Goal: Use online tool/utility: Use online tool/utility

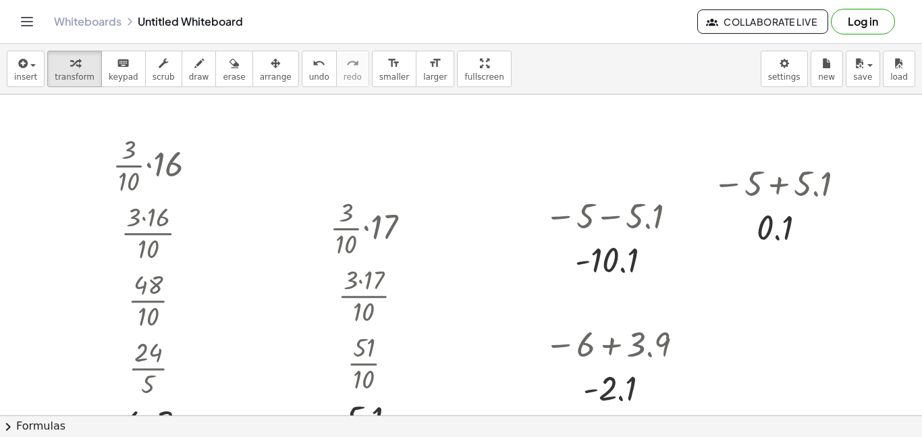
scroll to position [63, 0]
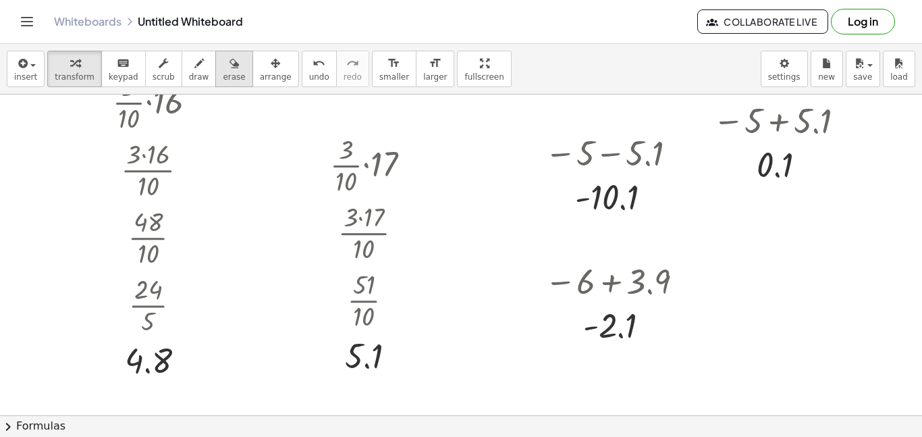
click at [226, 55] on div "button" at bounding box center [234, 63] width 22 height 16
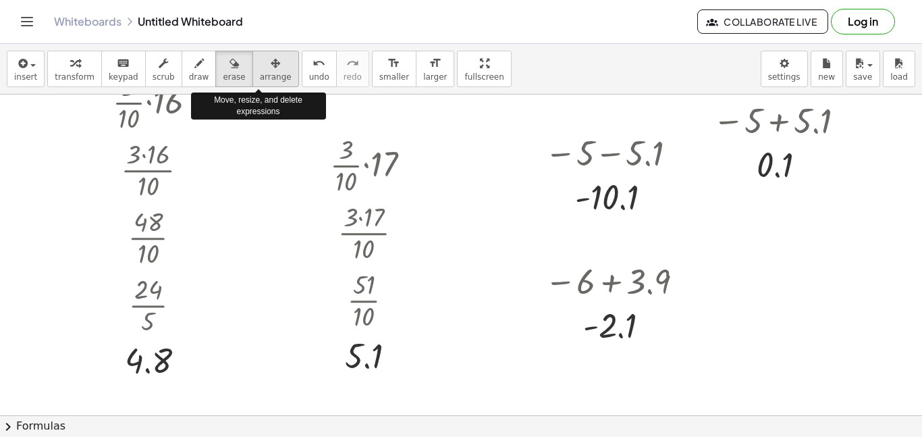
click at [268, 78] on span "arrange" at bounding box center [276, 76] width 32 height 9
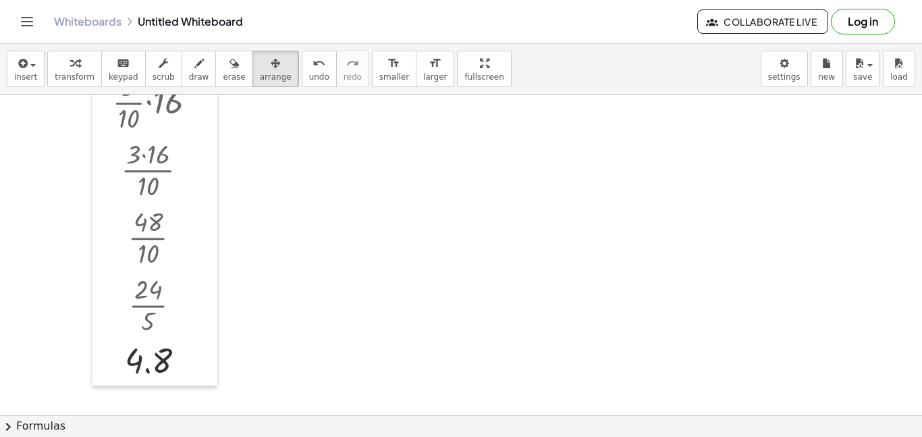
scroll to position [0, 0]
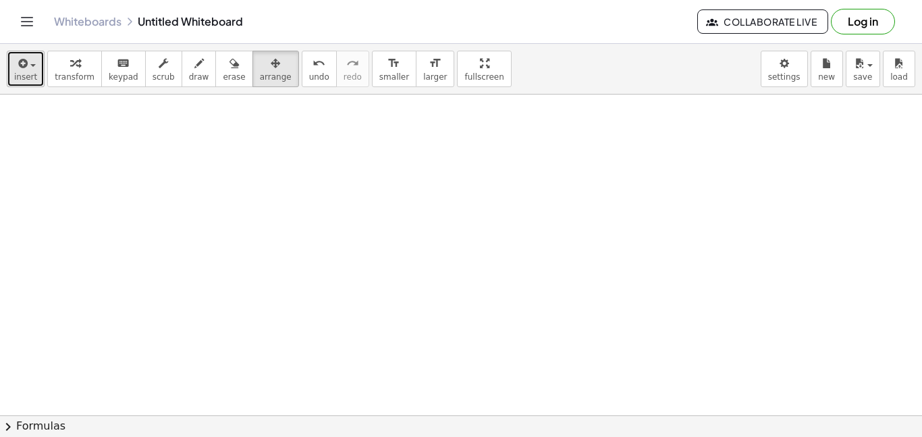
click at [28, 65] on span "button" at bounding box center [29, 64] width 3 height 9
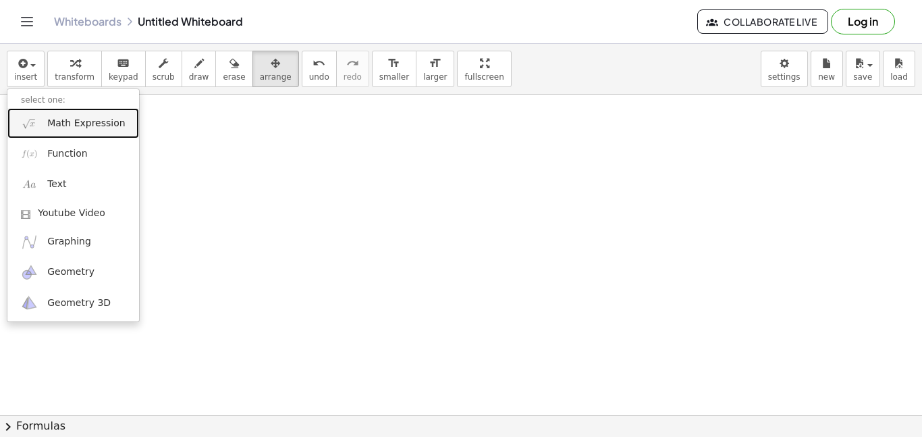
click at [55, 120] on span "Math Expression" at bounding box center [86, 124] width 78 height 14
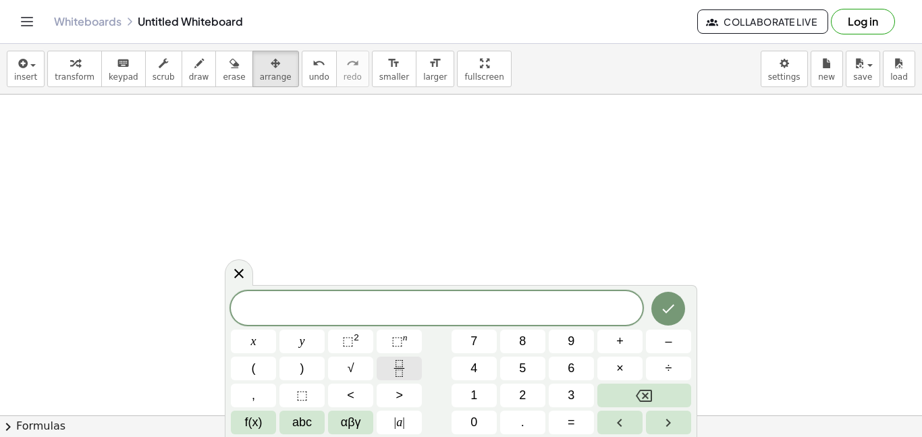
click at [402, 369] on icon "Fraction" at bounding box center [399, 368] width 17 height 17
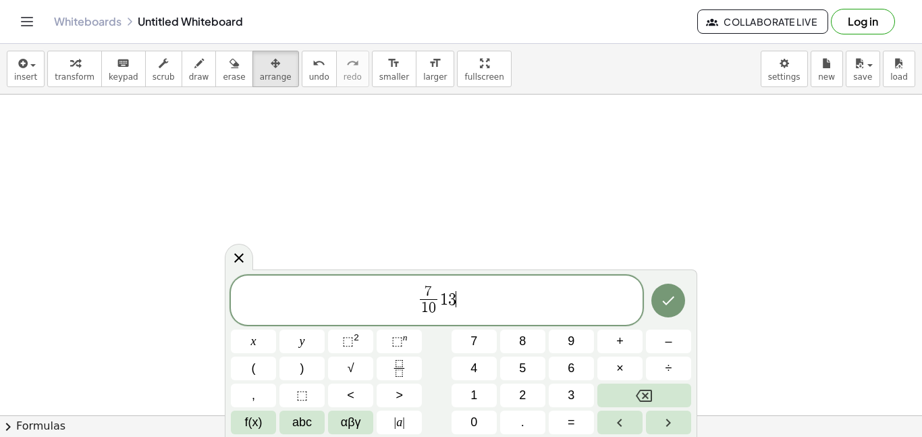
click at [438, 298] on span "7 1 0 ​" at bounding box center [429, 301] width 24 height 33
click at [442, 299] on span "1" at bounding box center [444, 299] width 8 height 16
click at [612, 360] on button "×" at bounding box center [619, 368] width 45 height 24
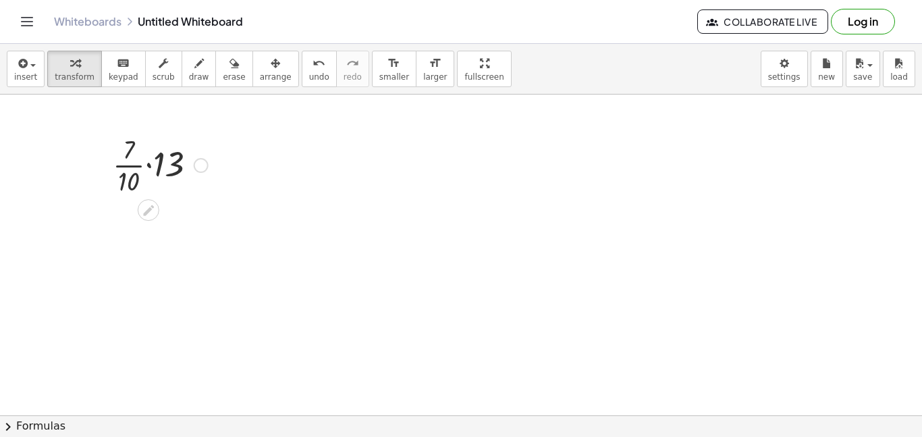
click at [151, 167] on div at bounding box center [160, 164] width 109 height 68
click at [144, 219] on div at bounding box center [160, 232] width 109 height 68
click at [146, 306] on div at bounding box center [160, 299] width 109 height 68
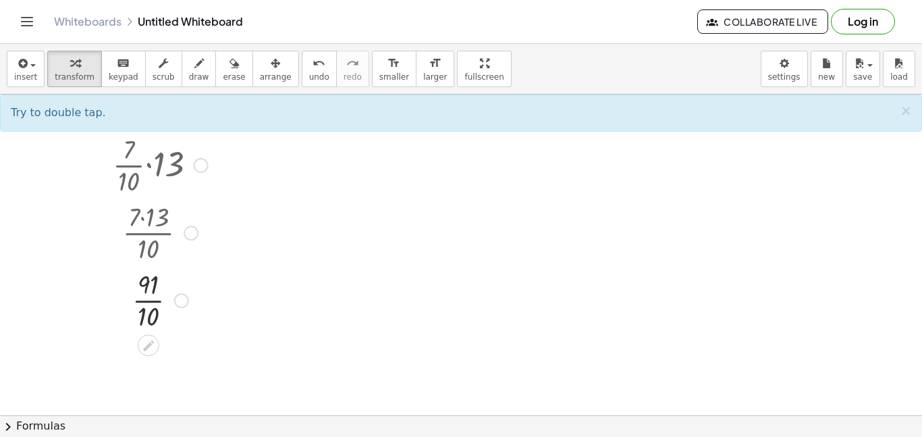
click at [146, 304] on div at bounding box center [160, 299] width 109 height 68
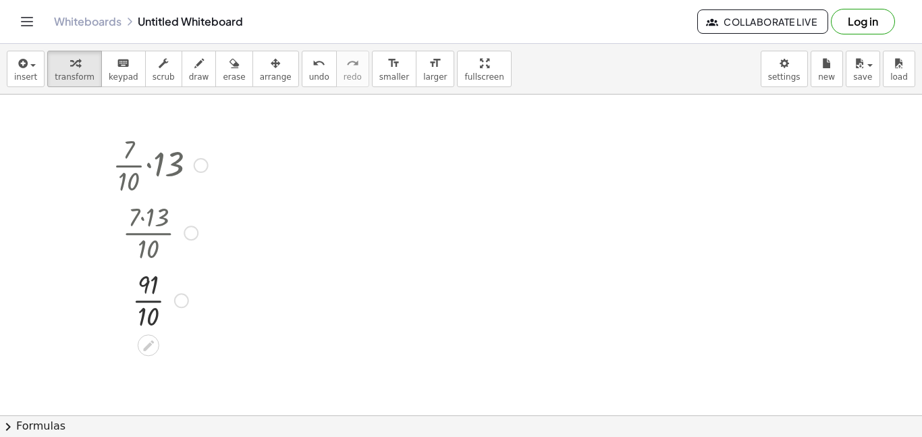
click at [146, 304] on div at bounding box center [160, 299] width 109 height 68
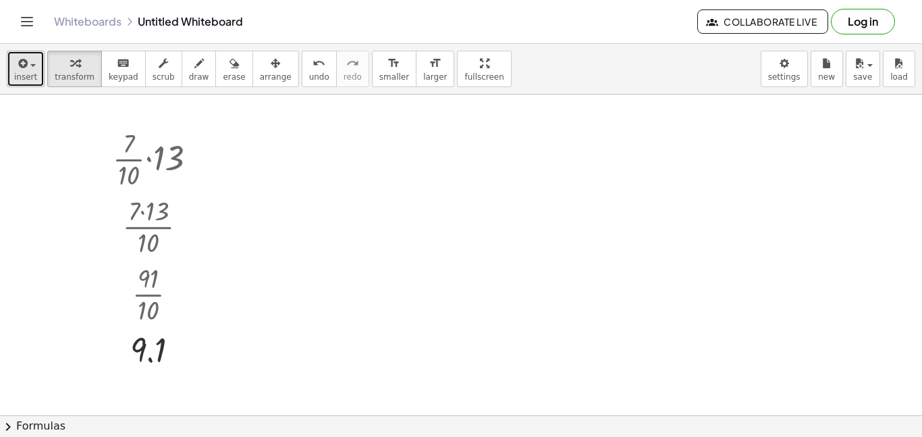
click at [22, 73] on span "insert" at bounding box center [25, 76] width 23 height 9
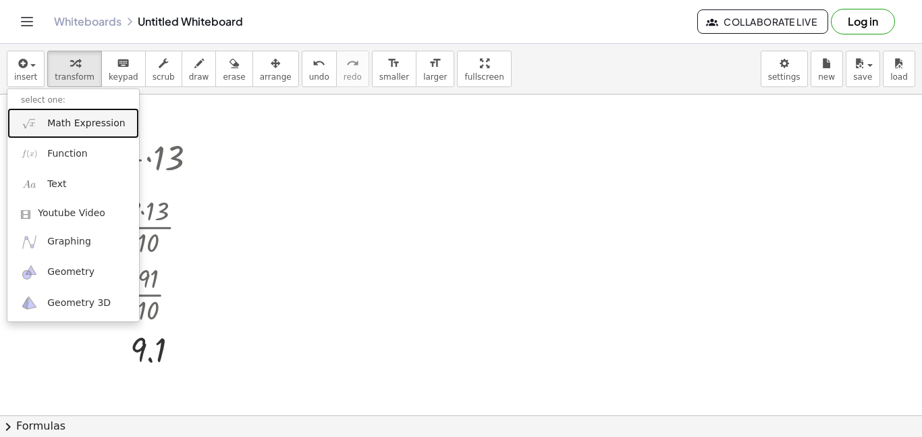
click at [81, 130] on span "Math Expression" at bounding box center [86, 124] width 78 height 14
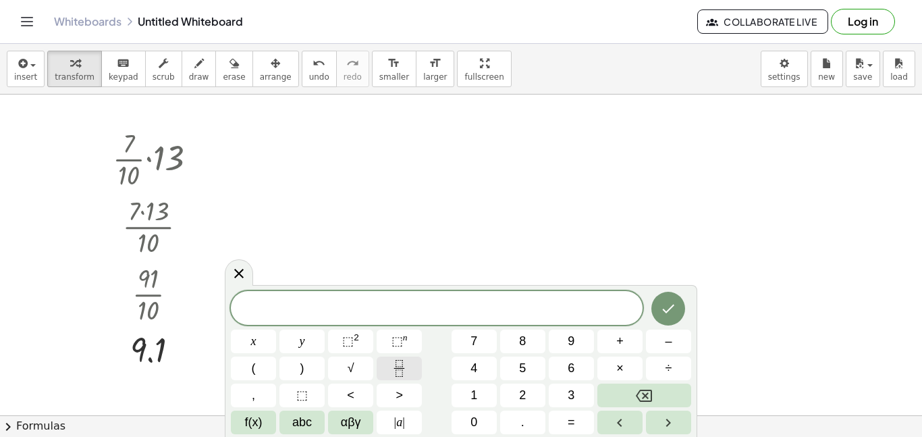
click at [394, 370] on icon "Fraction" at bounding box center [399, 368] width 17 height 17
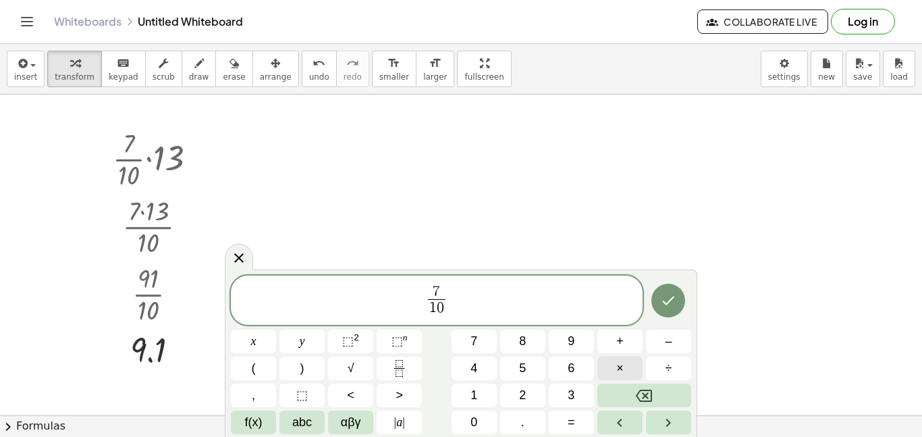
click at [603, 363] on button "×" at bounding box center [619, 368] width 45 height 24
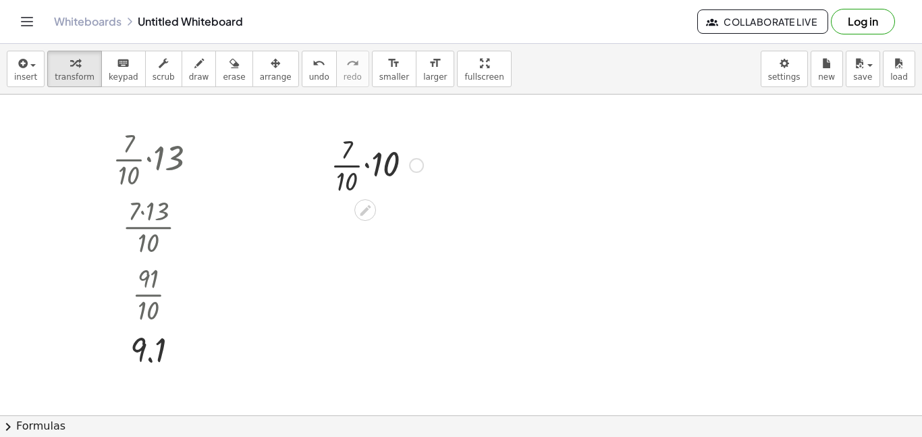
click at [367, 163] on div at bounding box center [377, 164] width 106 height 68
click at [359, 219] on div at bounding box center [377, 232] width 106 height 68
click at [353, 302] on div at bounding box center [377, 299] width 106 height 68
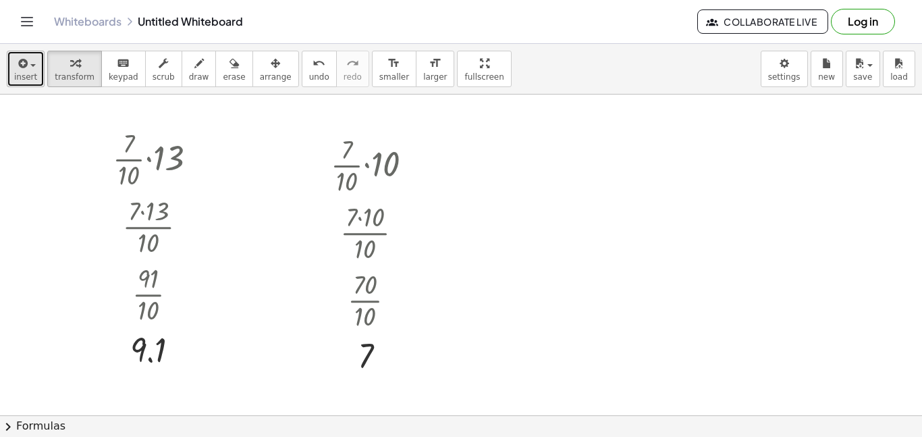
click at [33, 68] on div "button" at bounding box center [25, 63] width 23 height 16
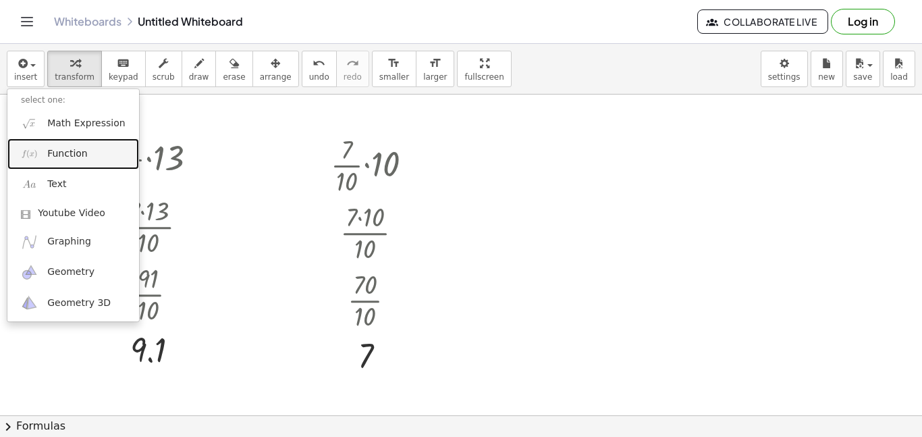
click at [88, 150] on link "Function" at bounding box center [73, 153] width 132 height 30
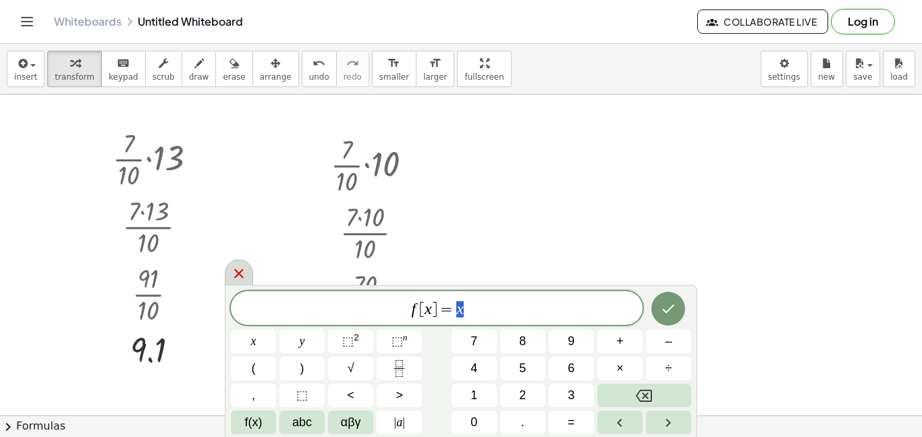
click at [234, 269] on icon at bounding box center [239, 273] width 16 height 16
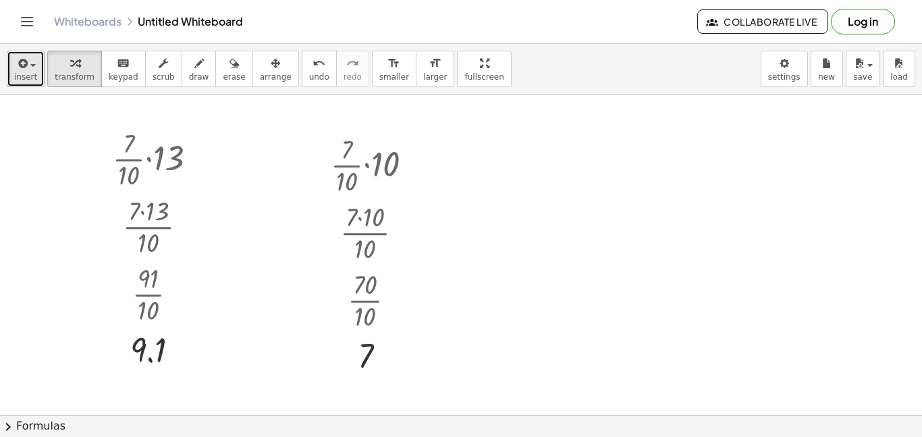
click at [32, 72] on span "insert" at bounding box center [25, 76] width 23 height 9
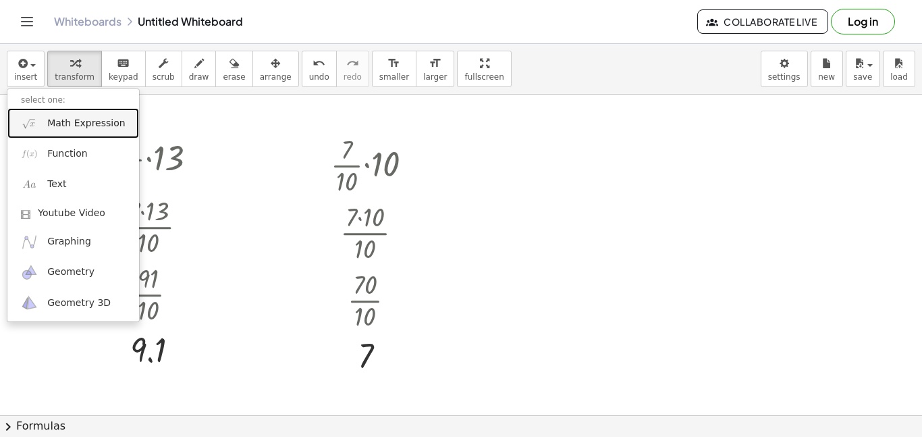
click at [98, 128] on span "Math Expression" at bounding box center [86, 124] width 78 height 14
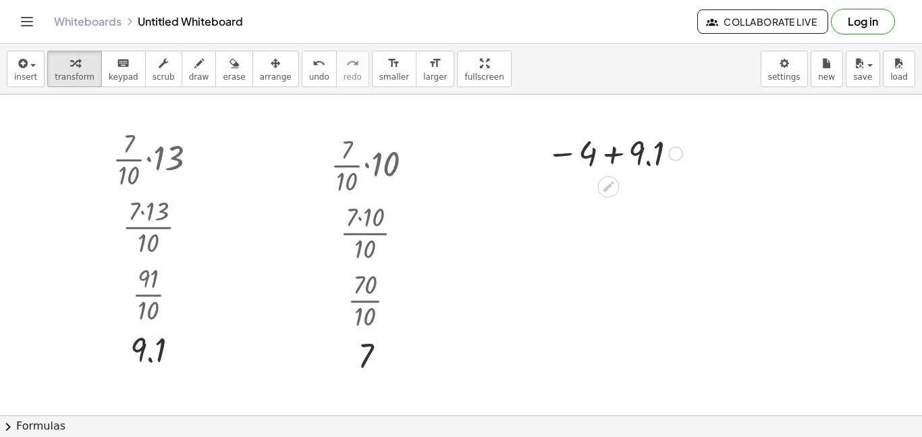
click at [614, 151] on div at bounding box center [614, 152] width 149 height 45
click at [10, 70] on button "insert" at bounding box center [26, 69] width 38 height 36
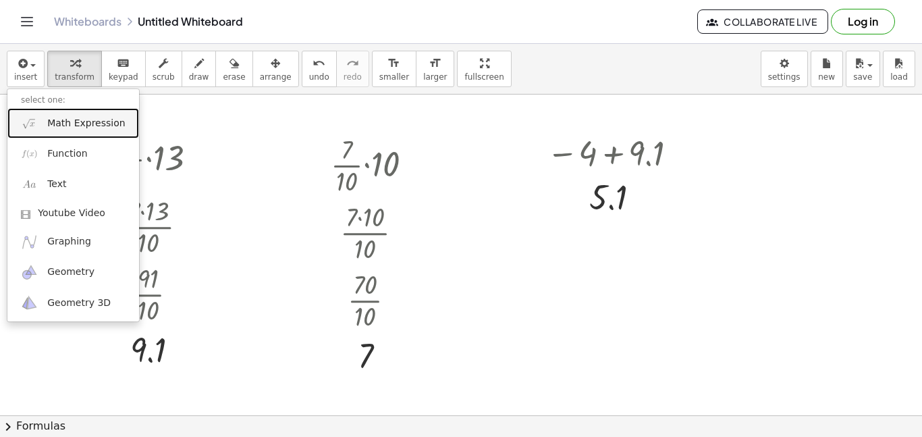
click at [53, 118] on span "Math Expression" at bounding box center [86, 124] width 78 height 14
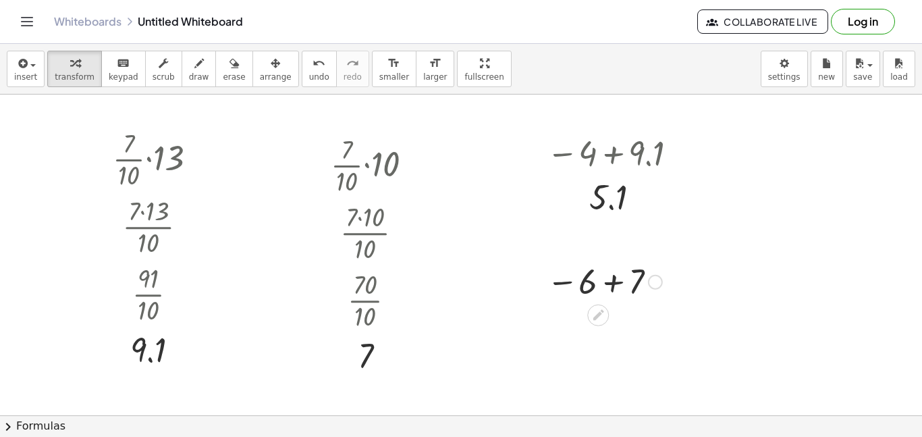
click at [607, 279] on div at bounding box center [604, 281] width 129 height 45
click at [171, 163] on div at bounding box center [160, 158] width 109 height 68
drag, startPoint x: 178, startPoint y: 355, endPoint x: 222, endPoint y: 92, distance: 266.9
click at [222, 92] on div "insert select one: Math Expression Function Text Youtube Video Graphing Geometr…" at bounding box center [461, 240] width 922 height 393
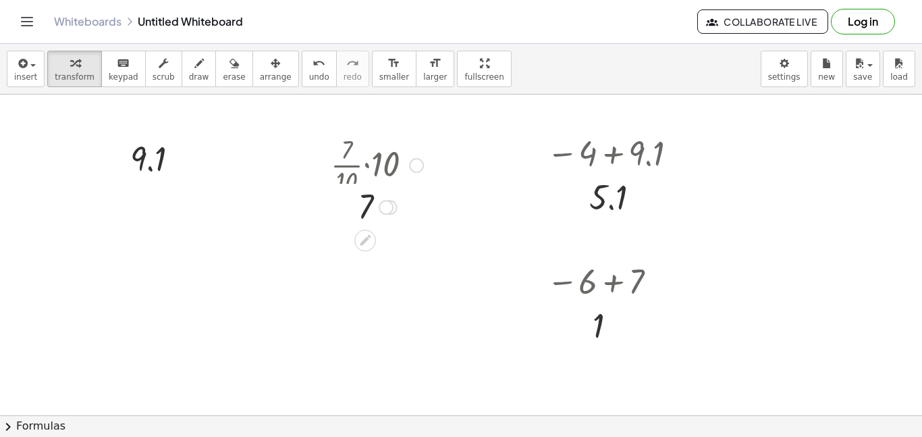
drag, startPoint x: 394, startPoint y: 356, endPoint x: 433, endPoint y: 95, distance: 264.8
click at [433, 95] on div "· · [DATE] · 7 · [DATE] · 10 9.1 · · [DATE] · 7 · [DATE] · 10 7 − 4 + 9.1 5.1 −…" at bounding box center [461, 408] width 922 height 641
drag, startPoint x: 618, startPoint y: 324, endPoint x: 649, endPoint y: 89, distance: 237.0
click at [649, 89] on div "insert select one: Math Expression Function Text Youtube Video Graphing Geometr…" at bounding box center [461, 240] width 922 height 393
drag, startPoint x: 612, startPoint y: 286, endPoint x: 635, endPoint y: 240, distance: 51.9
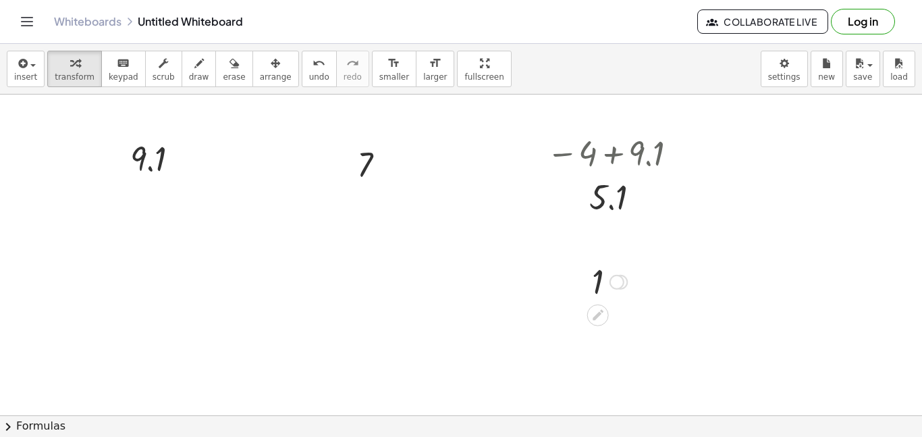
click at [635, 240] on div "· · [DATE] · 7 · [DATE] · 10 9.1 · · [DATE] · 7 · [DATE] · 10 7 − 4 + 9.1 5.1 −…" at bounding box center [461, 408] width 922 height 641
drag, startPoint x: 620, startPoint y: 285, endPoint x: 645, endPoint y: 117, distance: 169.8
click at [645, 117] on div "· · [DATE] · 7 · [DATE] · 10 9.1 · · [DATE] · 7 · [DATE] · 10 7 − 4 + 9.1 5.1 −…" at bounding box center [461, 408] width 922 height 641
drag, startPoint x: 639, startPoint y: 199, endPoint x: 651, endPoint y: 134, distance: 65.8
click at [608, 154] on div "5.1" at bounding box center [608, 154] width 0 height 0
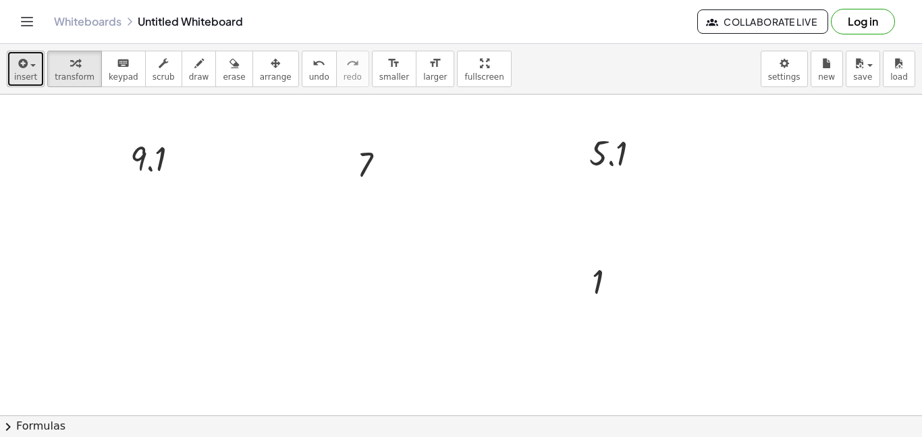
click at [18, 73] on span "insert" at bounding box center [25, 76] width 23 height 9
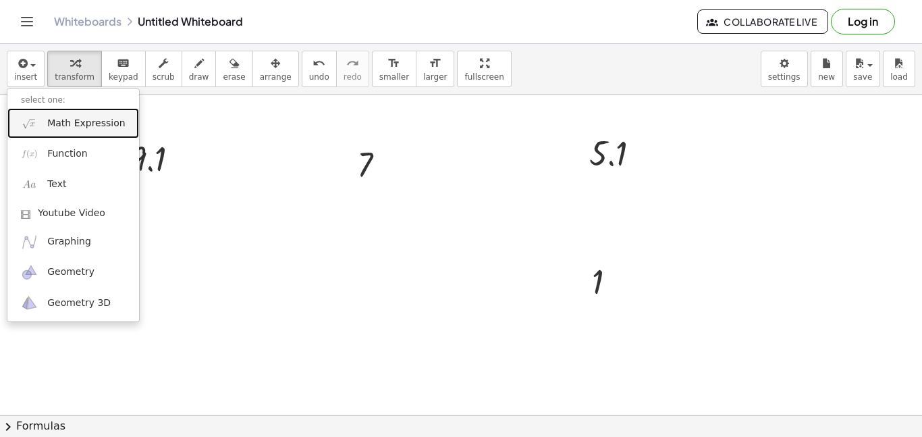
click at [48, 122] on span "Math Expression" at bounding box center [86, 124] width 78 height 14
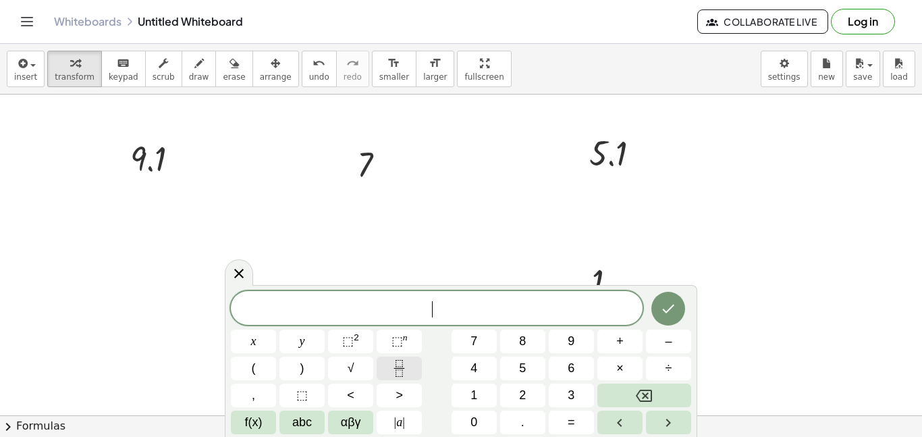
click at [402, 371] on icon "Fraction" at bounding box center [399, 372] width 7 height 7
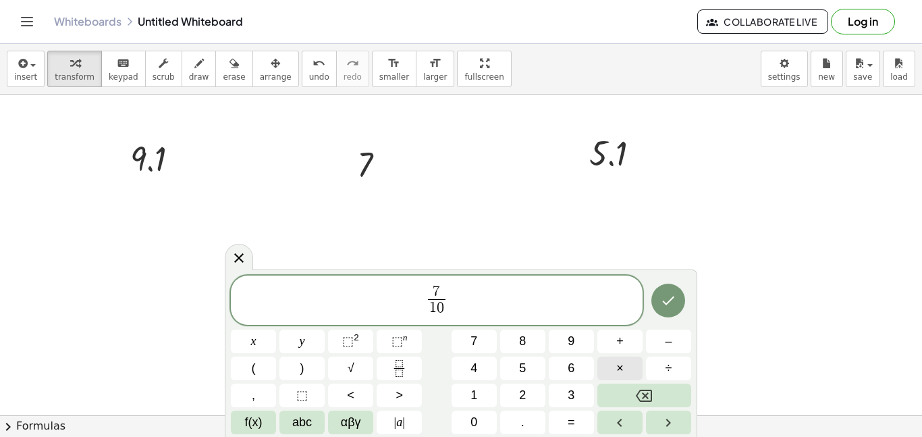
click at [622, 375] on span "×" at bounding box center [619, 368] width 7 height 18
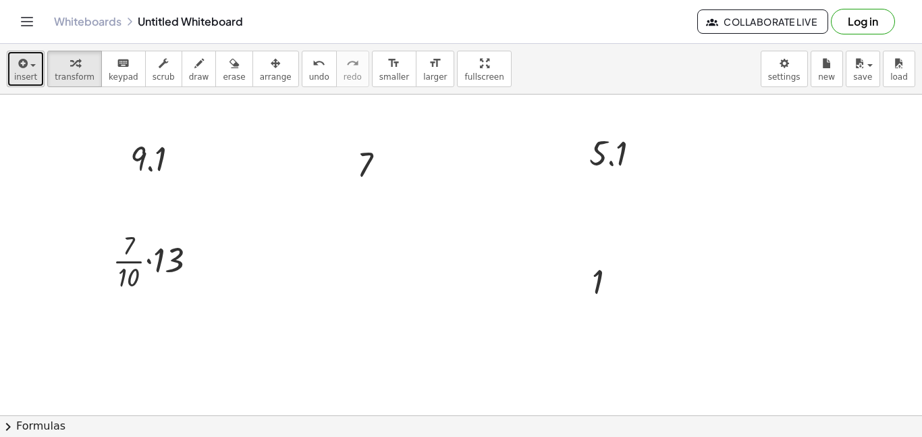
click at [30, 70] on button "insert" at bounding box center [26, 69] width 38 height 36
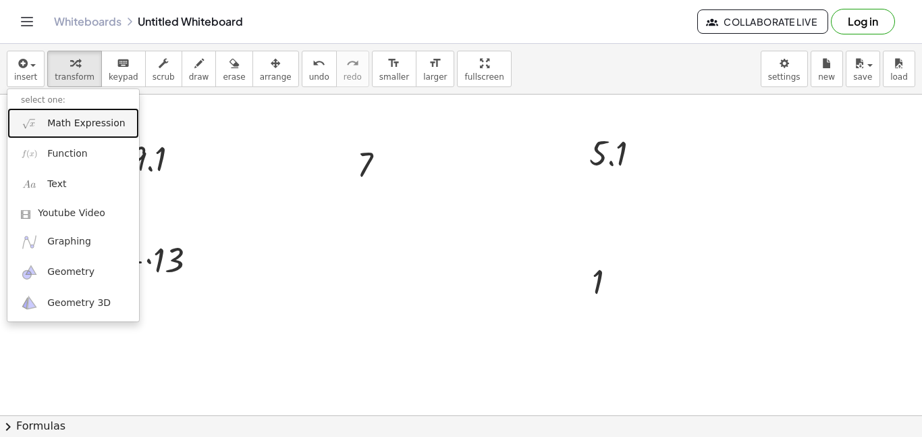
click at [85, 126] on span "Math Expression" at bounding box center [86, 124] width 78 height 14
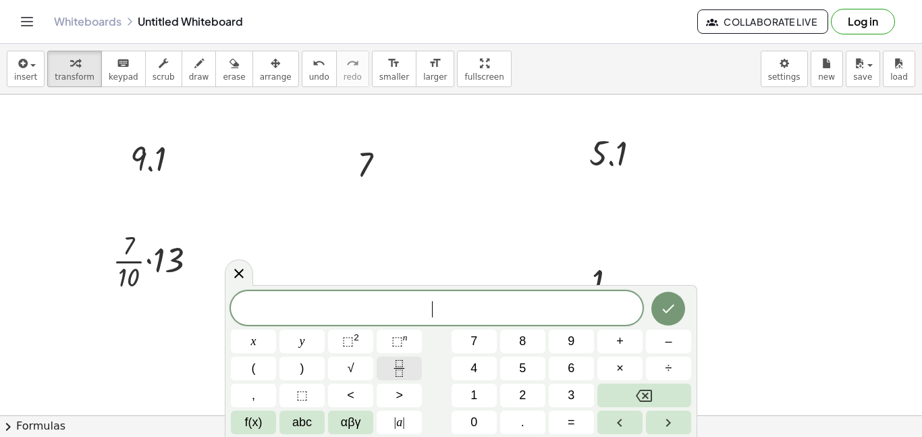
click at [398, 365] on icon "Fraction" at bounding box center [399, 368] width 17 height 17
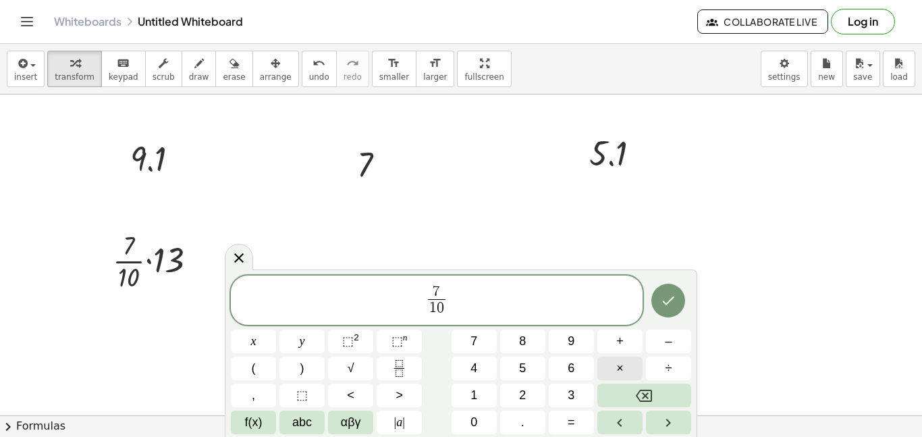
click at [619, 374] on span "×" at bounding box center [619, 368] width 7 height 18
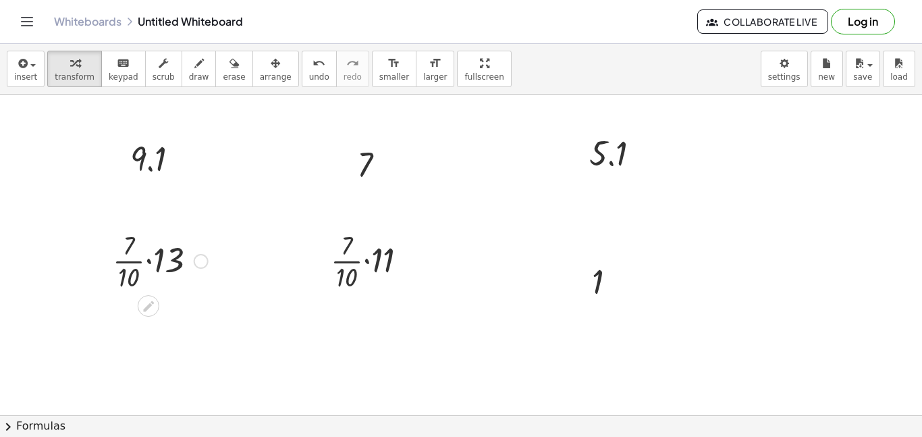
click at [148, 258] on div at bounding box center [160, 260] width 109 height 68
click at [148, 258] on div at bounding box center [159, 260] width 89 height 68
click at [142, 313] on div at bounding box center [160, 328] width 109 height 68
click at [146, 332] on div at bounding box center [160, 328] width 109 height 68
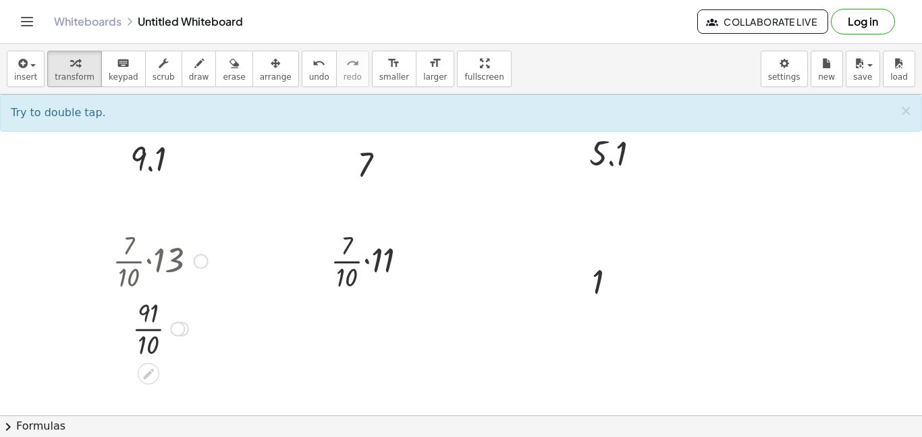
click at [147, 331] on div at bounding box center [160, 328] width 109 height 68
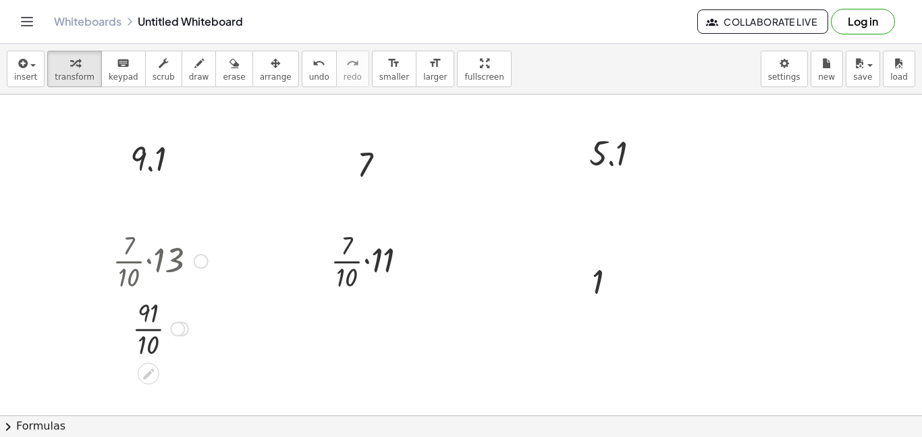
click at [147, 331] on div at bounding box center [160, 328] width 109 height 68
click at [370, 264] on div at bounding box center [374, 260] width 101 height 68
click at [358, 315] on div at bounding box center [374, 328] width 101 height 68
click at [360, 327] on div at bounding box center [374, 328] width 101 height 68
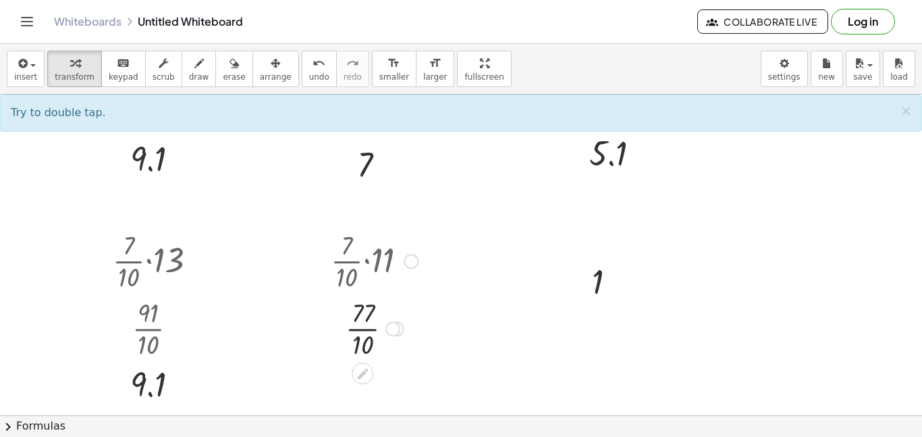
click at [358, 326] on div at bounding box center [374, 328] width 101 height 68
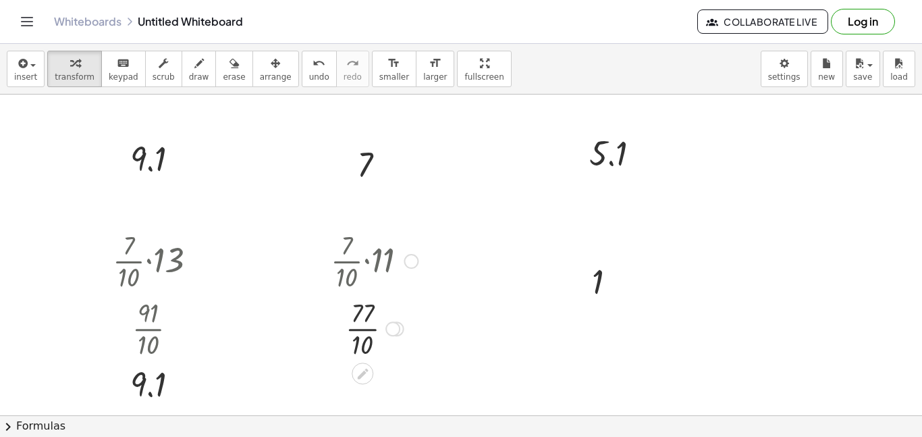
click at [358, 326] on div at bounding box center [374, 328] width 101 height 68
drag, startPoint x: 399, startPoint y: 389, endPoint x: 407, endPoint y: 256, distance: 133.2
click at [362, 343] on div "7.7" at bounding box center [362, 343] width 0 height 0
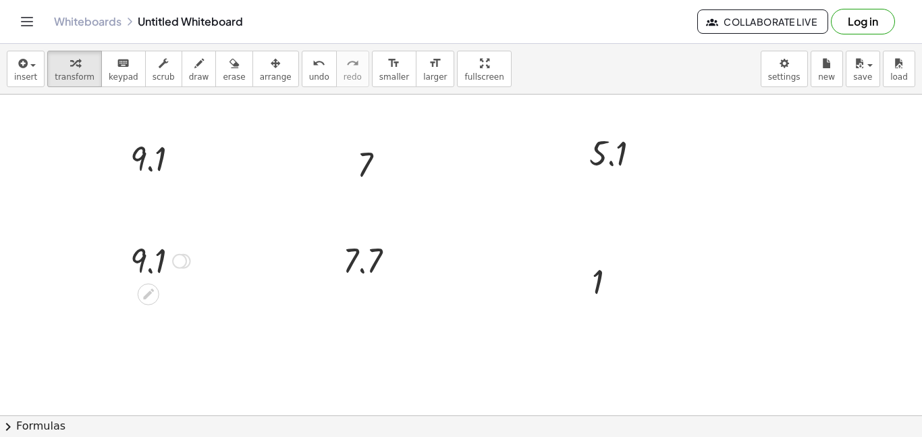
drag, startPoint x: 188, startPoint y: 381, endPoint x: 213, endPoint y: 186, distance: 196.7
click at [213, 186] on div "· · [DATE] · 7 · [DATE] · 10 9.1 · · [DATE] · 7 · [DATE] · 10 7 − 4 + 9.1 5.1 −…" at bounding box center [461, 408] width 922 height 641
click at [22, 77] on span "insert" at bounding box center [25, 76] width 23 height 9
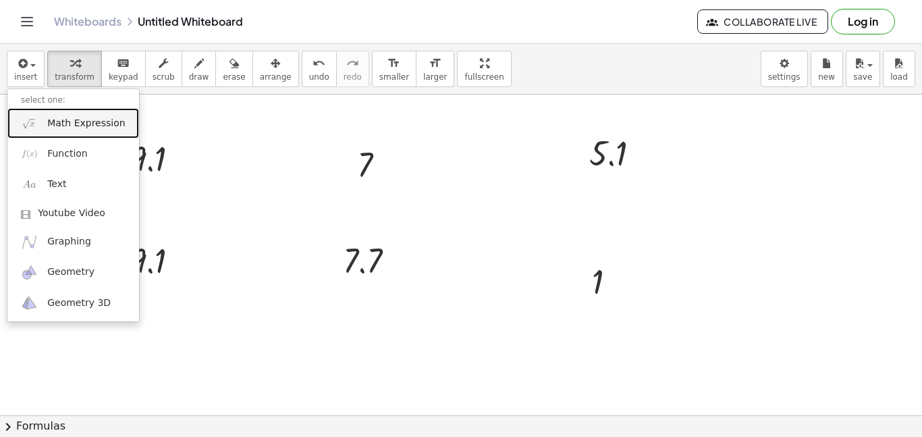
click at [60, 121] on span "Math Expression" at bounding box center [86, 124] width 78 height 14
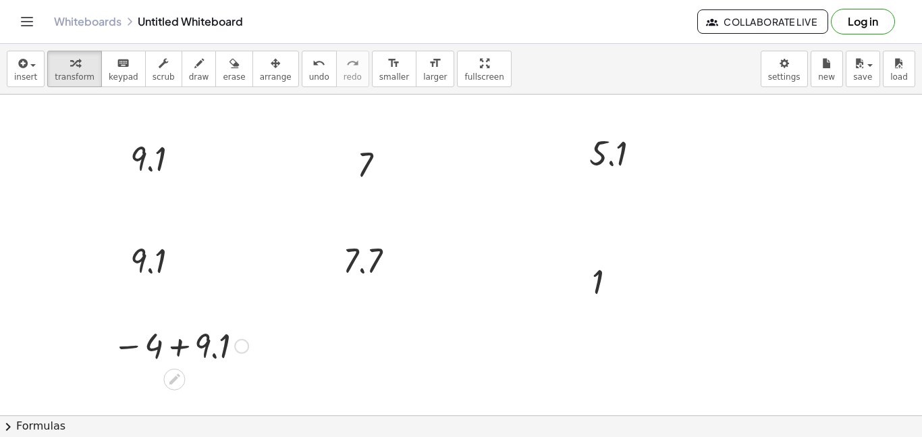
click at [184, 341] on div at bounding box center [180, 345] width 149 height 45
click at [184, 341] on div at bounding box center [186, 345] width 75 height 45
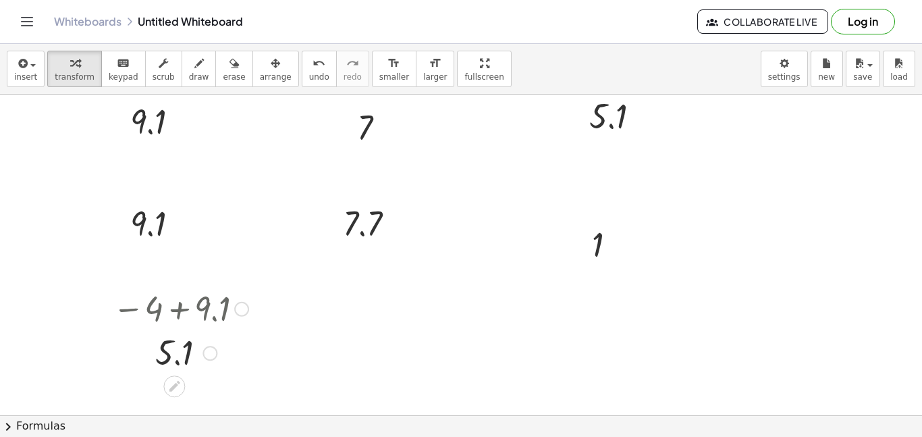
scroll to position [45, 0]
click at [31, 65] on span "button" at bounding box center [32, 65] width 5 height 3
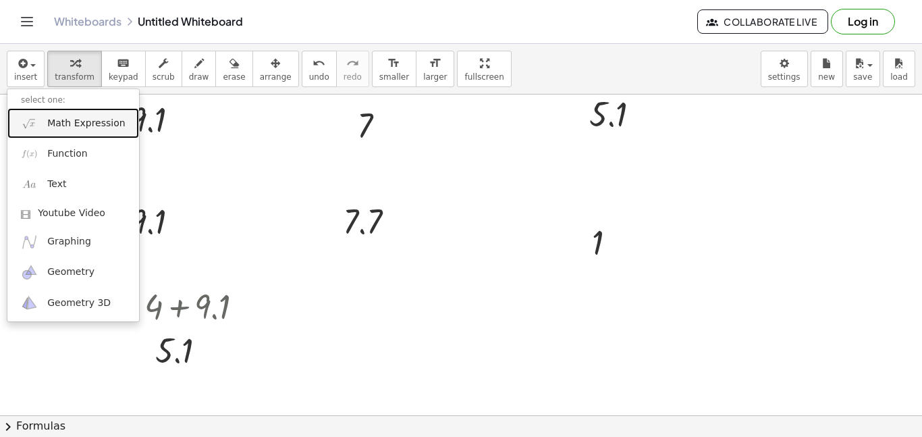
click at [108, 119] on span "Math Expression" at bounding box center [86, 124] width 78 height 14
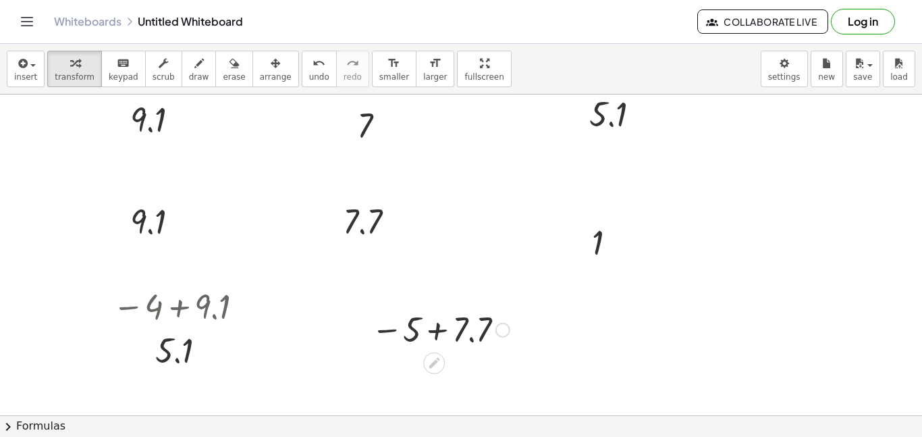
click at [435, 330] on div at bounding box center [441, 328] width 152 height 45
click at [435, 330] on div at bounding box center [445, 328] width 79 height 45
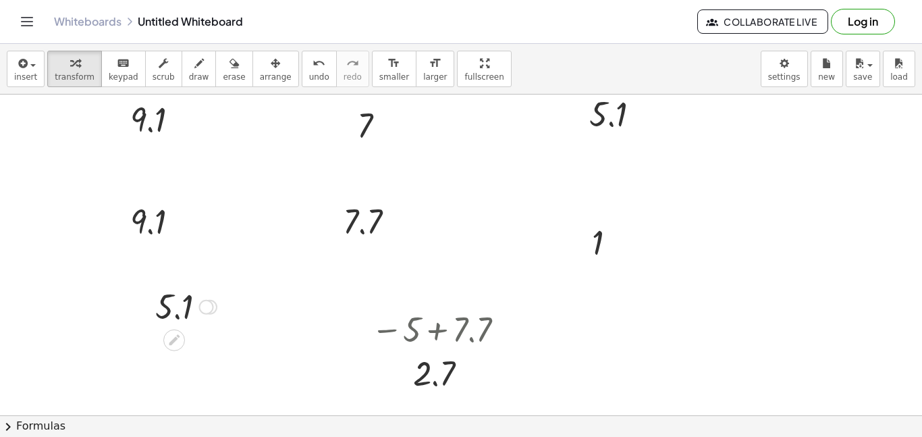
drag, startPoint x: 203, startPoint y: 350, endPoint x: 232, endPoint y: 287, distance: 68.9
click at [232, 287] on div "· · [DATE] · 7 · [DATE] · 10 9.1 · · [DATE] · 7 · [DATE] · 10 7 − 4 + 9.1 5.1 −…" at bounding box center [461, 369] width 922 height 641
drag, startPoint x: 479, startPoint y: 370, endPoint x: 510, endPoint y: 330, distance: 50.9
click at [434, 330] on div "− 5 + 7.7 2.7" at bounding box center [434, 330] width 0 height 0
click at [271, 69] on icon "button" at bounding box center [275, 63] width 9 height 16
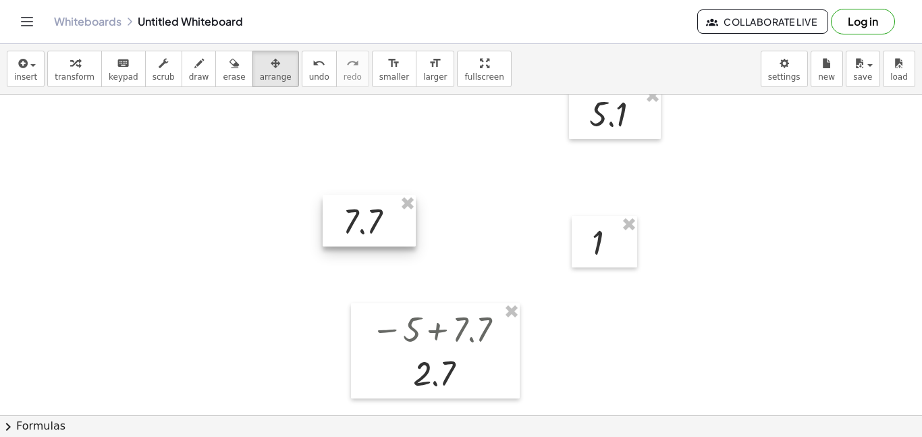
click at [405, 218] on div at bounding box center [369, 220] width 93 height 51
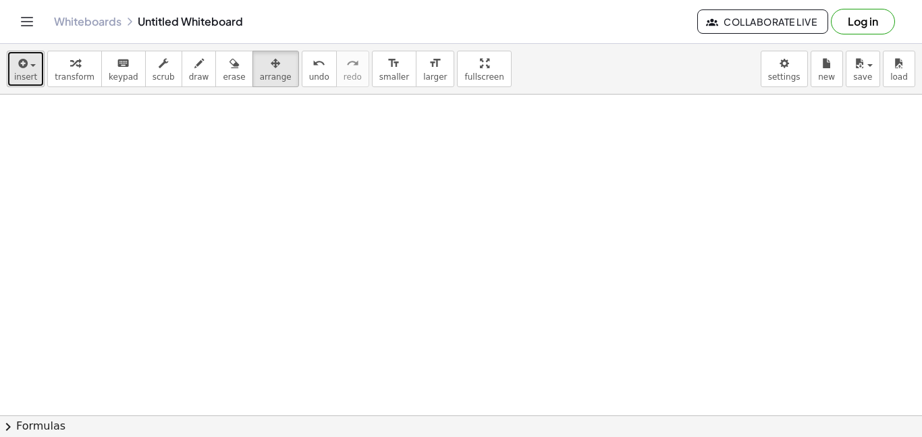
click at [34, 51] on button "insert" at bounding box center [26, 69] width 38 height 36
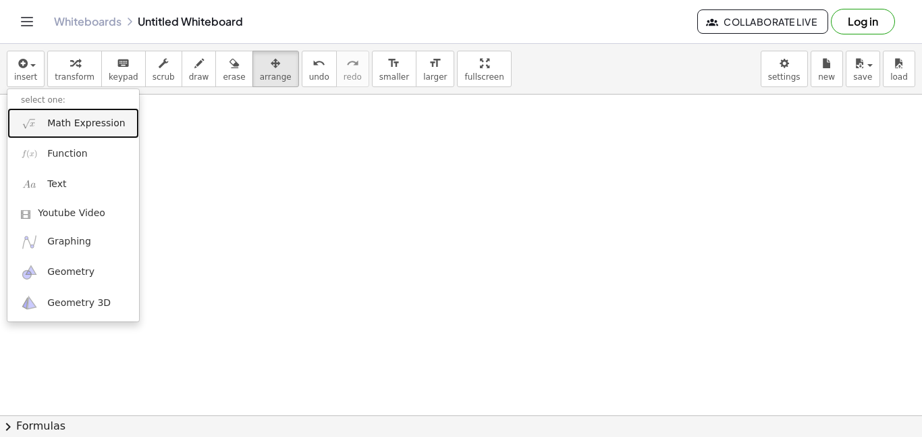
click at [53, 123] on span "Math Expression" at bounding box center [86, 124] width 78 height 14
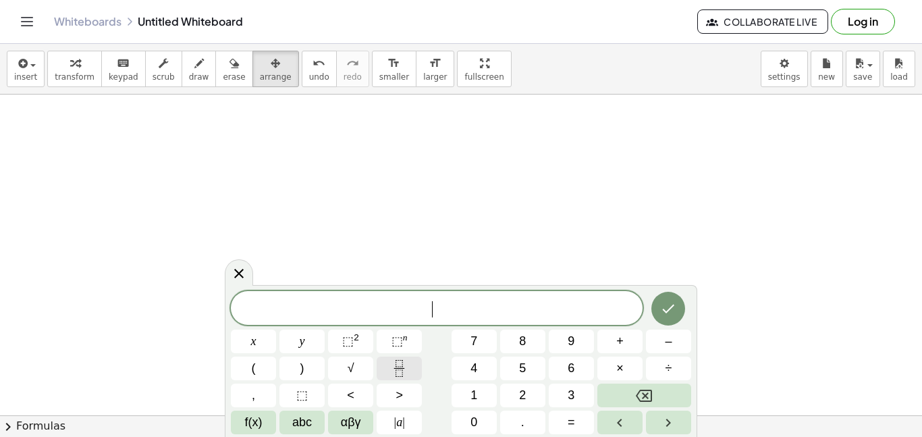
click at [398, 365] on icon "Fraction" at bounding box center [399, 368] width 17 height 17
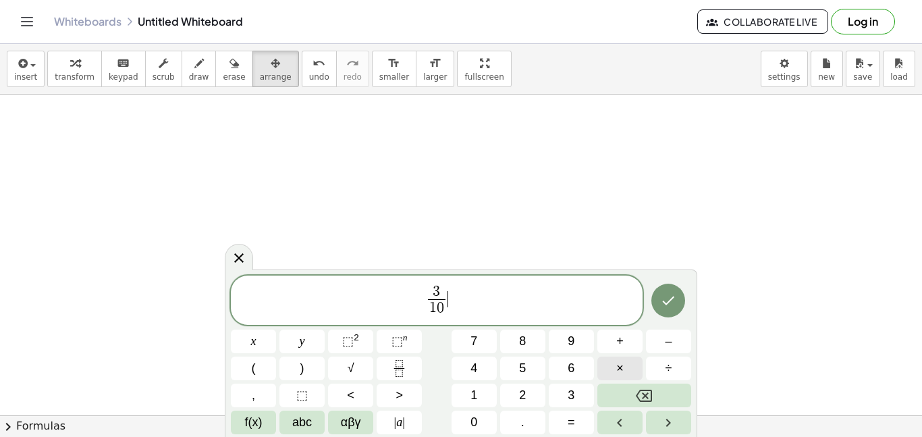
click at [621, 362] on span "×" at bounding box center [619, 368] width 7 height 18
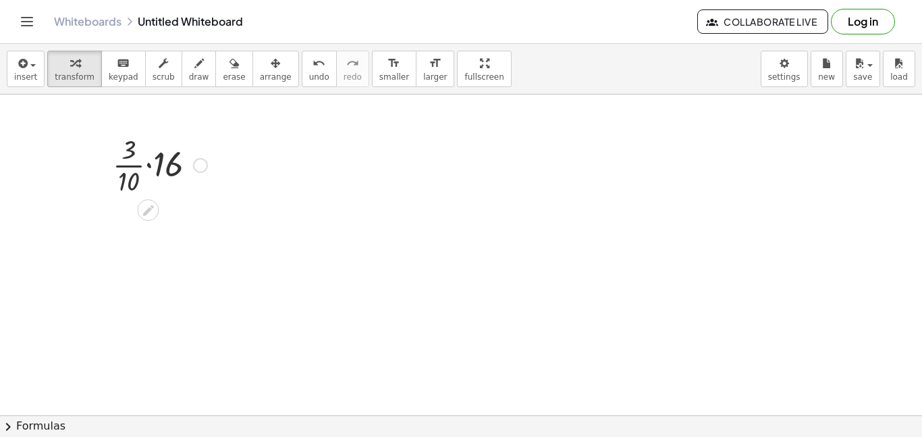
click at [149, 164] on div at bounding box center [160, 164] width 108 height 68
click at [143, 218] on div at bounding box center [160, 232] width 108 height 68
click at [152, 298] on div at bounding box center [160, 299] width 108 height 68
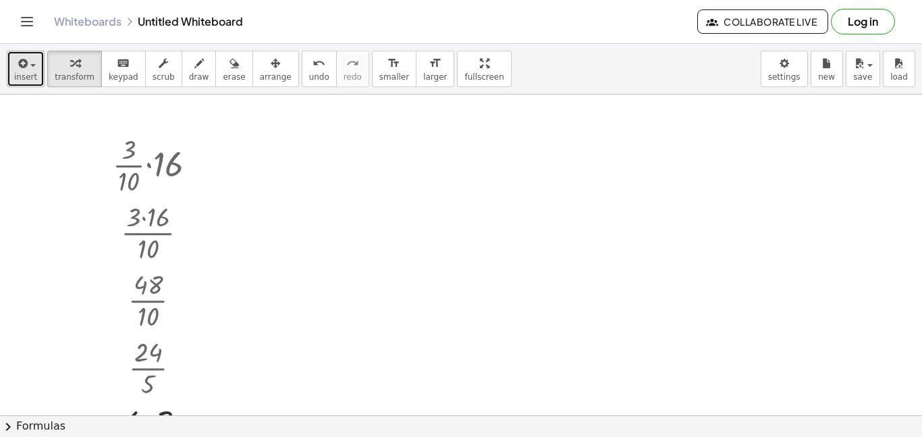
click at [28, 72] on span "insert" at bounding box center [25, 76] width 23 height 9
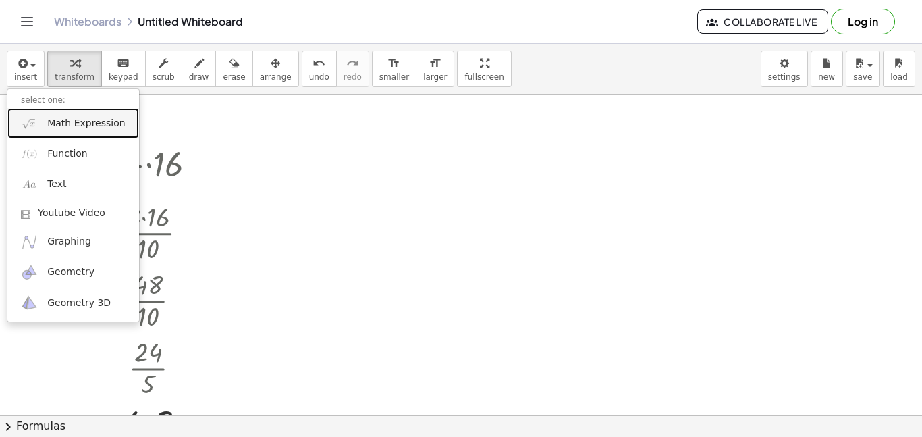
click at [56, 121] on span "Math Expression" at bounding box center [86, 124] width 78 height 14
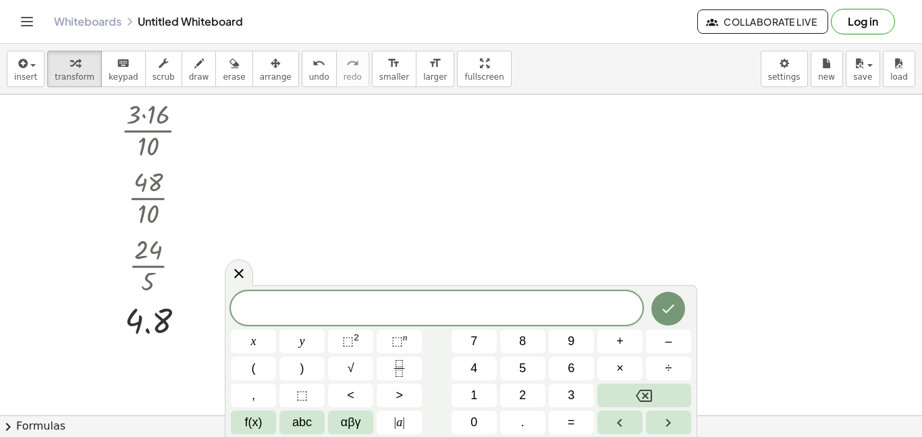
scroll to position [153, 0]
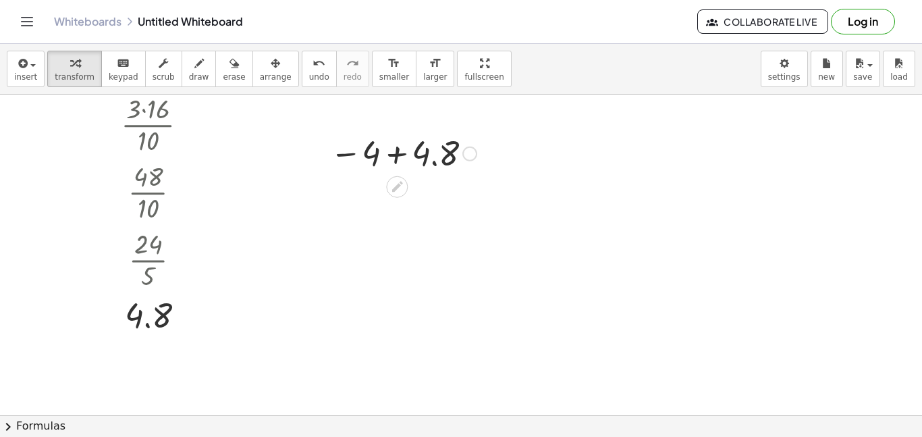
click at [398, 152] on div at bounding box center [403, 152] width 160 height 45
click at [398, 152] on div at bounding box center [409, 152] width 82 height 45
click at [18, 68] on icon "button" at bounding box center [22, 63] width 12 height 16
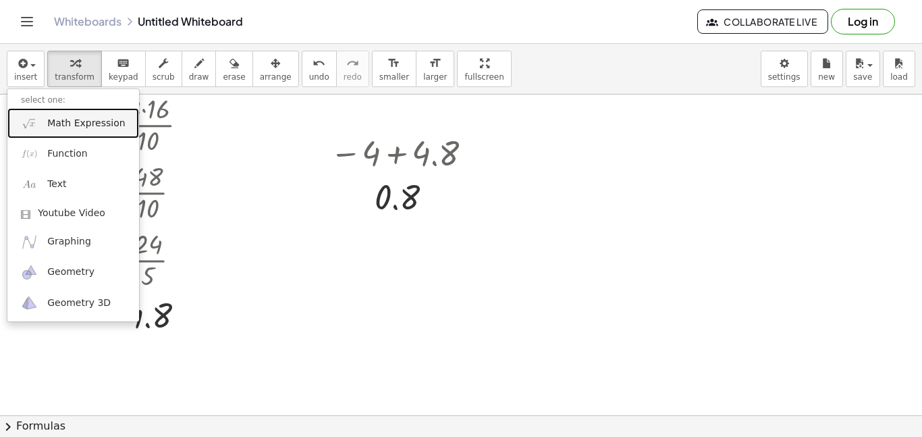
click at [48, 133] on link "Math Expression" at bounding box center [73, 123] width 132 height 30
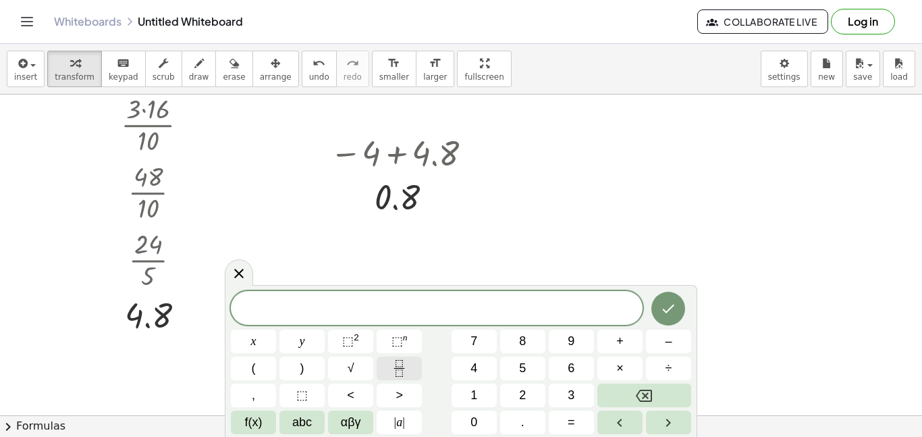
click at [394, 373] on icon "Fraction" at bounding box center [399, 368] width 17 height 17
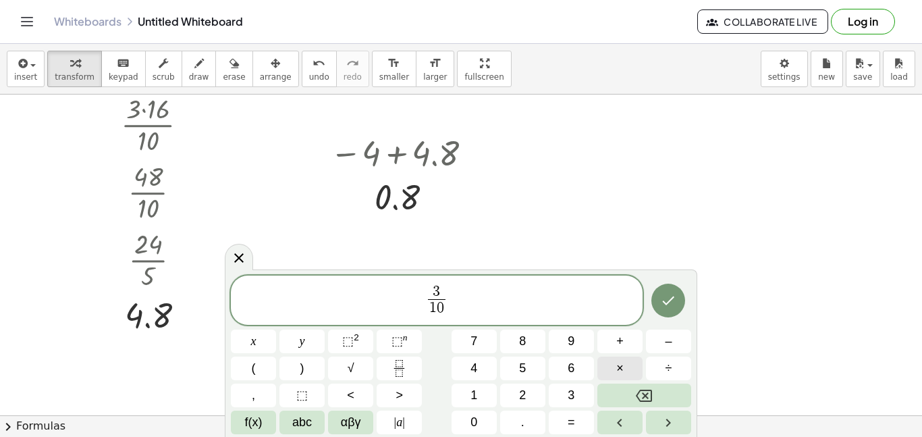
click at [625, 372] on button "×" at bounding box center [619, 368] width 45 height 24
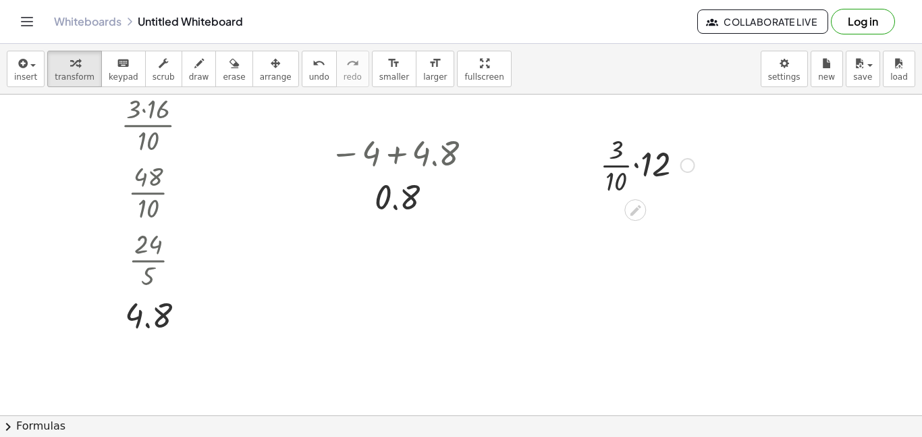
click at [637, 163] on div at bounding box center [647, 164] width 108 height 68
click at [637, 163] on div at bounding box center [646, 164] width 91 height 68
click at [631, 215] on div at bounding box center [647, 232] width 108 height 68
click at [641, 299] on div at bounding box center [647, 299] width 108 height 68
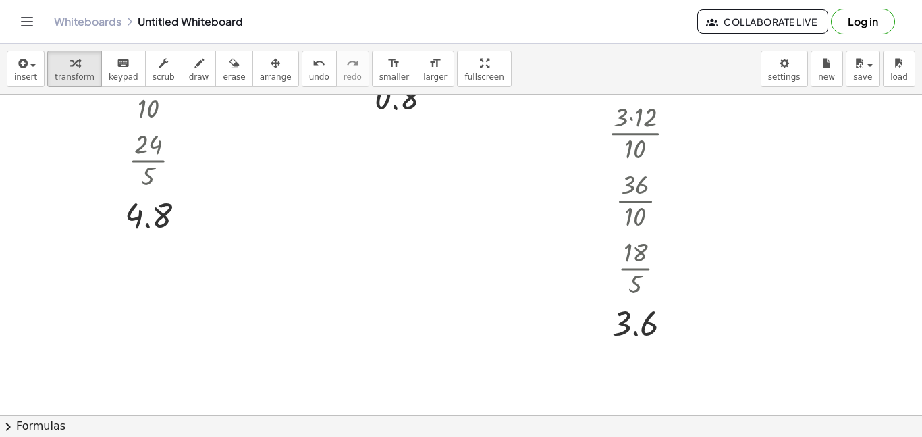
scroll to position [254, 0]
click at [11, 68] on button "insert" at bounding box center [26, 69] width 38 height 36
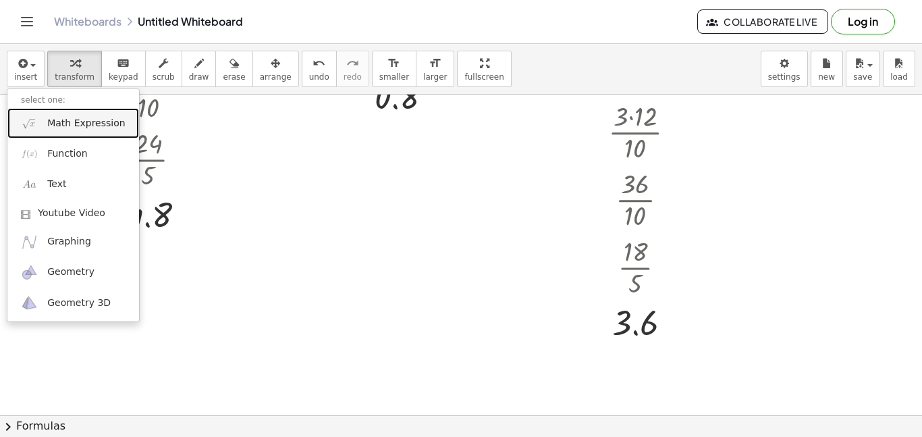
click at [51, 124] on span "Math Expression" at bounding box center [86, 124] width 78 height 14
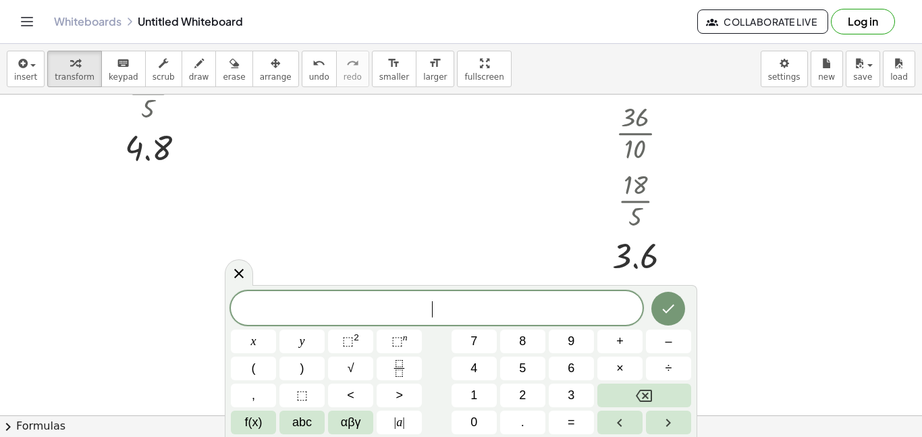
scroll to position [327, 0]
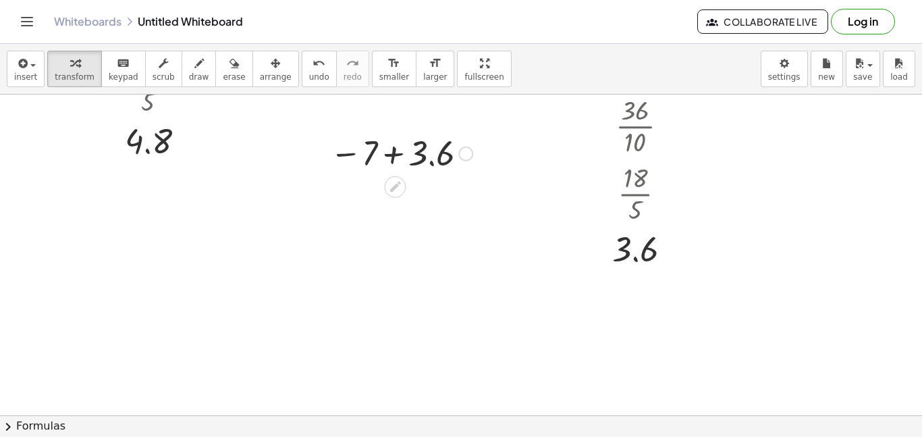
click at [396, 148] on div at bounding box center [401, 152] width 156 height 45
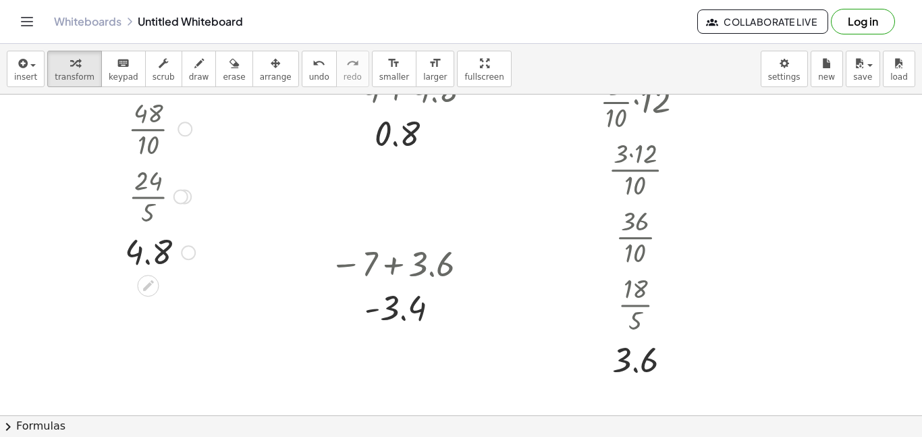
scroll to position [213, 0]
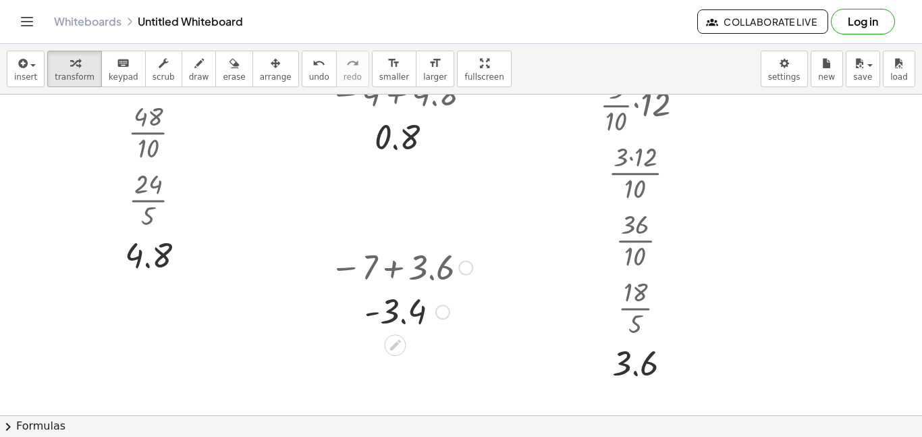
click at [392, 307] on div at bounding box center [401, 311] width 156 height 45
click at [375, 313] on div at bounding box center [401, 311] width 156 height 45
click at [16, 72] on span "insert" at bounding box center [25, 76] width 23 height 9
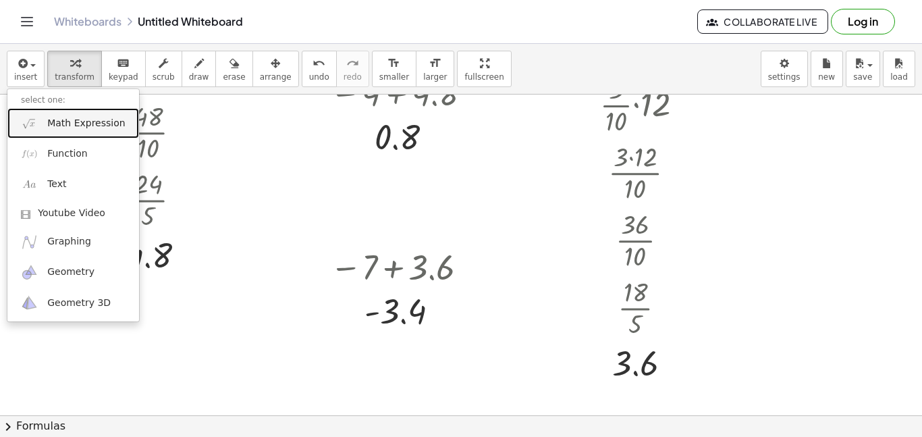
click at [58, 118] on span "Math Expression" at bounding box center [86, 124] width 78 height 14
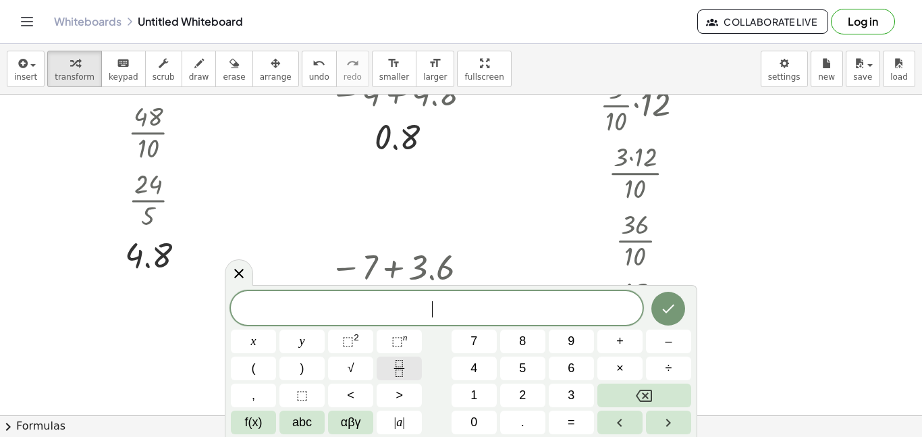
click at [408, 372] on button "Fraction" at bounding box center [399, 368] width 45 height 24
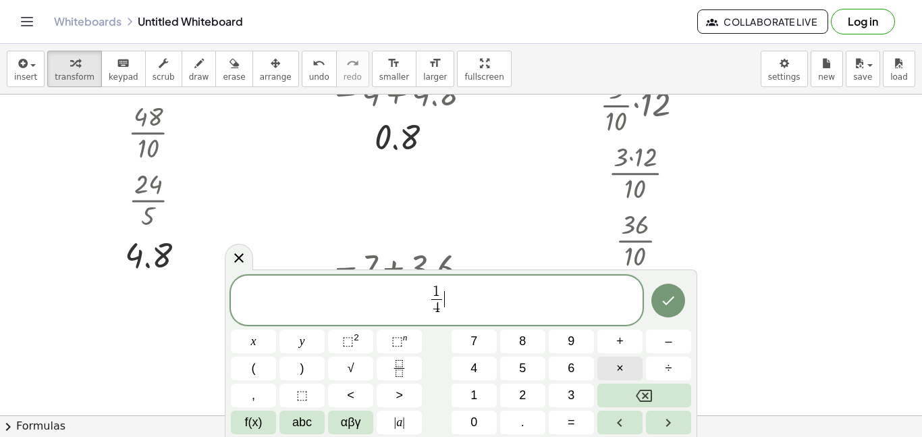
click at [627, 363] on button "×" at bounding box center [619, 368] width 45 height 24
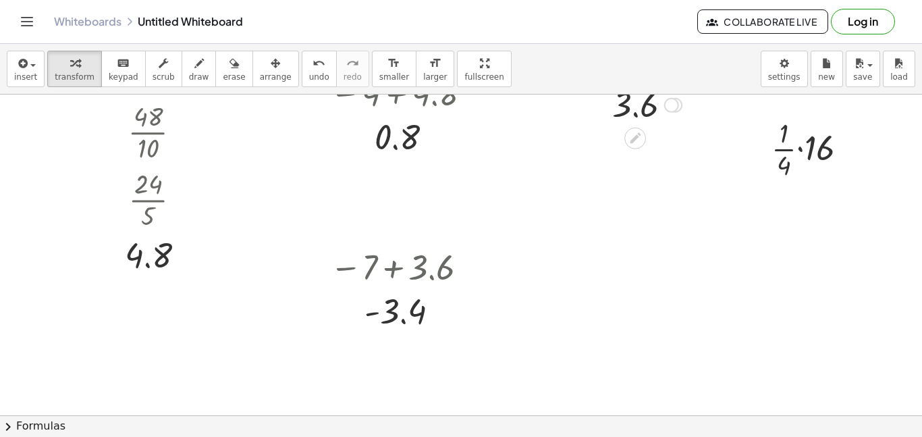
drag, startPoint x: 672, startPoint y: 360, endPoint x: 706, endPoint y: 58, distance: 304.3
click at [706, 58] on div "insert select one: Math Expression Function Text Youtube Video Graphing Geometr…" at bounding box center [461, 240] width 922 height 393
drag, startPoint x: 446, startPoint y: 308, endPoint x: 470, endPoint y: 258, distance: 55.3
click at [470, 258] on div "· · [DATE] · 3 · [DATE] · 10 · 24 · 2 · [DATE] · 5 4.8 − 4 + 4.8 0.8 · · [DATE]…" at bounding box center [461, 362] width 922 height 962
click at [192, 267] on div at bounding box center [160, 255] width 108 height 45
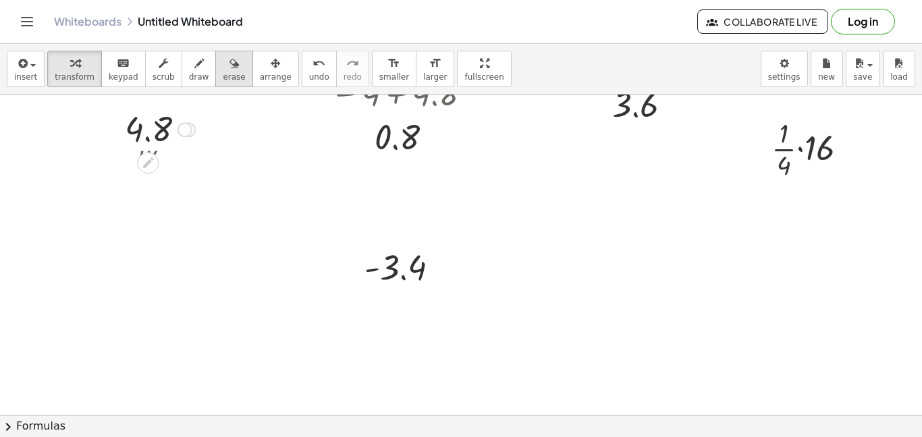
drag, startPoint x: 184, startPoint y: 253, endPoint x: 219, endPoint y: 60, distance: 196.1
click at [219, 60] on div "insert select one: Math Expression Function Text Youtube Video Graphing Geometr…" at bounding box center [461, 240] width 922 height 393
click at [36, 57] on button "insert" at bounding box center [26, 69] width 38 height 36
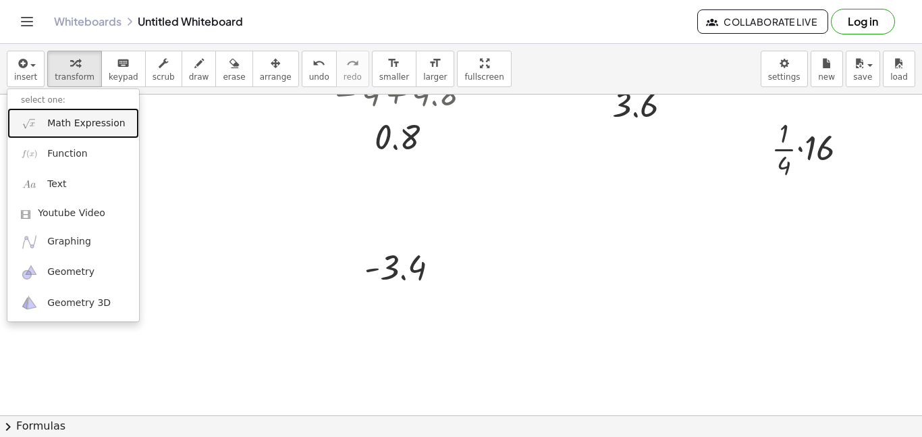
click at [61, 111] on link "Math Expression" at bounding box center [73, 123] width 132 height 30
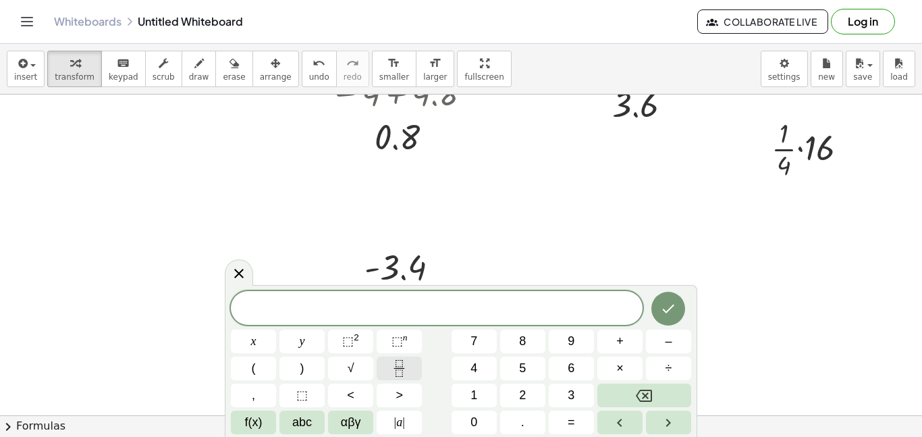
click at [392, 356] on button "Fraction" at bounding box center [399, 368] width 45 height 24
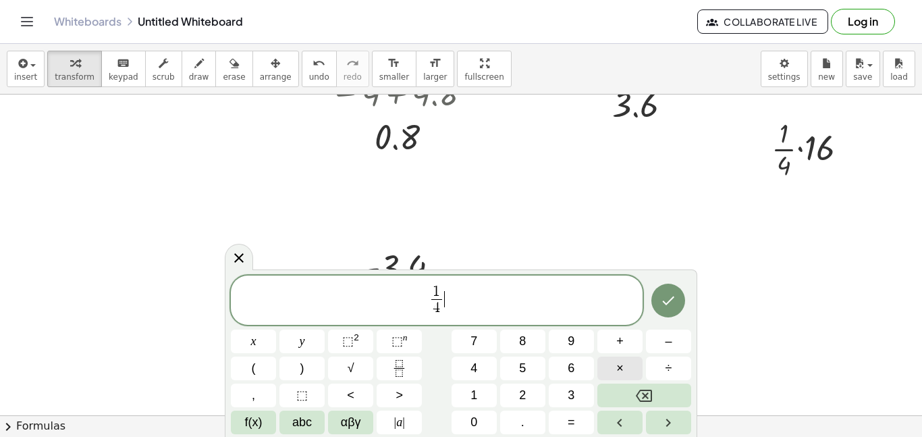
click at [614, 370] on button "×" at bounding box center [619, 368] width 45 height 24
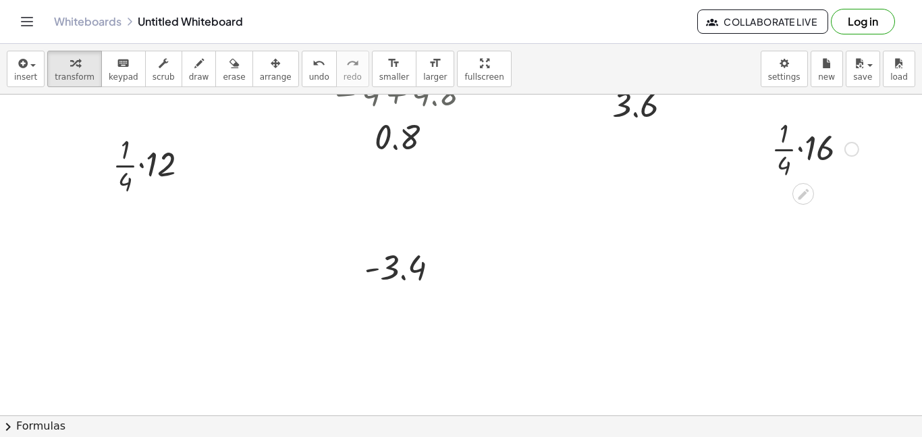
click at [799, 149] on div at bounding box center [815, 148] width 101 height 68
click at [799, 149] on div at bounding box center [815, 148] width 71 height 68
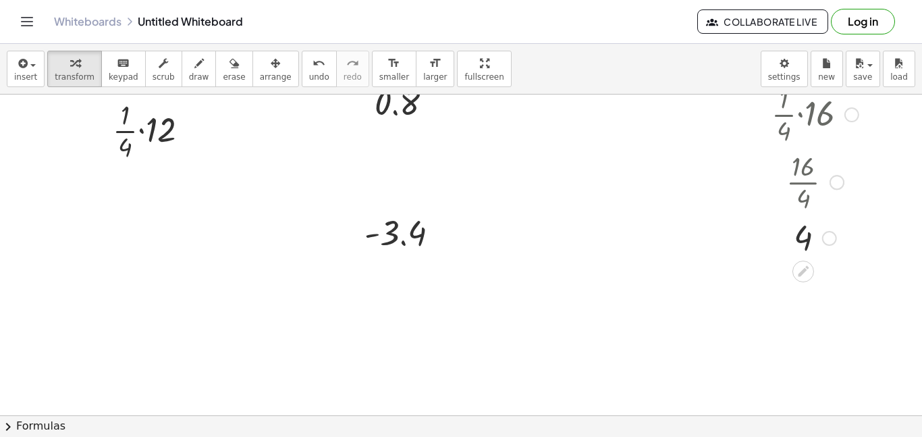
scroll to position [248, 0]
click at [9, 70] on button "insert" at bounding box center [26, 69] width 38 height 36
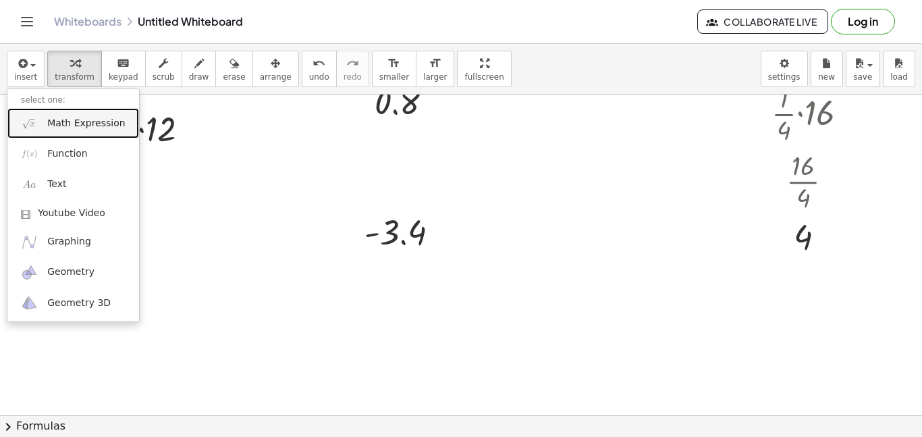
click at [52, 130] on link "Math Expression" at bounding box center [73, 123] width 132 height 30
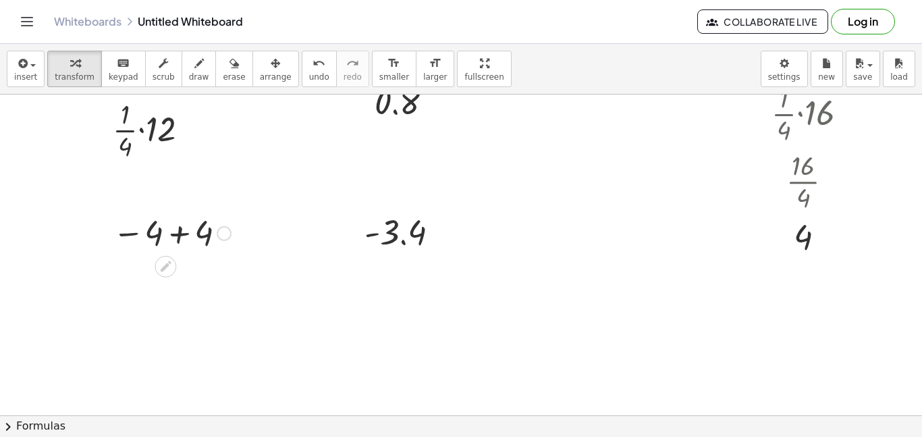
click at [172, 242] on div at bounding box center [172, 232] width 132 height 45
click at [140, 134] on div at bounding box center [156, 129] width 101 height 68
click at [137, 131] on div at bounding box center [155, 129] width 71 height 68
click at [14, 61] on div "button" at bounding box center [25, 63] width 23 height 16
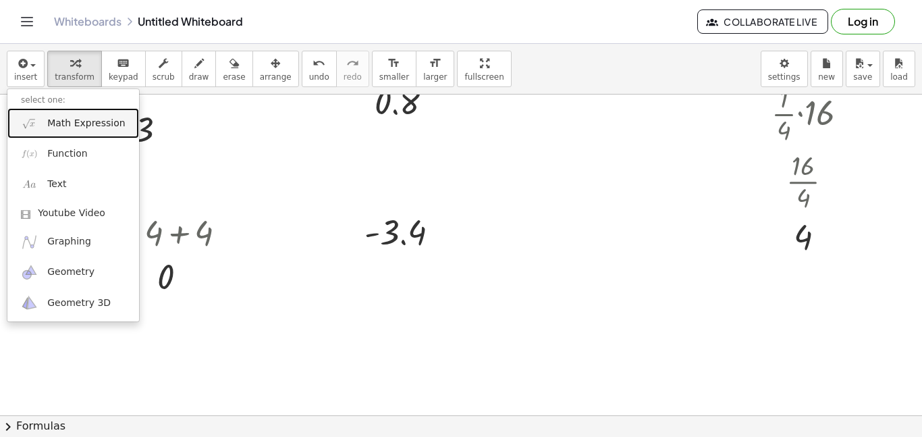
click at [49, 123] on span "Math Expression" at bounding box center [86, 124] width 78 height 14
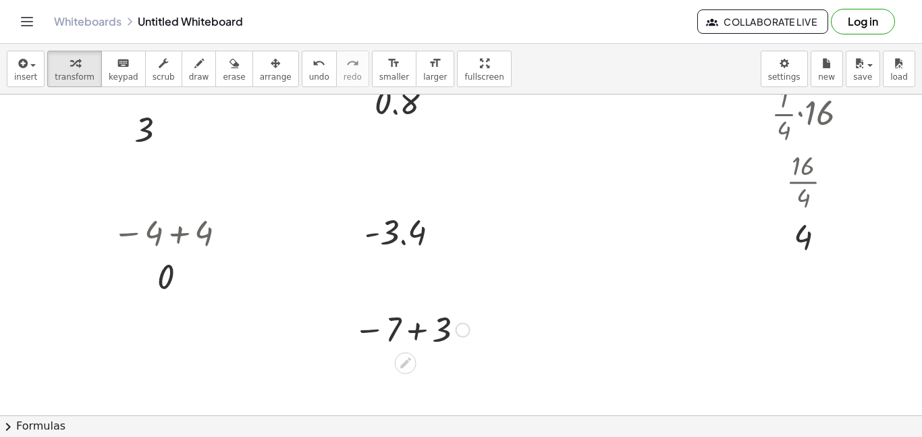
click at [423, 319] on div at bounding box center [412, 328] width 130 height 45
click at [423, 319] on div at bounding box center [418, 328] width 72 height 45
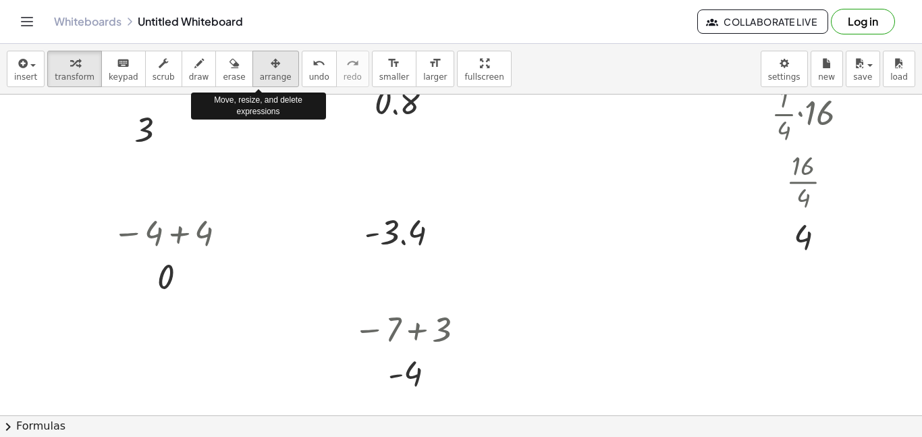
click at [262, 75] on span "arrange" at bounding box center [276, 76] width 32 height 9
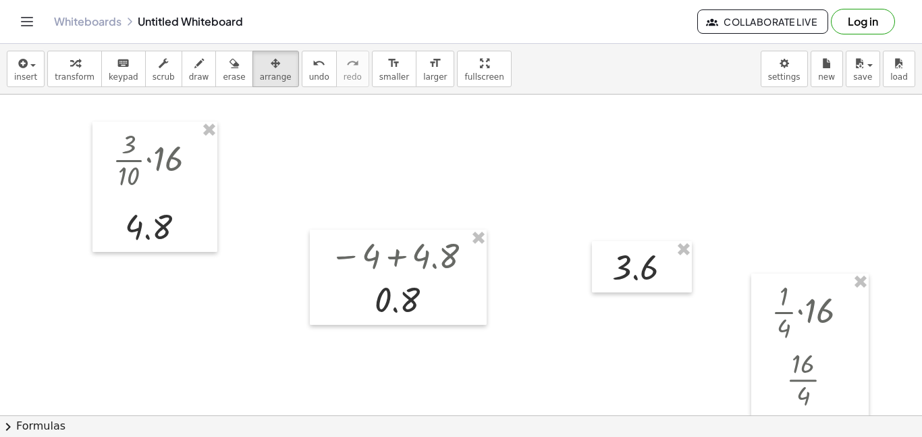
scroll to position [0, 0]
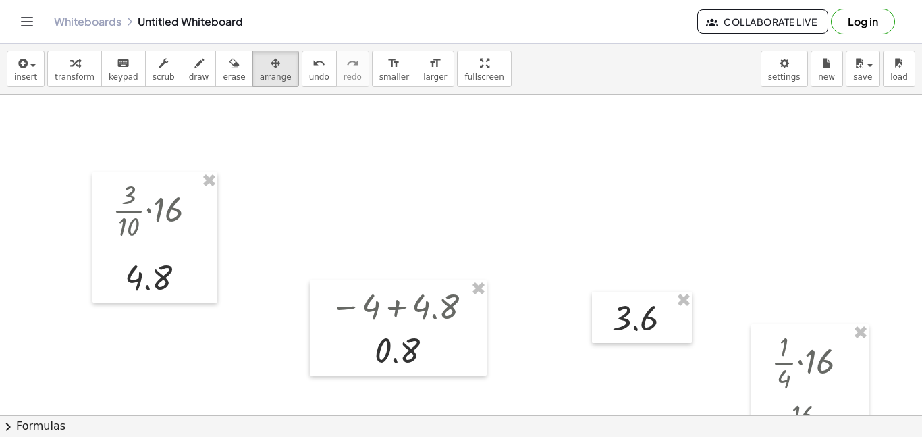
click at [871, 323] on div at bounding box center [461, 415] width 922 height 641
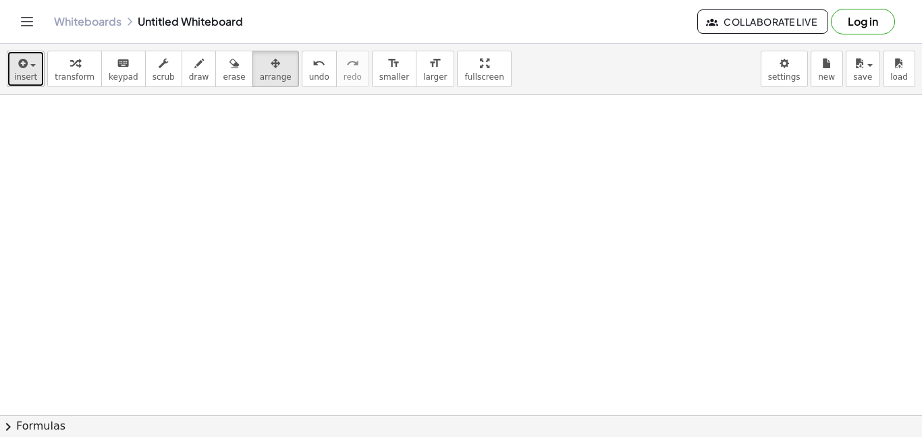
click at [39, 80] on button "insert" at bounding box center [26, 69] width 38 height 36
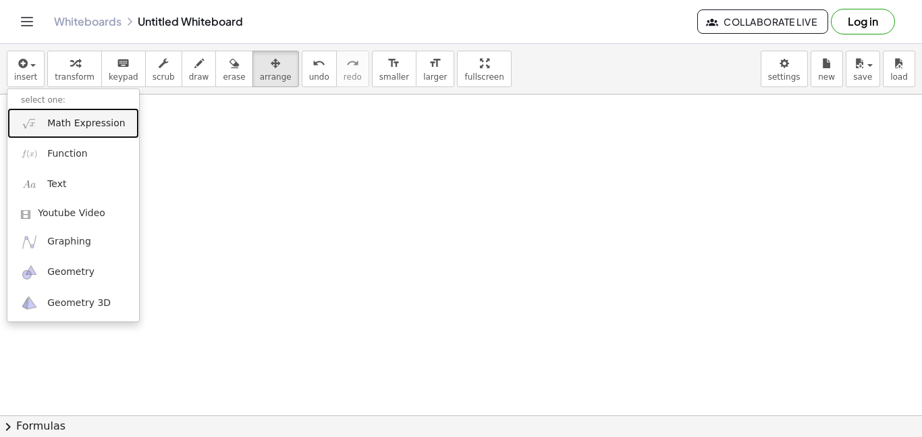
click at [66, 123] on span "Math Expression" at bounding box center [86, 124] width 78 height 14
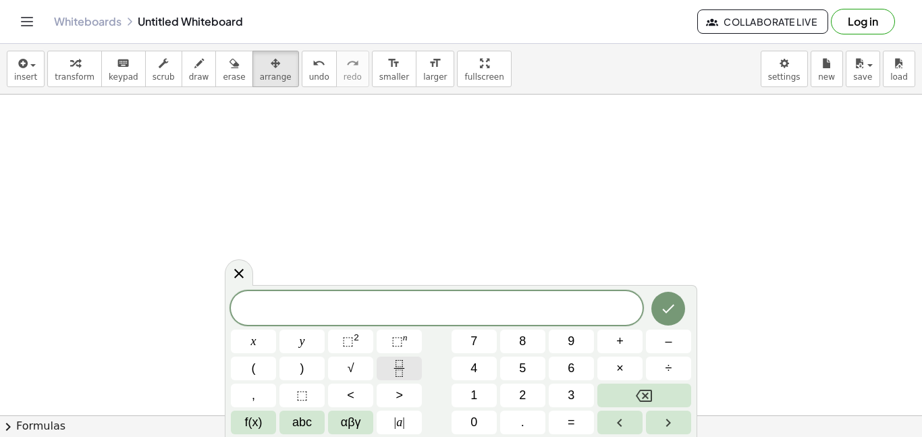
click at [404, 375] on icon "Fraction" at bounding box center [399, 368] width 17 height 17
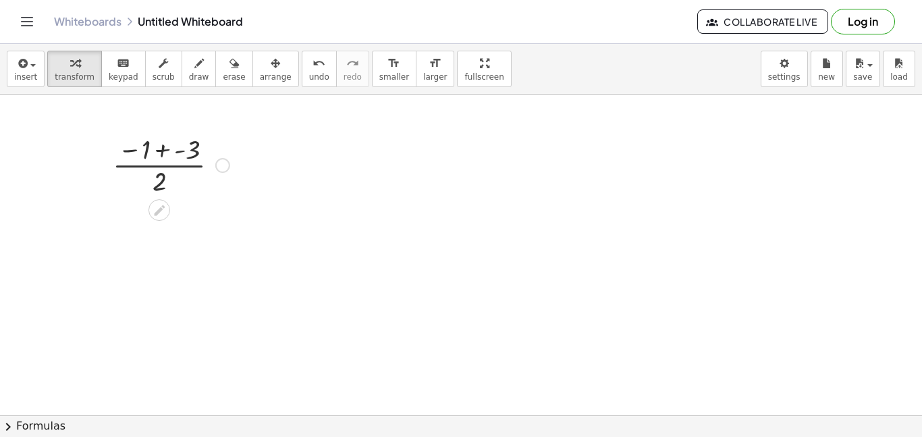
click at [164, 146] on div at bounding box center [171, 164] width 130 height 68
click at [164, 146] on div at bounding box center [170, 164] width 119 height 68
click at [167, 213] on div at bounding box center [171, 232] width 130 height 68
click at [170, 304] on div at bounding box center [171, 299] width 130 height 68
click at [170, 304] on div at bounding box center [171, 299] width 130 height 45
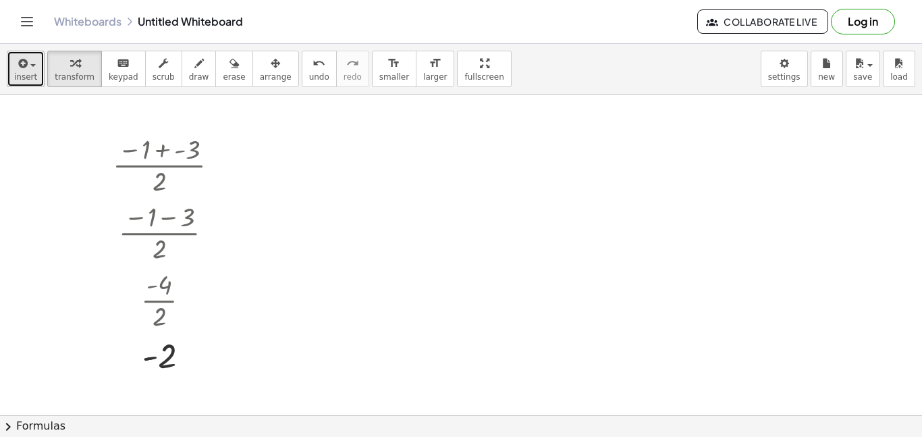
click at [35, 81] on button "insert" at bounding box center [26, 69] width 38 height 36
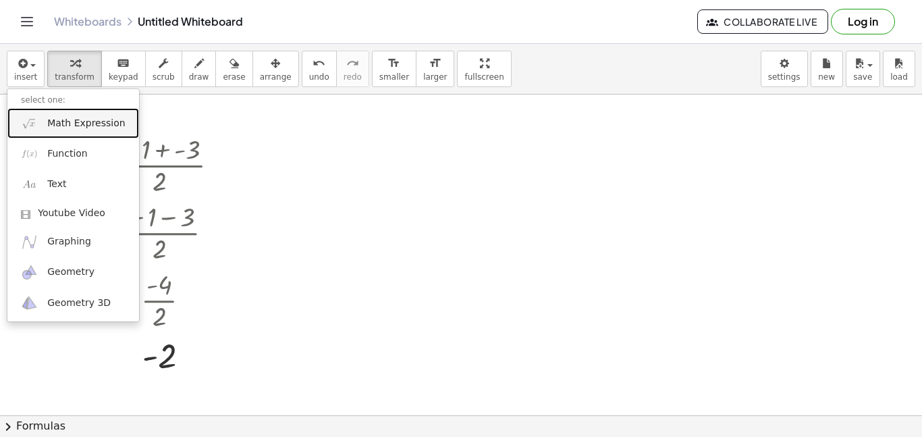
click at [73, 122] on span "Math Expression" at bounding box center [86, 124] width 78 height 14
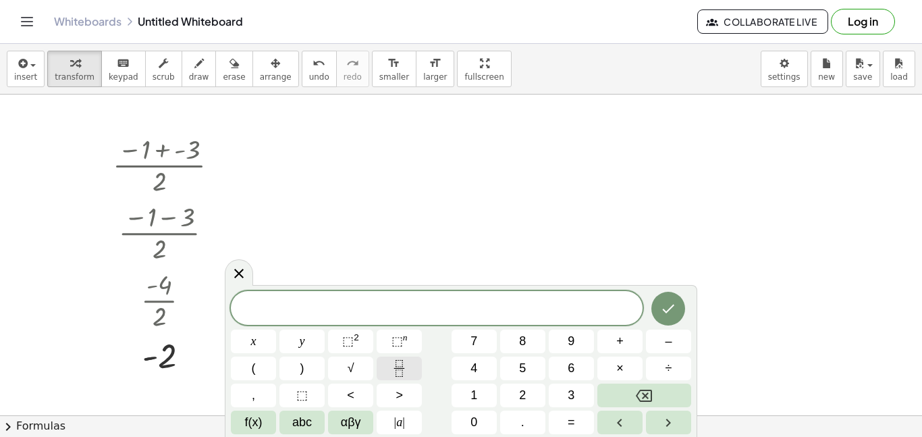
click at [402, 373] on icon "Fraction" at bounding box center [399, 368] width 17 height 17
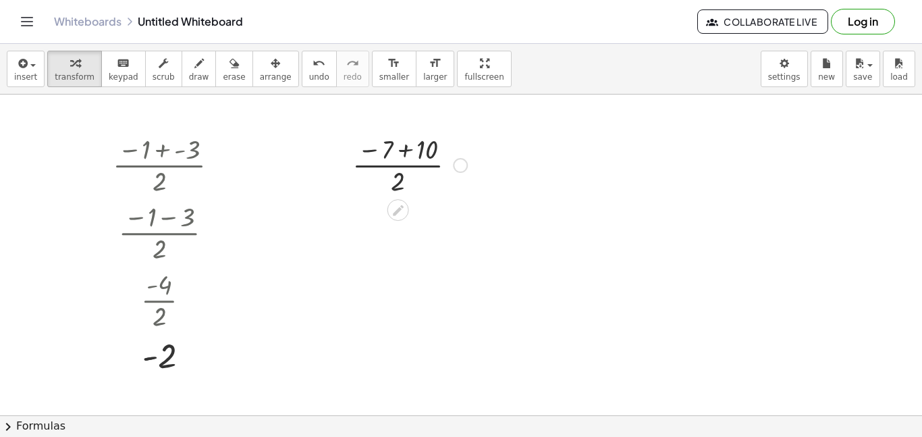
click at [400, 144] on div at bounding box center [410, 164] width 128 height 68
click at [396, 230] on div at bounding box center [410, 232] width 128 height 68
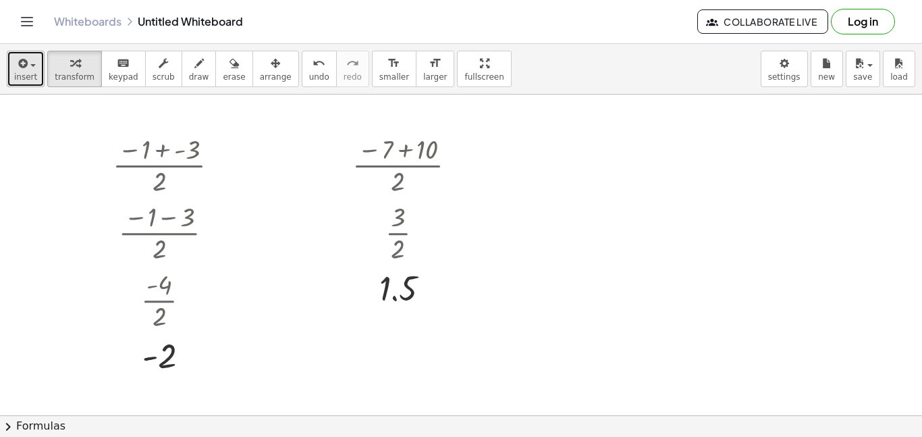
click at [27, 72] on span "insert" at bounding box center [25, 76] width 23 height 9
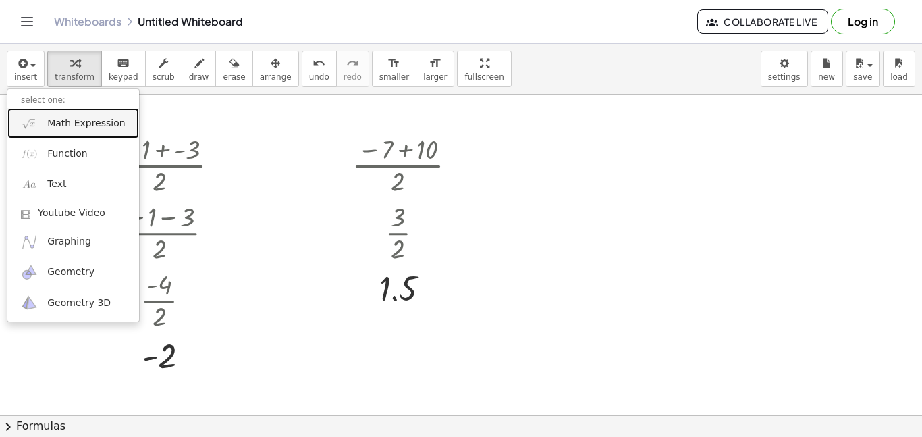
click at [88, 119] on span "Math Expression" at bounding box center [86, 124] width 78 height 14
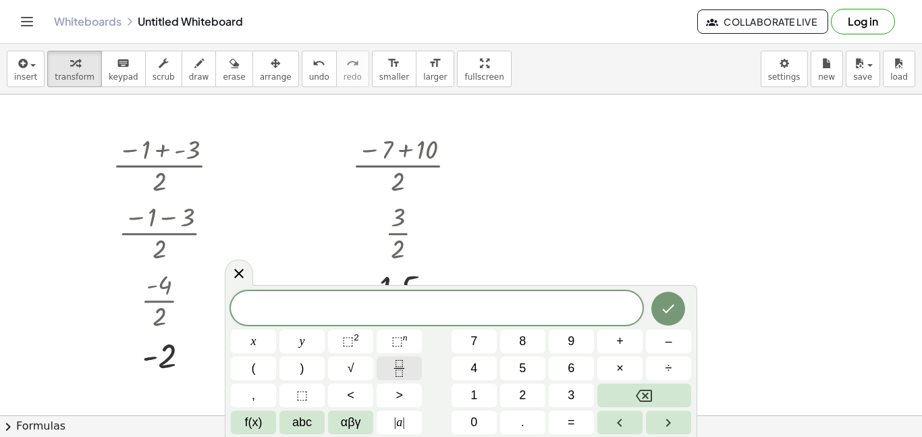
click at [404, 360] on icon "Fraction" at bounding box center [399, 368] width 17 height 17
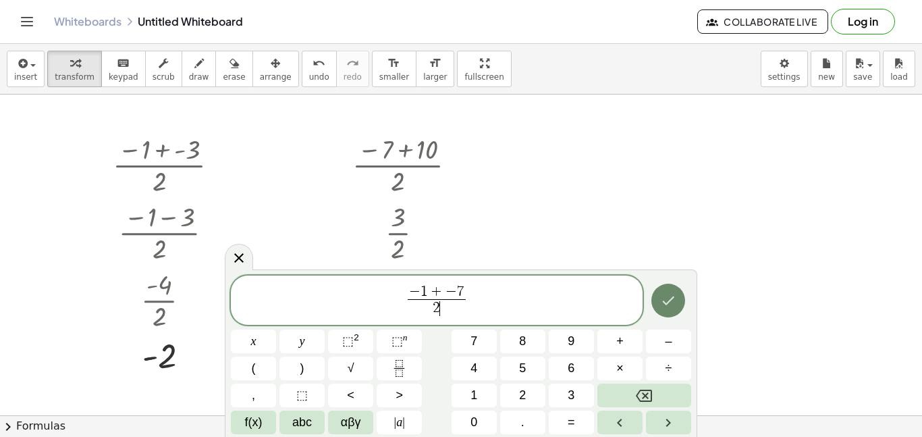
click at [674, 288] on button "Done" at bounding box center [668, 301] width 34 height 34
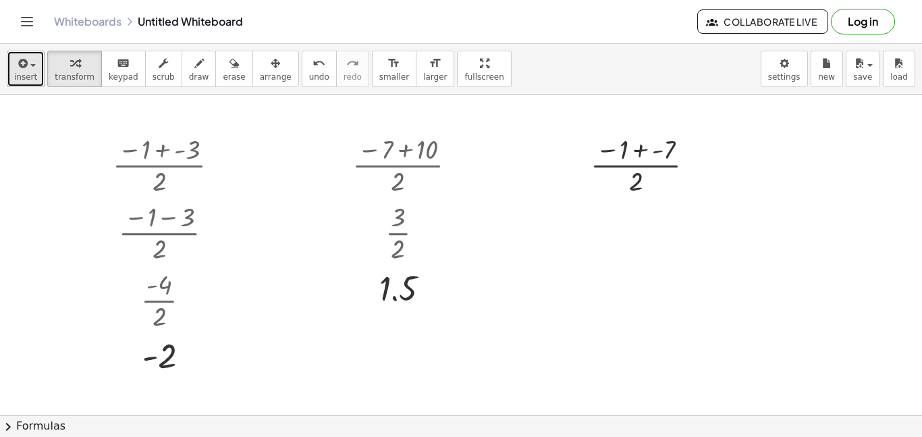
click at [24, 55] on icon "button" at bounding box center [22, 63] width 12 height 16
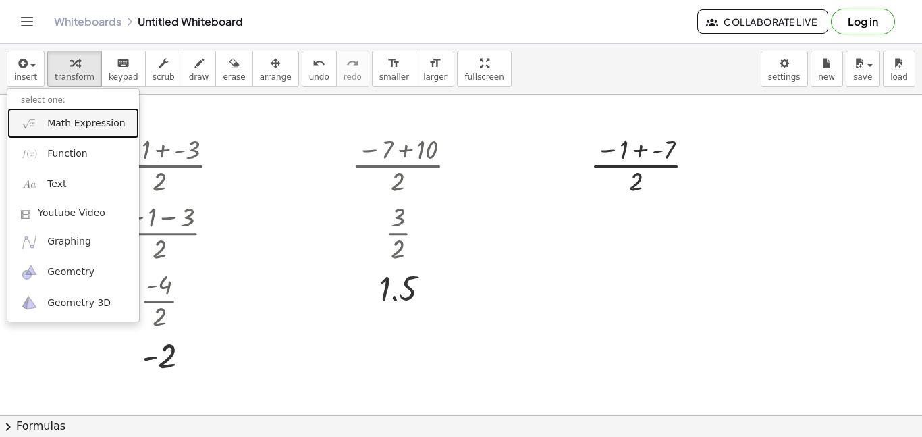
click at [66, 132] on link "Math Expression" at bounding box center [73, 123] width 132 height 30
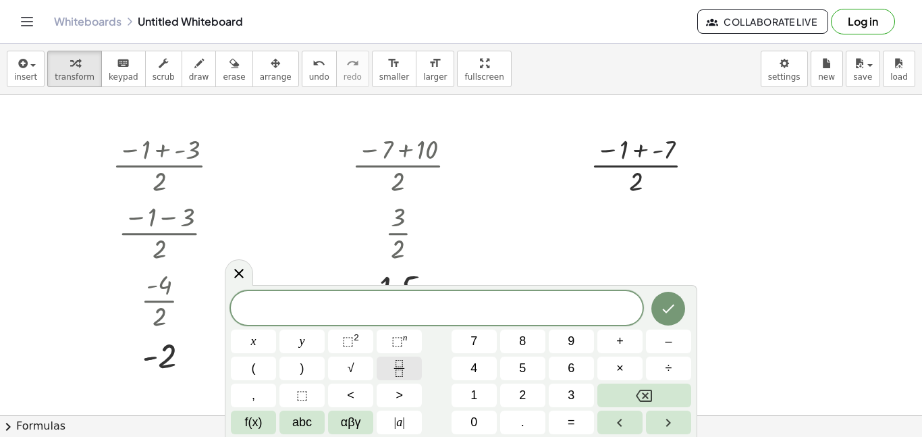
click at [410, 365] on button "Fraction" at bounding box center [399, 368] width 45 height 24
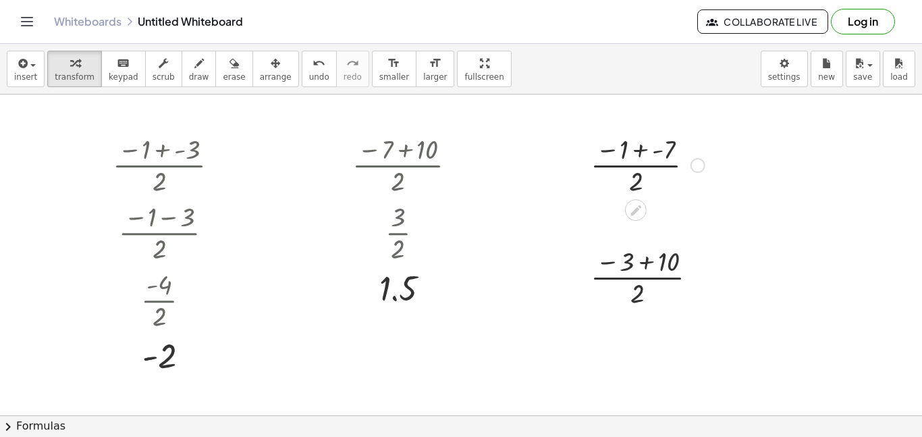
click at [643, 151] on div at bounding box center [648, 164] width 128 height 68
click at [643, 151] on div at bounding box center [648, 164] width 116 height 68
click at [641, 149] on div at bounding box center [648, 164] width 116 height 68
click at [629, 164] on div at bounding box center [647, 164] width 75 height 68
click at [641, 261] on div at bounding box center [649, 276] width 131 height 68
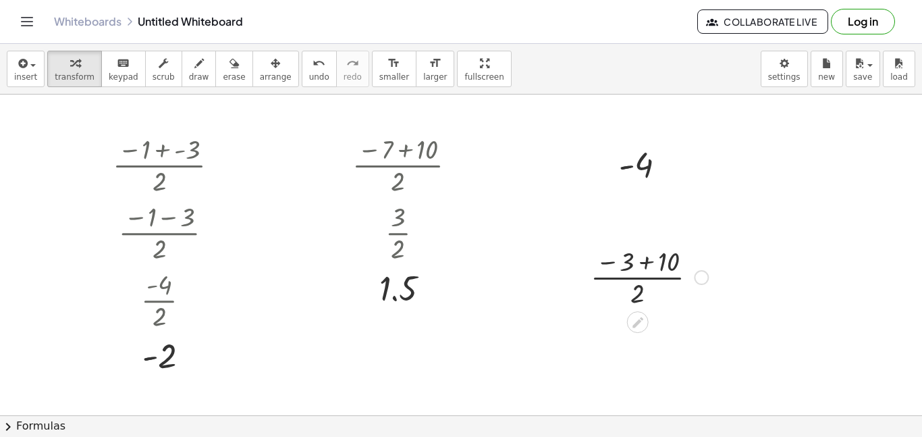
click at [641, 261] on div at bounding box center [649, 276] width 131 height 68
click at [630, 346] on div at bounding box center [649, 344] width 131 height 68
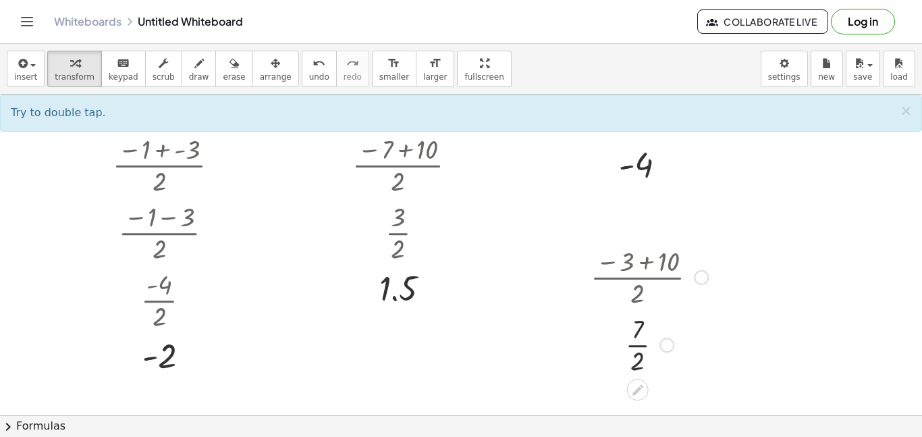
click at [642, 342] on div at bounding box center [649, 344] width 131 height 68
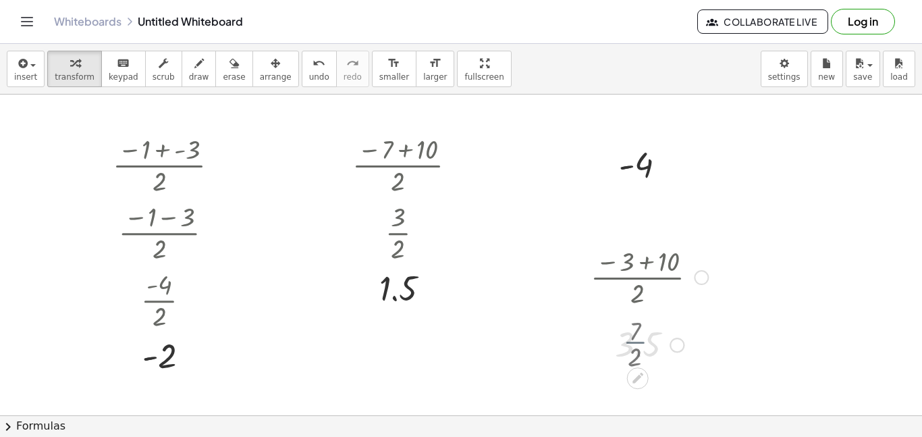
click at [642, 342] on div at bounding box center [649, 343] width 131 height 45
click at [26, 85] on button "insert" at bounding box center [26, 69] width 38 height 36
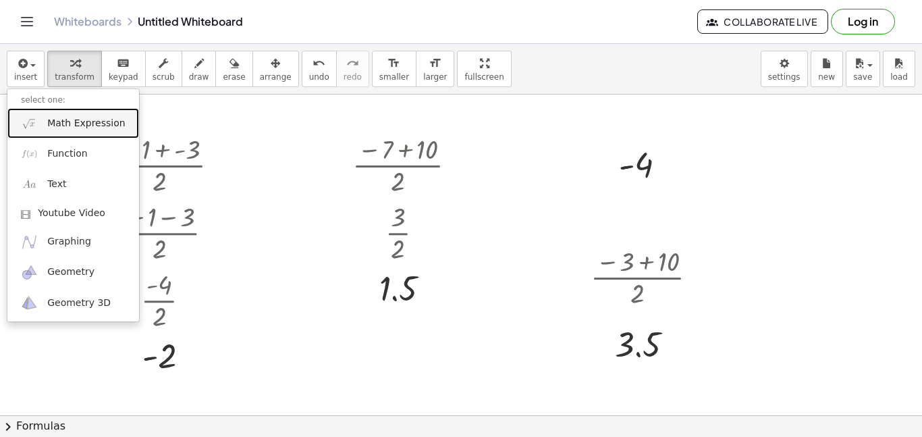
click at [51, 114] on link "Math Expression" at bounding box center [73, 123] width 132 height 30
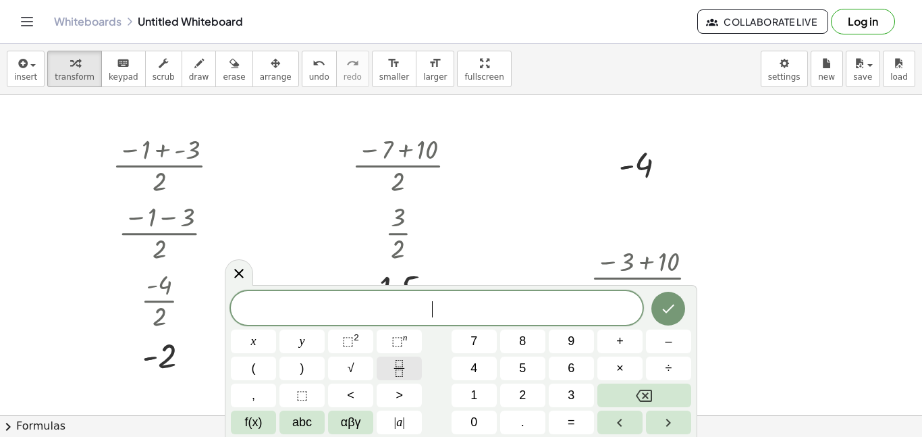
click at [407, 366] on icon "Fraction" at bounding box center [399, 368] width 17 height 17
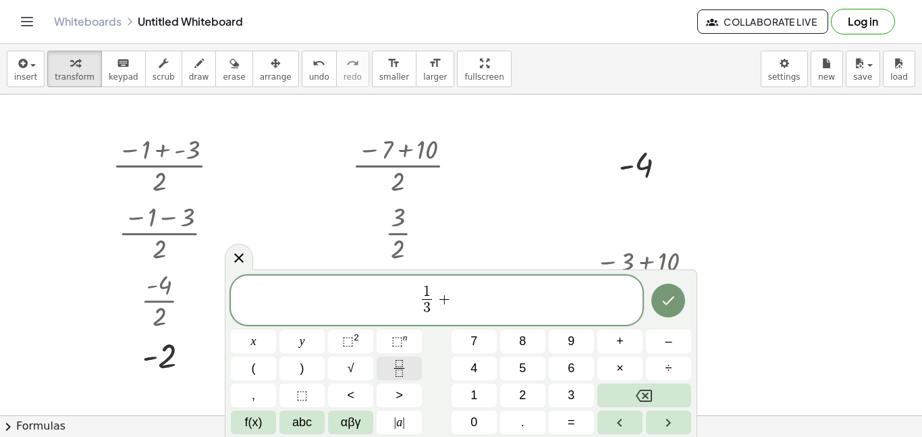
click at [398, 372] on icon "Fraction" at bounding box center [399, 368] width 17 height 17
click at [401, 367] on icon "Fraction" at bounding box center [399, 368] width 17 height 17
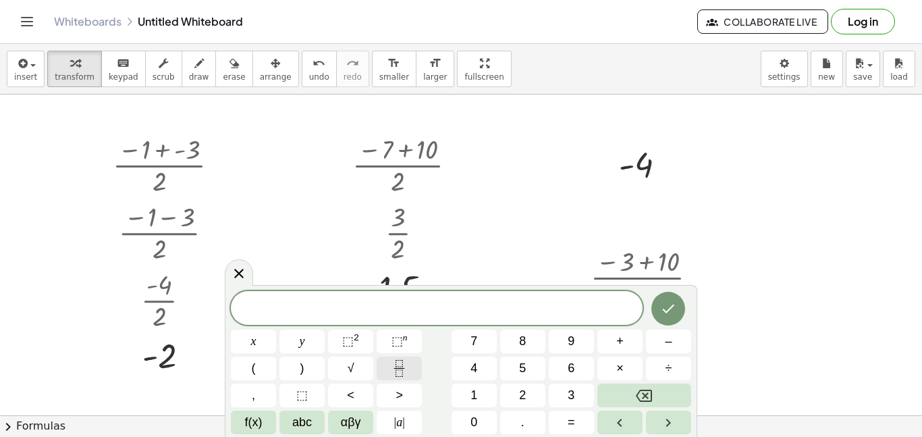
click at [407, 360] on icon "Fraction" at bounding box center [399, 368] width 17 height 17
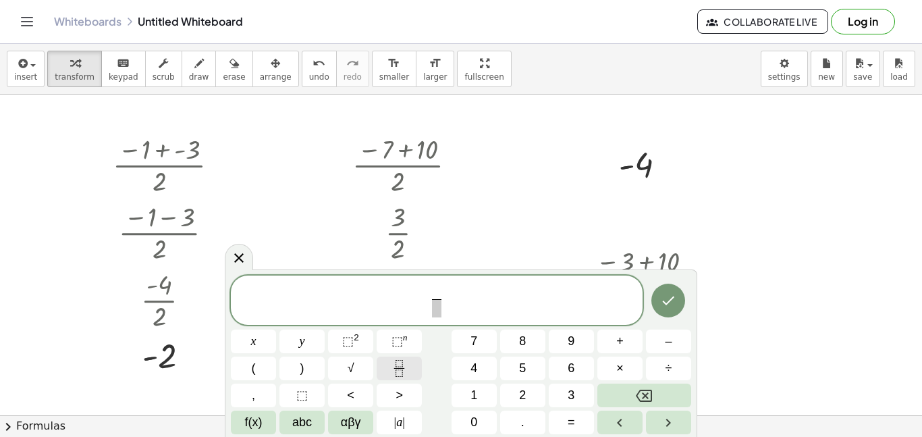
click at [407, 360] on icon "Fraction" at bounding box center [399, 368] width 17 height 17
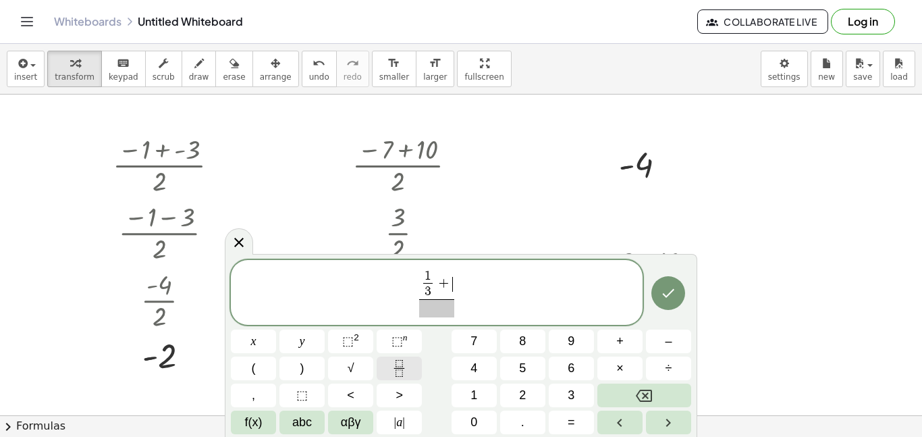
click at [397, 370] on icon "Fraction" at bounding box center [399, 368] width 17 height 17
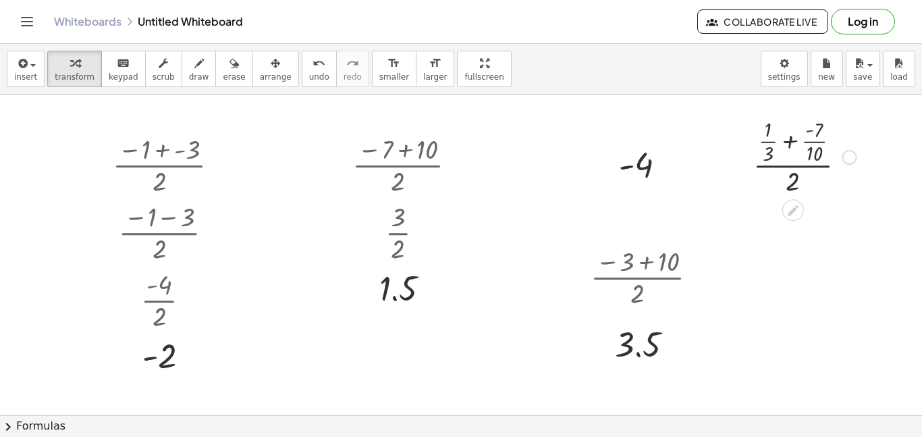
click at [788, 146] on div at bounding box center [805, 156] width 117 height 84
click at [788, 141] on div at bounding box center [805, 156] width 153 height 84
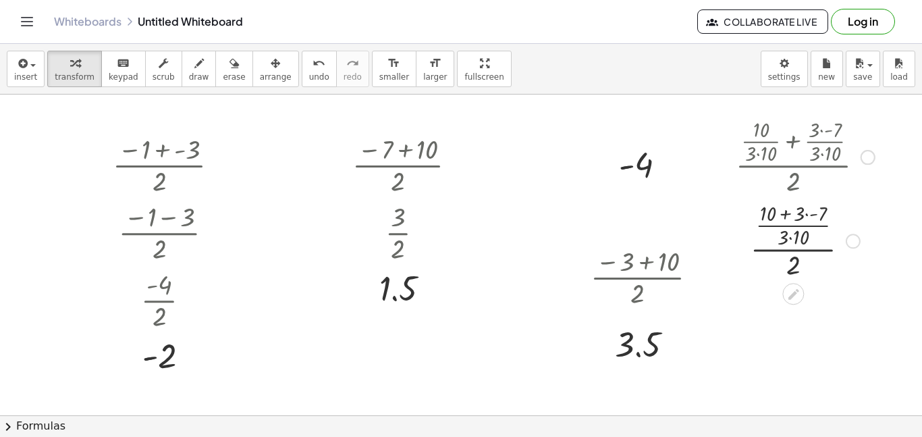
click at [787, 211] on div at bounding box center [805, 240] width 153 height 84
click at [808, 215] on div at bounding box center [805, 240] width 153 height 84
click at [789, 217] on div at bounding box center [805, 240] width 153 height 84
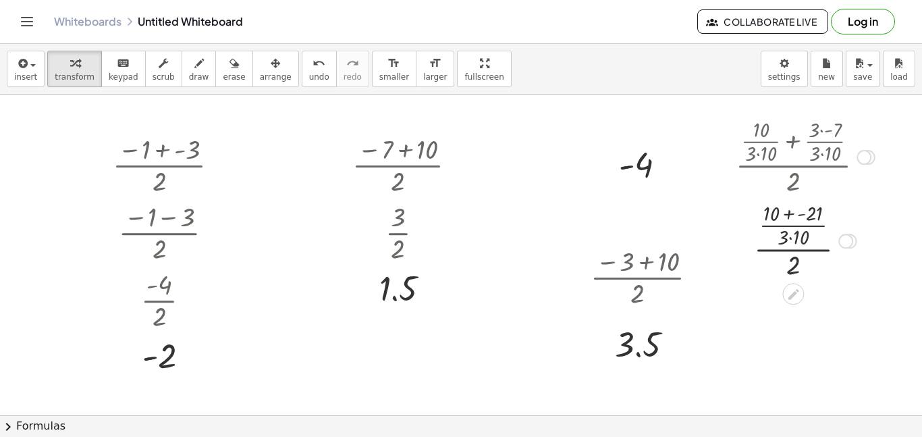
click at [789, 217] on div at bounding box center [805, 240] width 153 height 84
click at [792, 215] on div at bounding box center [805, 240] width 153 height 84
click at [791, 237] on div at bounding box center [805, 240] width 153 height 84
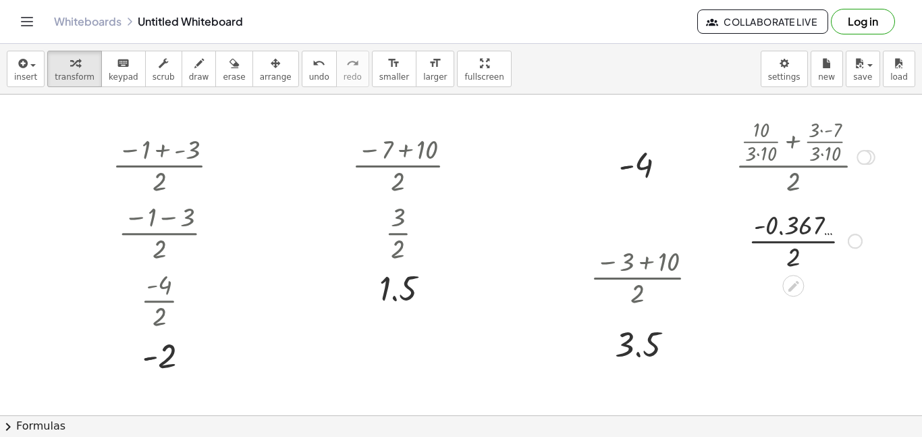
click at [792, 238] on div at bounding box center [805, 240] width 153 height 68
click at [792, 238] on div at bounding box center [805, 240] width 153 height 45
click at [309, 76] on span "undo" at bounding box center [319, 76] width 20 height 9
click at [786, 224] on div at bounding box center [804, 240] width 103 height 84
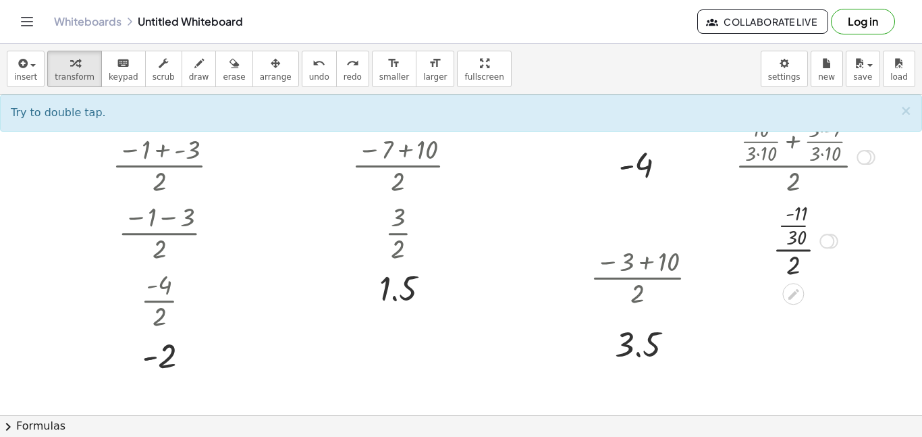
click at [786, 224] on div at bounding box center [804, 240] width 103 height 84
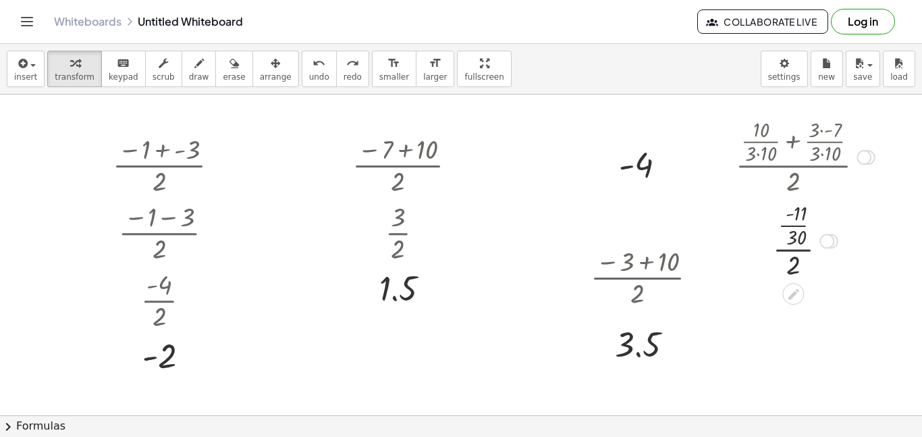
click at [786, 224] on div at bounding box center [804, 240] width 103 height 84
click at [774, 240] on div at bounding box center [805, 240] width 153 height 68
click at [774, 240] on div at bounding box center [805, 240] width 153 height 45
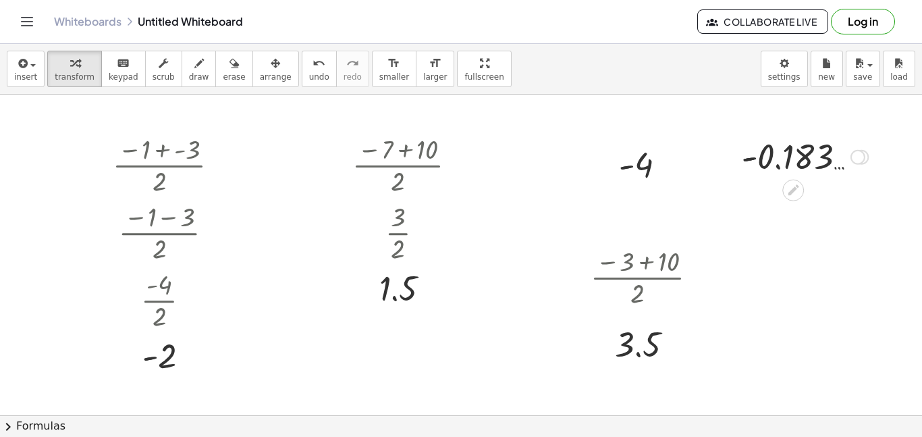
drag, startPoint x: 851, startPoint y: 242, endPoint x: 862, endPoint y: 144, distance: 97.9
click at [793, 157] on div "- - - 0.183 …" at bounding box center [793, 157] width 0 height 0
click at [32, 69] on div "button" at bounding box center [25, 63] width 23 height 16
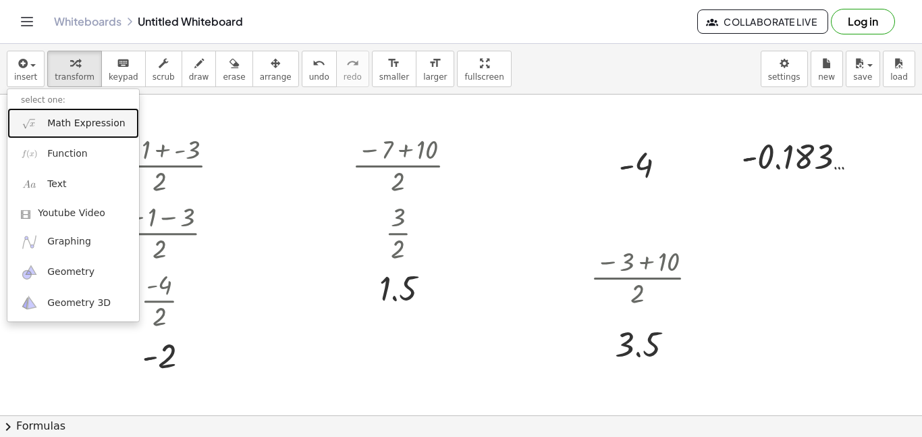
click at [80, 130] on link "Math Expression" at bounding box center [73, 123] width 132 height 30
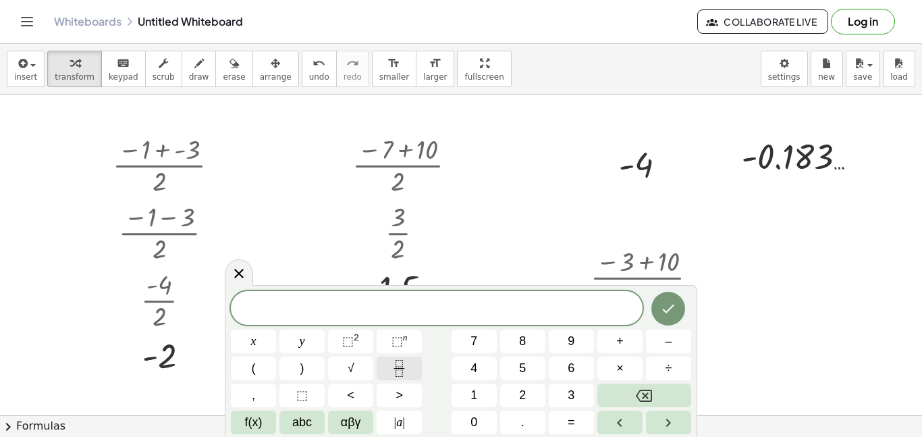
click at [394, 369] on icon "Fraction" at bounding box center [399, 368] width 17 height 17
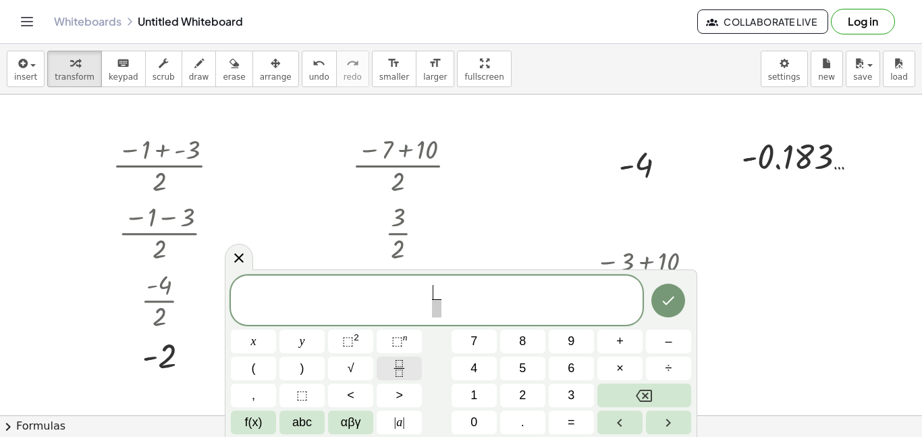
click at [394, 369] on icon "Fraction" at bounding box center [399, 368] width 17 height 17
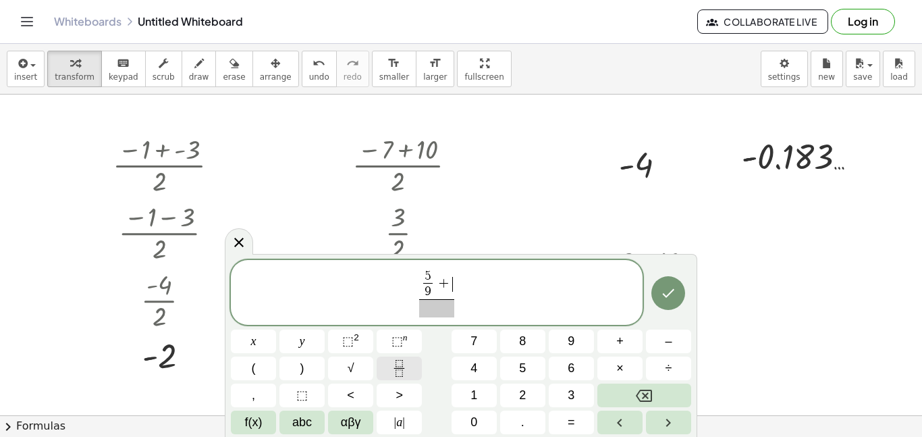
click at [398, 363] on icon "Fraction" at bounding box center [399, 368] width 17 height 17
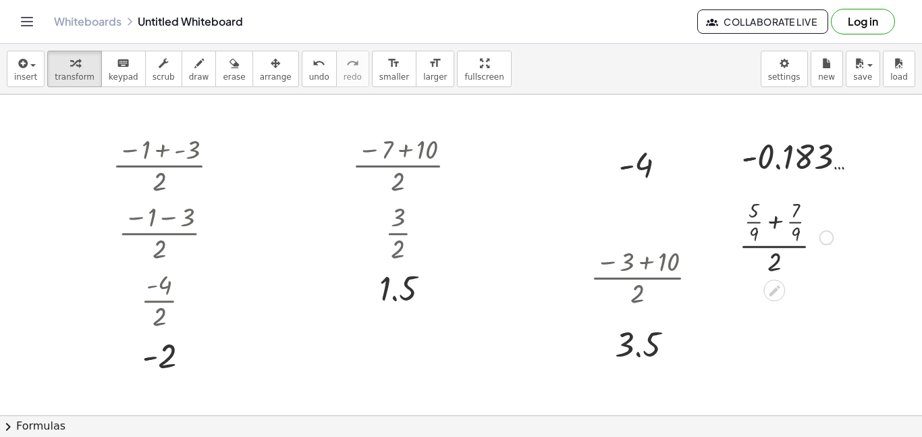
click at [774, 219] on div at bounding box center [785, 236] width 107 height 84
click at [776, 304] on div at bounding box center [785, 320] width 107 height 84
click at [773, 307] on div at bounding box center [785, 320] width 107 height 84
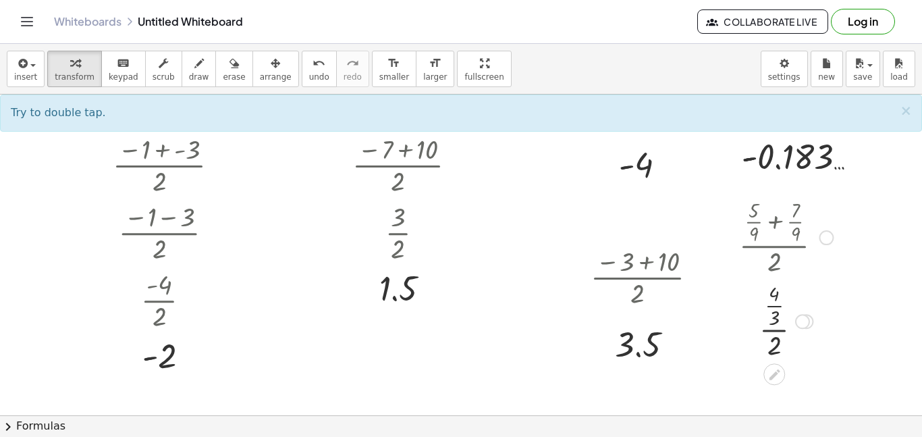
click at [776, 307] on div at bounding box center [785, 320] width 107 height 84
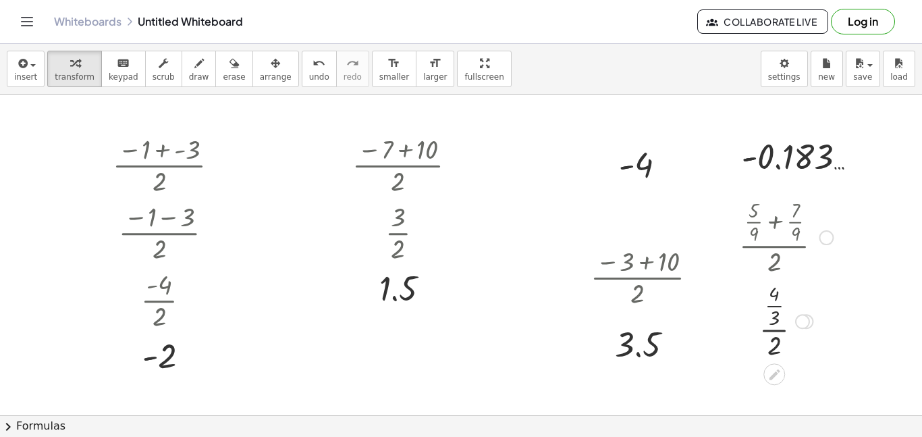
click at [776, 307] on div at bounding box center [785, 320] width 107 height 84
click at [309, 76] on span "undo" at bounding box center [319, 76] width 20 height 9
click at [766, 329] on div at bounding box center [785, 320] width 107 height 84
click at [776, 333] on div at bounding box center [785, 320] width 107 height 84
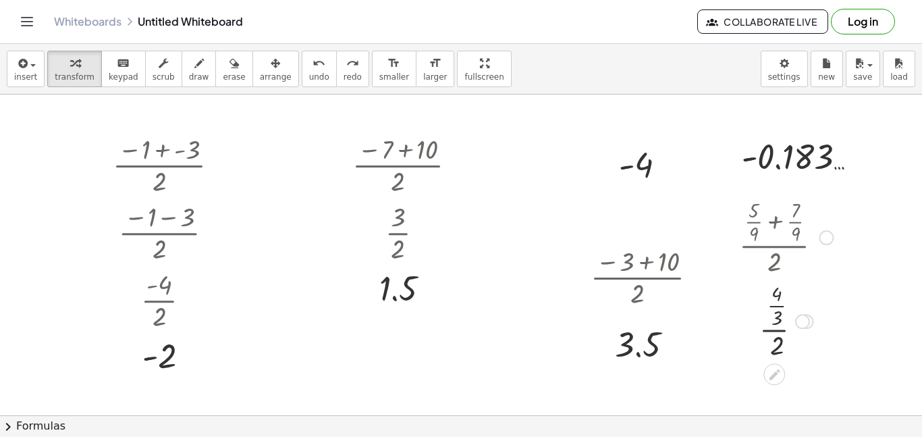
click at [776, 333] on div at bounding box center [785, 320] width 107 height 84
click at [771, 304] on div at bounding box center [785, 320] width 107 height 84
click at [761, 325] on div at bounding box center [786, 320] width 115 height 68
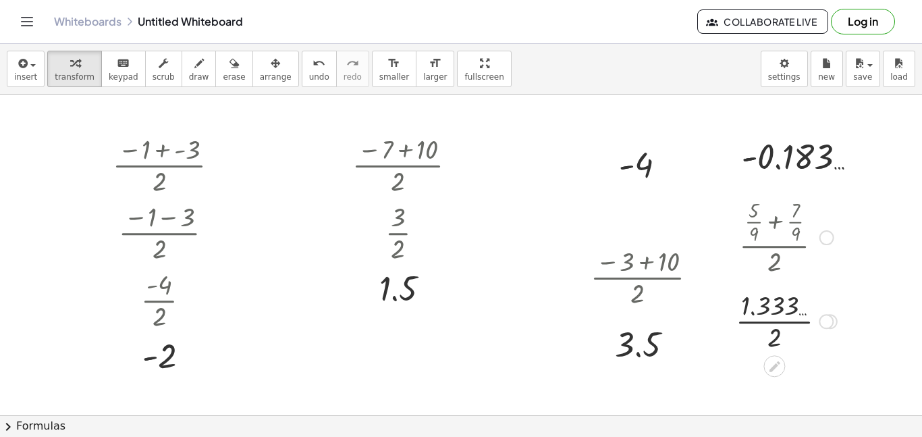
click at [761, 325] on div at bounding box center [786, 320] width 115 height 68
click at [302, 80] on button "undo undo" at bounding box center [319, 69] width 35 height 36
click at [775, 333] on div at bounding box center [785, 320] width 107 height 84
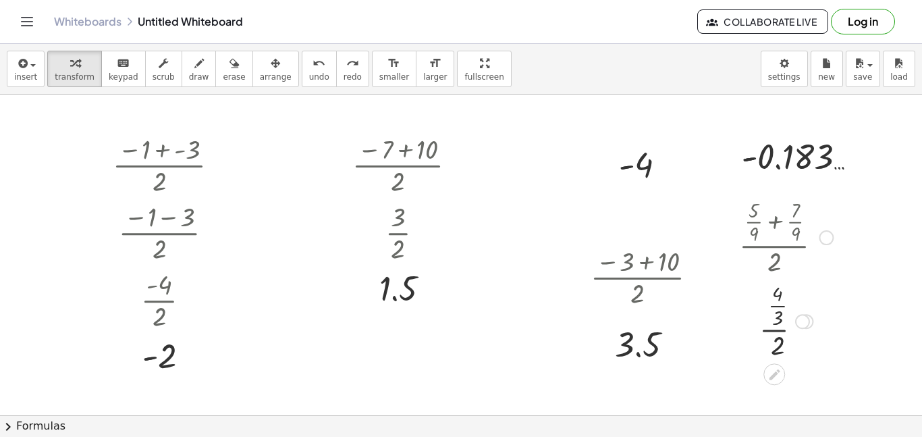
click at [776, 333] on div at bounding box center [785, 320] width 107 height 84
drag, startPoint x: 773, startPoint y: 316, endPoint x: 774, endPoint y: 342, distance: 25.7
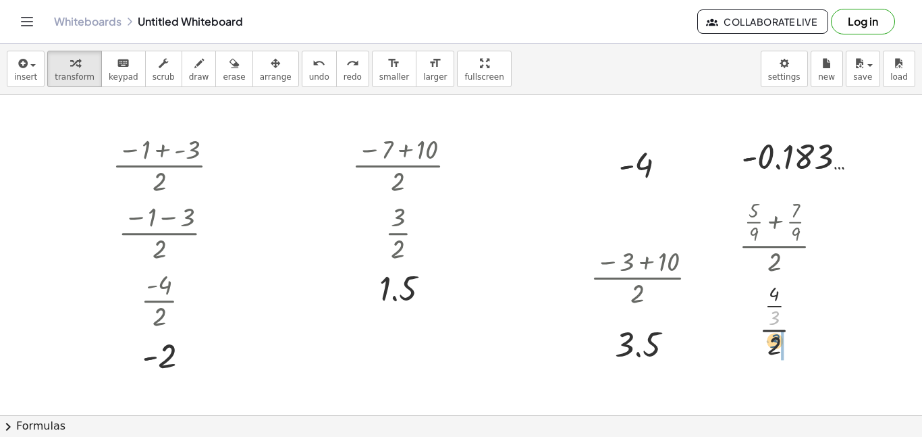
click at [774, 342] on div at bounding box center [785, 320] width 107 height 84
click at [774, 338] on div at bounding box center [785, 320] width 107 height 68
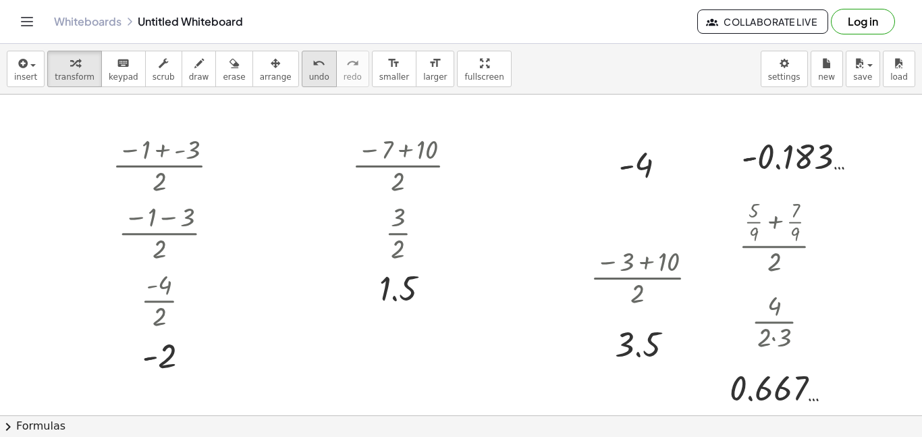
click at [309, 81] on span "undo" at bounding box center [319, 76] width 20 height 9
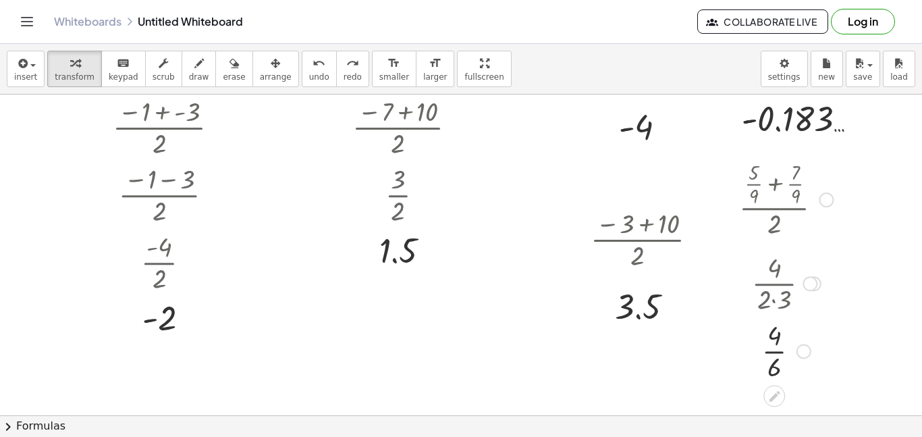
scroll to position [38, 0]
drag, startPoint x: 830, startPoint y: 200, endPoint x: 830, endPoint y: 255, distance: 54.7
click at [774, 199] on div "· ( + · 5 · 9 + · 7 · 9 ) · 2 · · 12 · 9 · 2 · · 4 · 3 · 3 · 3 · 2 · · 4 · 3 · …" at bounding box center [774, 199] width 0 height 0
drag, startPoint x: 807, startPoint y: 348, endPoint x: 808, endPoint y: 301, distance: 46.6
click at [774, 312] on div "· 4 · 6" at bounding box center [774, 312] width 0 height 0
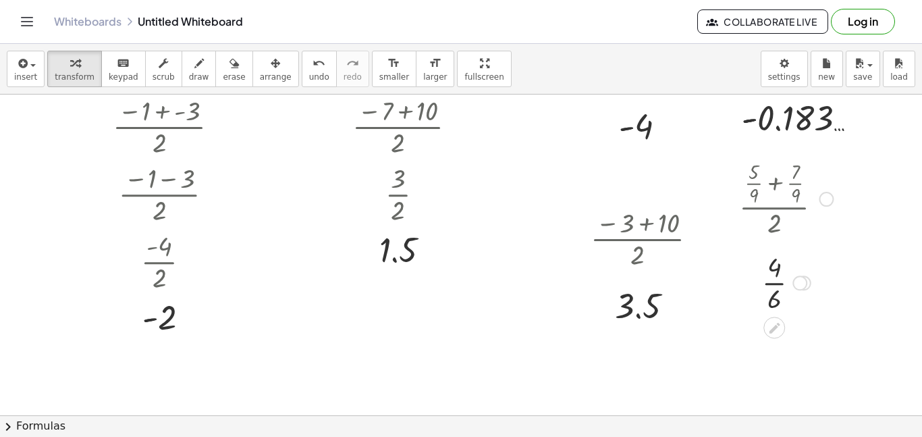
scroll to position [0, 0]
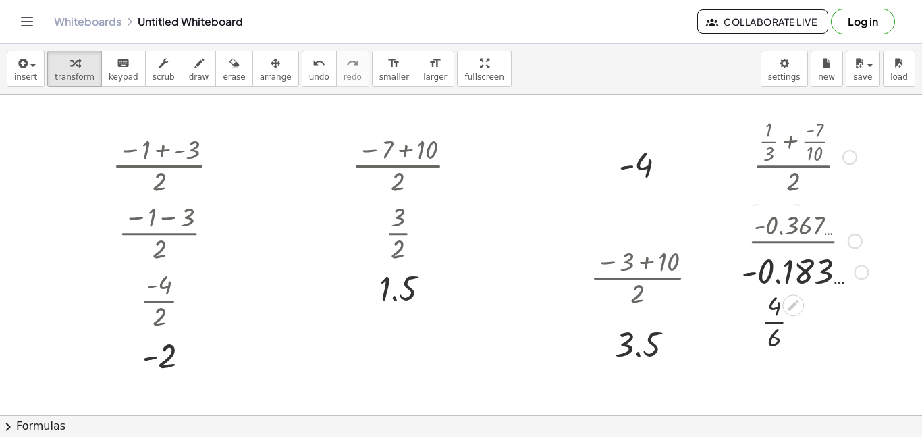
drag, startPoint x: 850, startPoint y: 159, endPoint x: 855, endPoint y: 286, distance: 127.0
click at [793, 272] on div "- - - 0.183 …" at bounding box center [793, 272] width 0 height 0
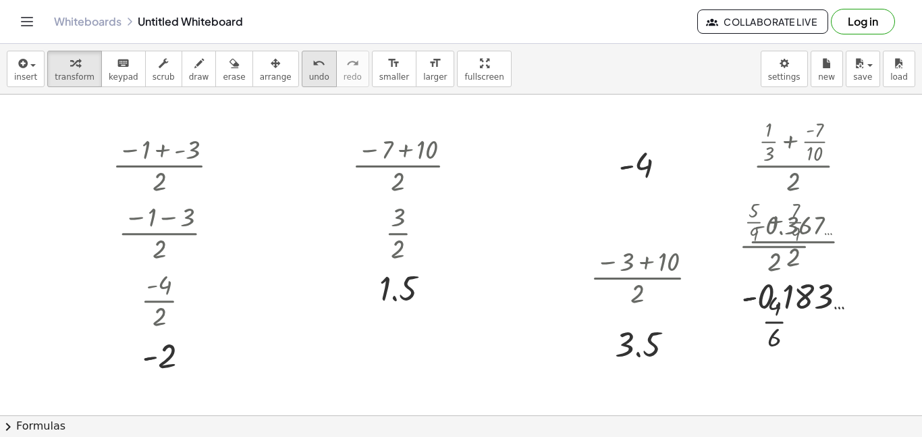
click at [309, 66] on div "undo" at bounding box center [319, 63] width 20 height 16
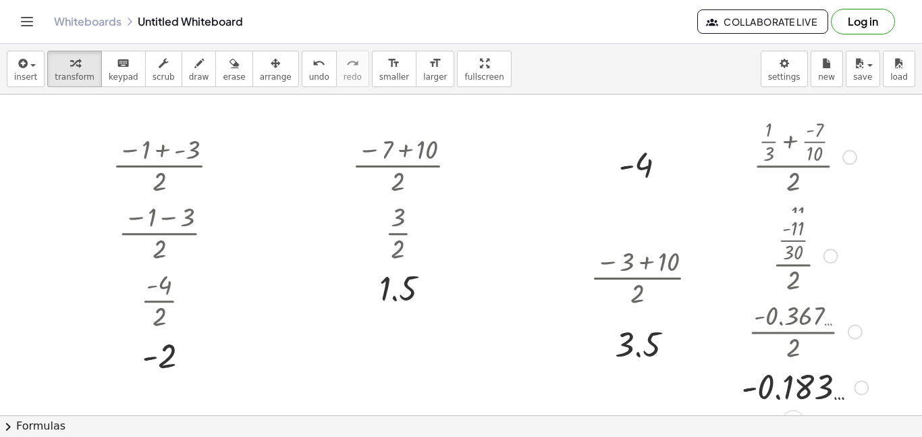
drag, startPoint x: 859, startPoint y: 300, endPoint x: 844, endPoint y: 396, distance: 97.6
click at [793, 387] on div "- - - 0.183 …" at bounding box center [793, 387] width 0 height 0
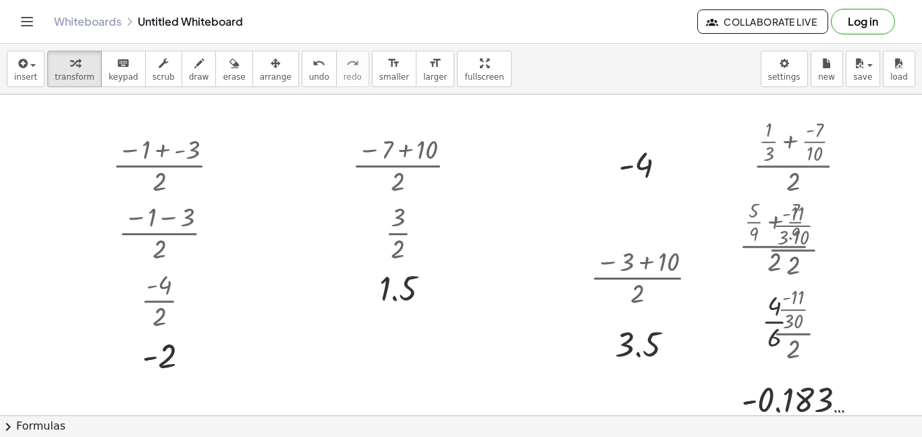
scroll to position [21, 0]
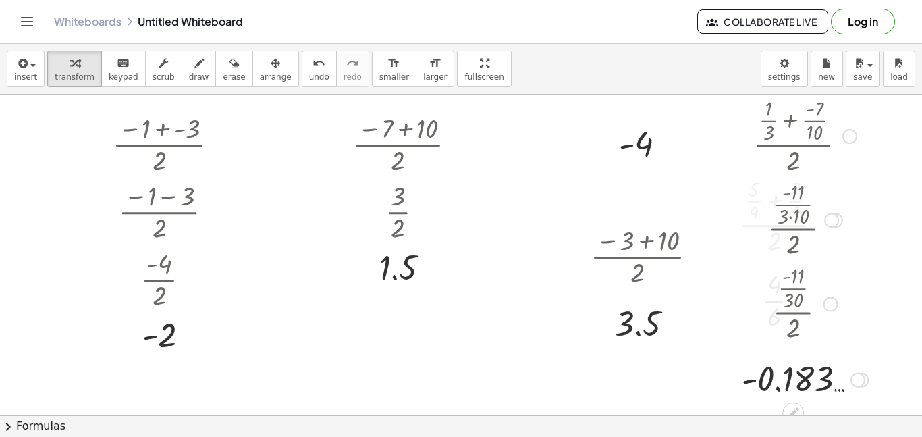
click at [790, 310] on div at bounding box center [805, 303] width 140 height 84
click at [795, 306] on div at bounding box center [805, 303] width 140 height 84
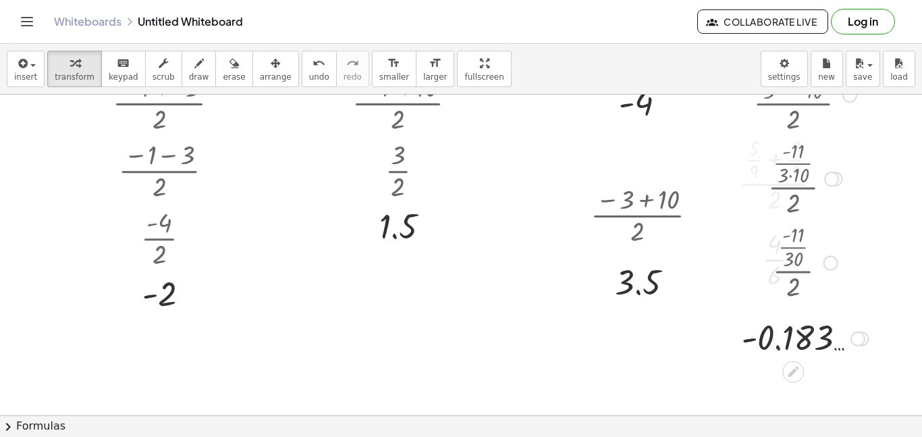
scroll to position [74, 0]
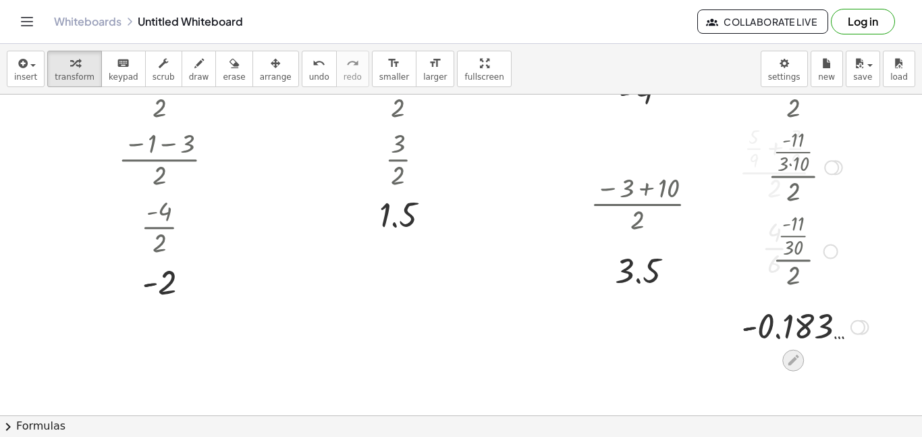
click at [797, 365] on icon at bounding box center [793, 360] width 14 height 14
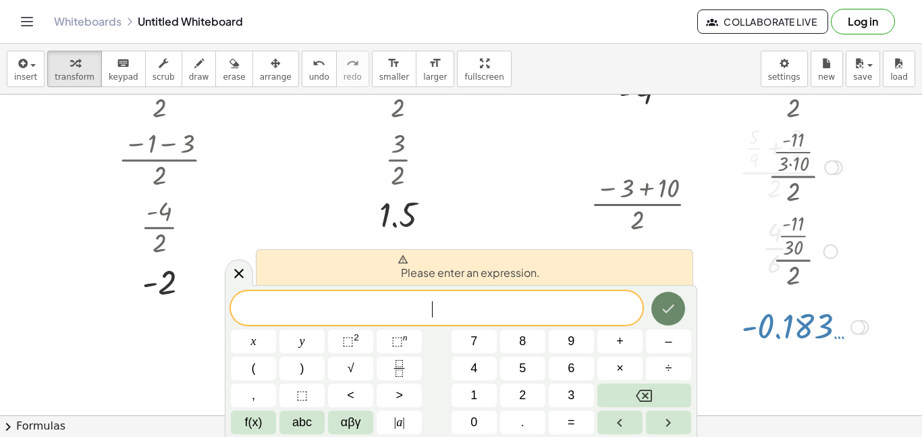
click at [663, 310] on icon "Done" at bounding box center [668, 308] width 16 height 16
click at [232, 268] on icon at bounding box center [239, 273] width 16 height 16
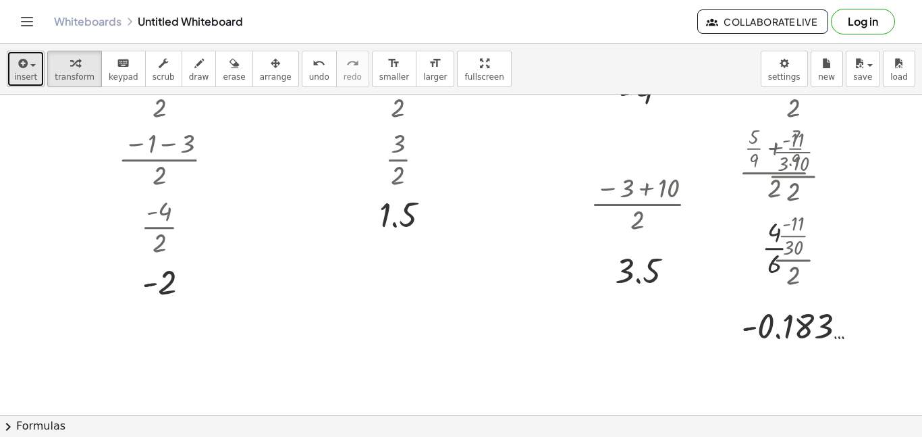
click at [32, 74] on span "insert" at bounding box center [25, 76] width 23 height 9
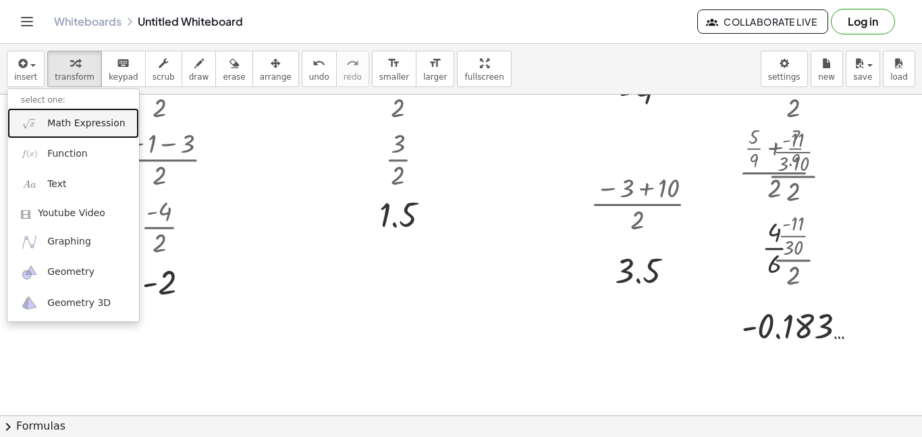
click at [72, 124] on span "Math Expression" at bounding box center [86, 124] width 78 height 14
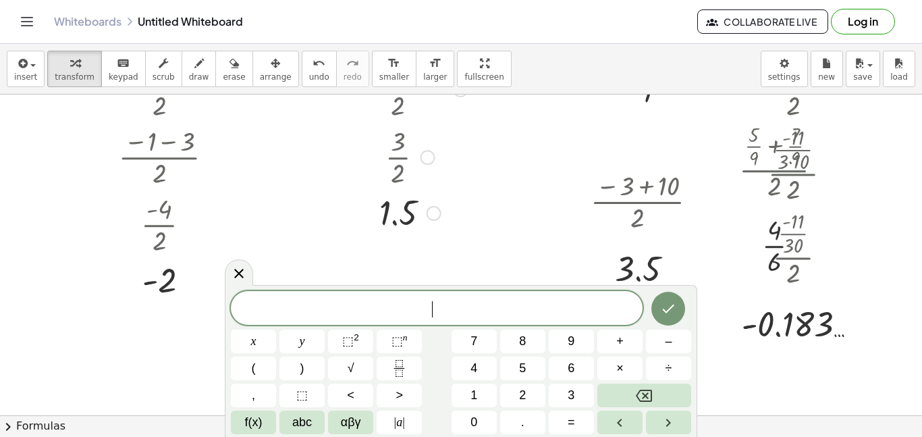
scroll to position [78, 0]
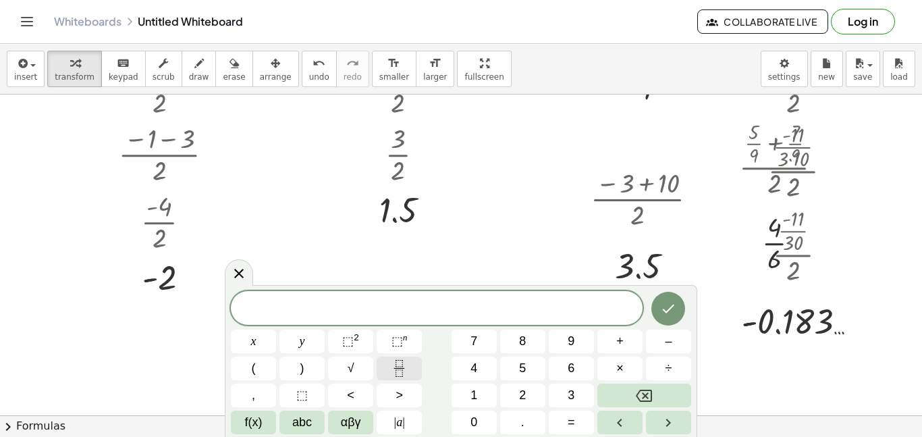
click at [416, 364] on button "Fraction" at bounding box center [399, 368] width 45 height 24
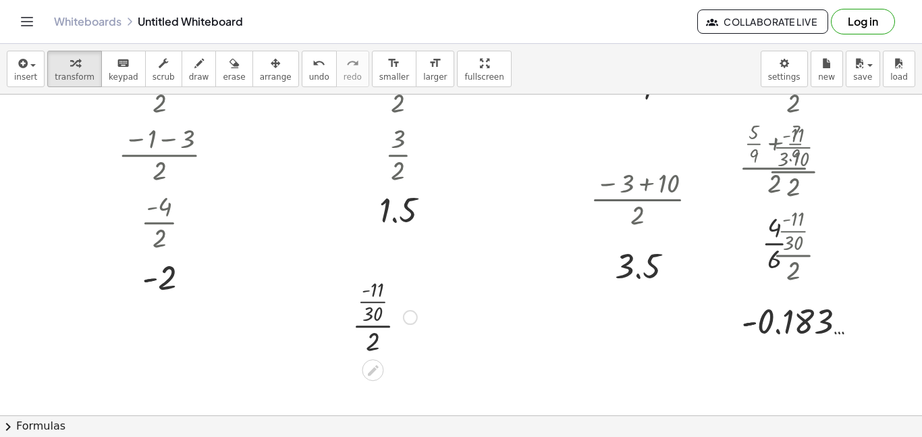
click at [375, 305] on div at bounding box center [385, 316] width 78 height 84
click at [302, 82] on button "undo undo" at bounding box center [319, 69] width 35 height 36
click at [371, 327] on div at bounding box center [385, 316] width 78 height 84
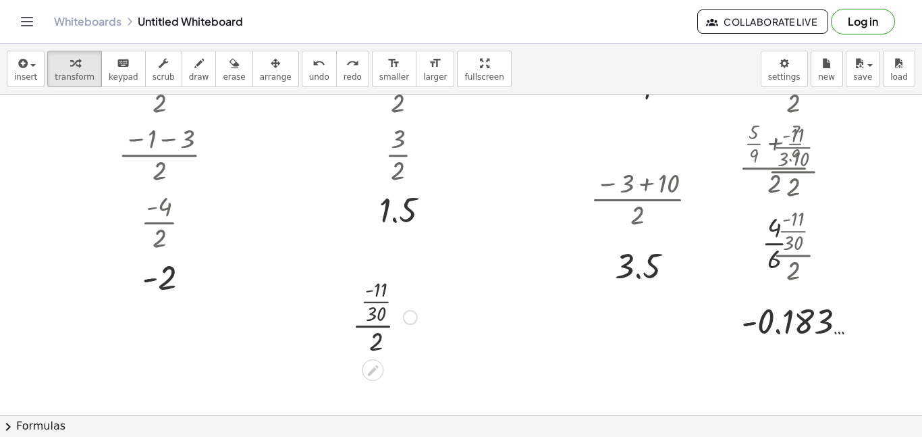
click at [371, 327] on div at bounding box center [385, 316] width 78 height 84
drag, startPoint x: 371, startPoint y: 317, endPoint x: 373, endPoint y: 346, distance: 28.4
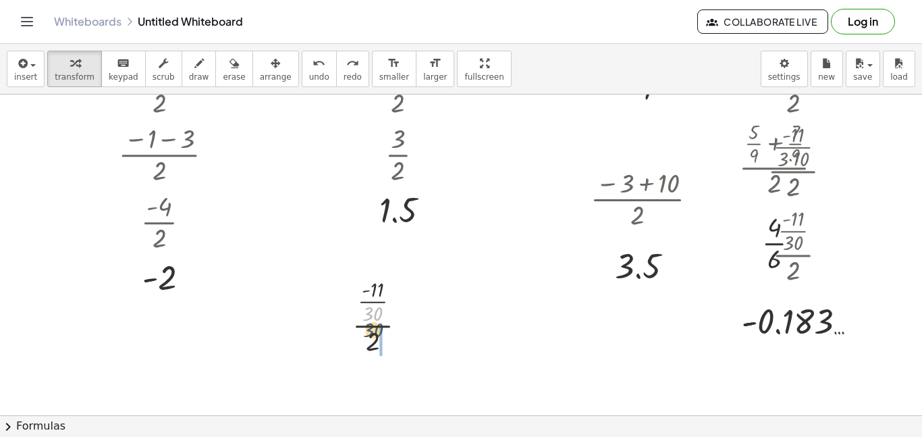
click at [373, 346] on div at bounding box center [385, 316] width 78 height 84
click at [366, 335] on div at bounding box center [385, 316] width 95 height 68
click at [22, 55] on div "button" at bounding box center [25, 63] width 23 height 16
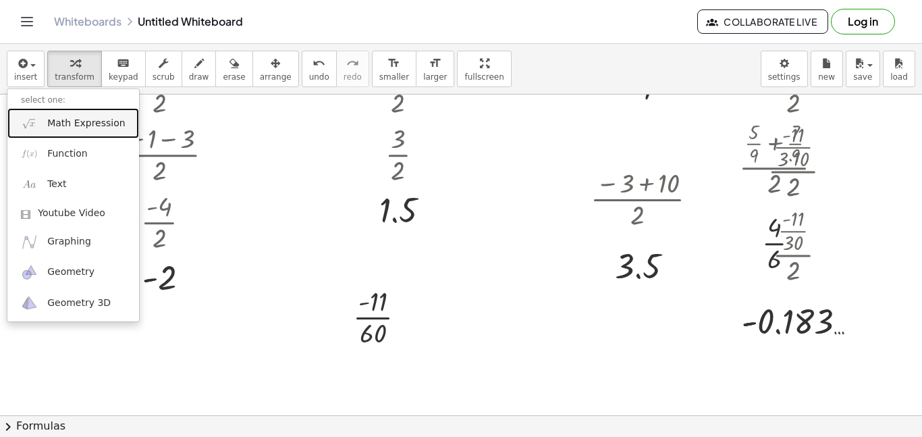
click at [62, 113] on link "Math Expression" at bounding box center [73, 123] width 132 height 30
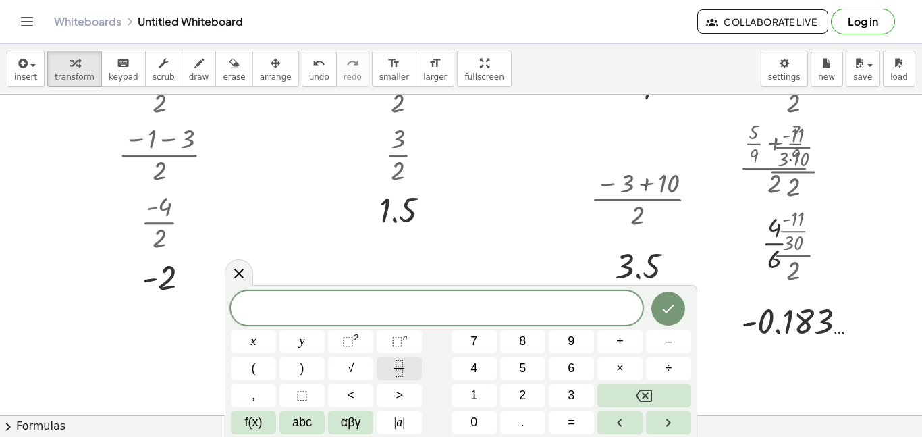
click at [398, 358] on button "Fraction" at bounding box center [399, 368] width 45 height 24
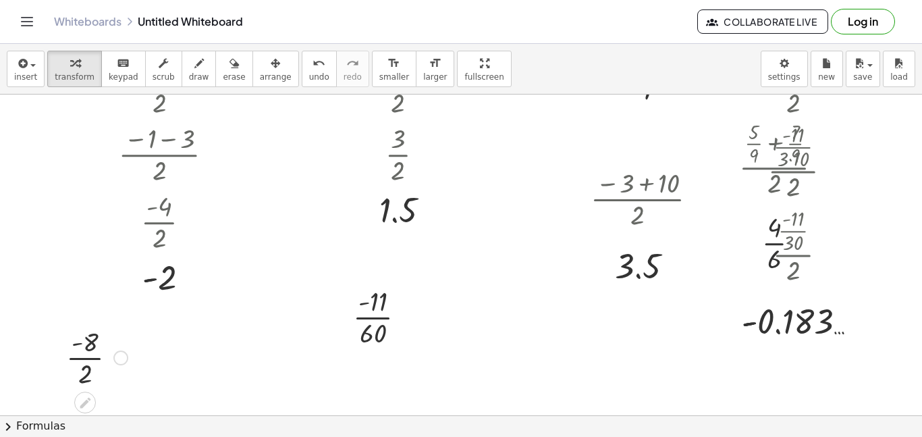
click at [95, 357] on div at bounding box center [96, 357] width 75 height 68
click at [95, 357] on div at bounding box center [97, 356] width 72 height 45
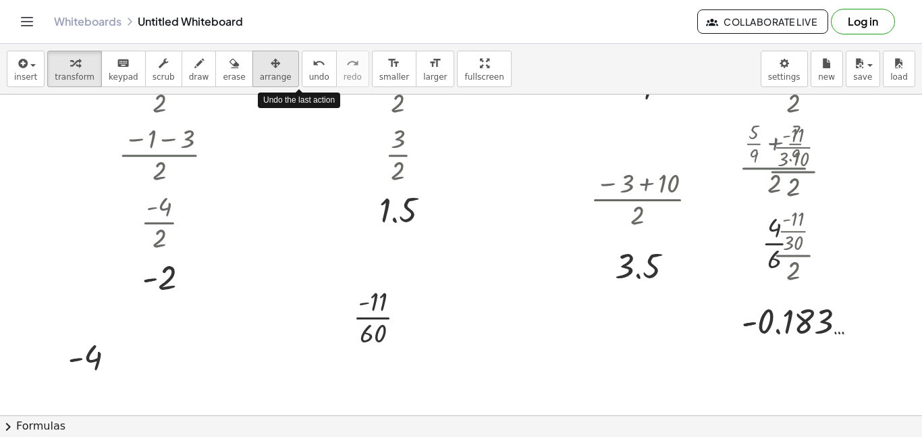
click at [267, 67] on div "button" at bounding box center [276, 63] width 32 height 16
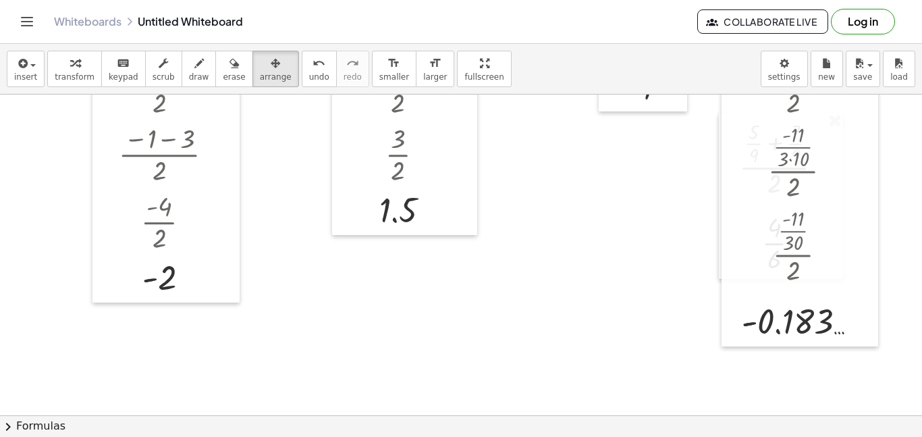
scroll to position [0, 0]
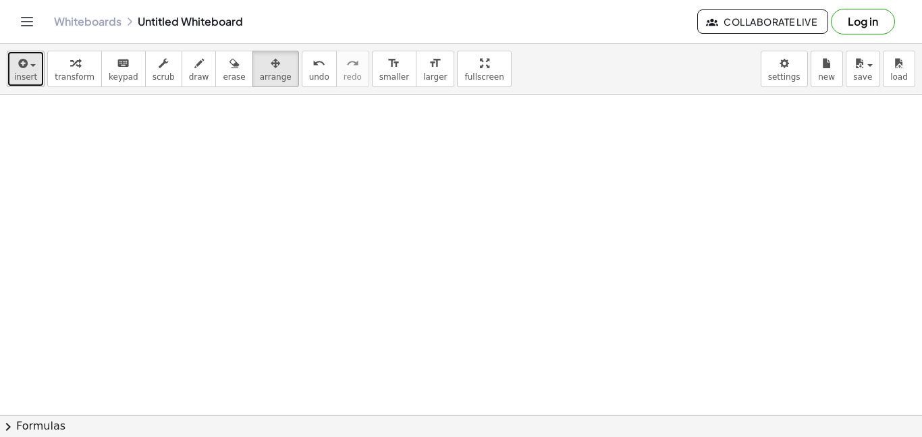
click at [38, 67] on button "insert" at bounding box center [26, 69] width 38 height 36
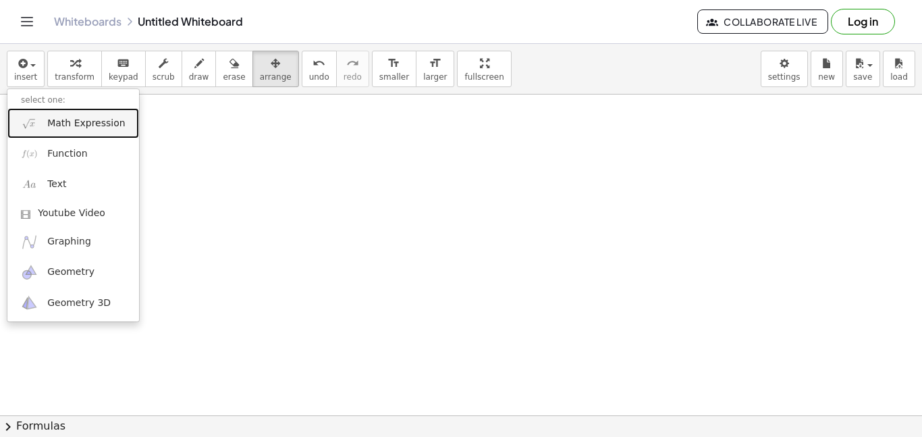
click at [65, 130] on link "Math Expression" at bounding box center [73, 123] width 132 height 30
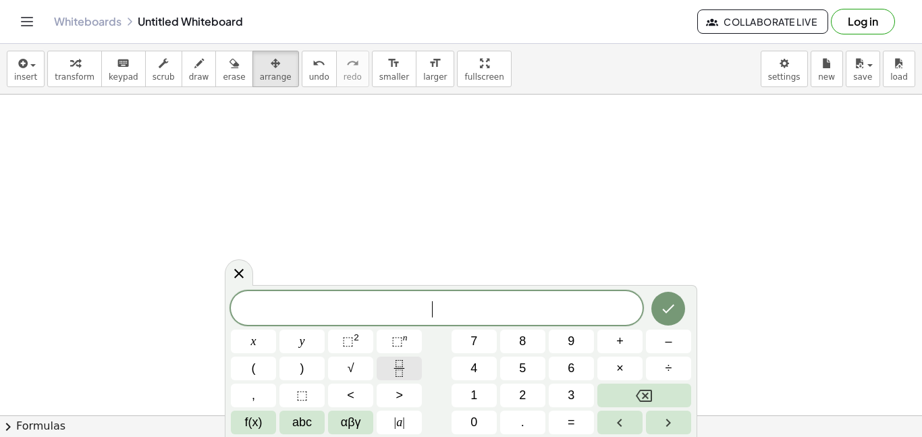
click at [410, 359] on button "Fraction" at bounding box center [399, 368] width 45 height 24
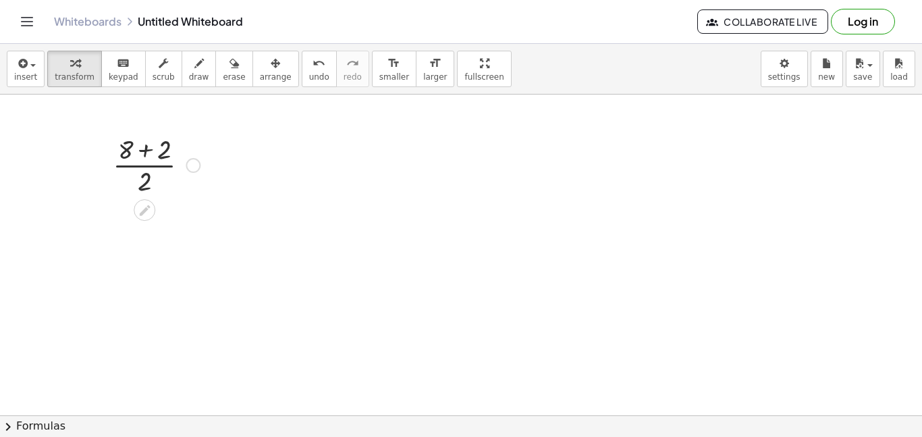
click at [147, 157] on div at bounding box center [156, 164] width 101 height 68
click at [151, 235] on div at bounding box center [156, 232] width 101 height 68
click at [151, 235] on div at bounding box center [156, 231] width 101 height 45
click at [28, 70] on button "insert" at bounding box center [26, 69] width 38 height 36
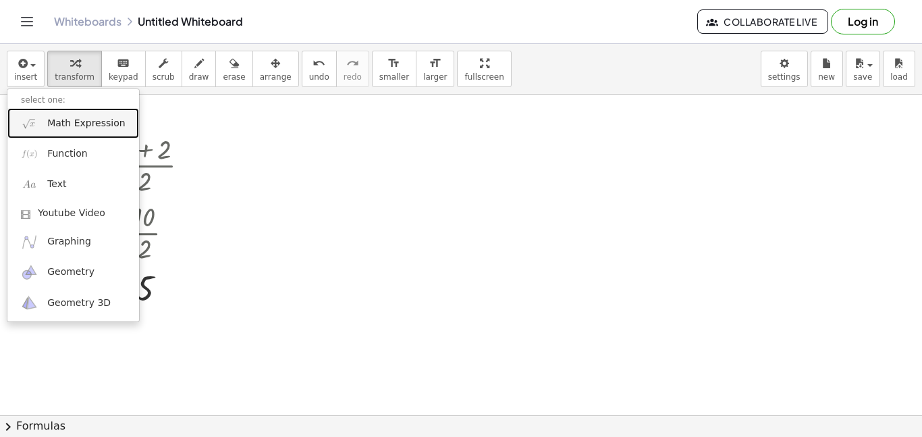
click at [57, 117] on span "Math Expression" at bounding box center [86, 124] width 78 height 14
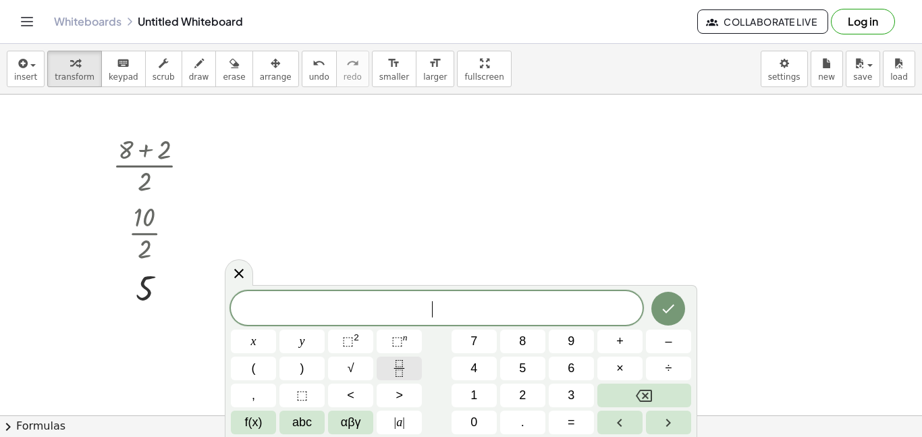
click at [404, 357] on button "Fraction" at bounding box center [399, 368] width 45 height 24
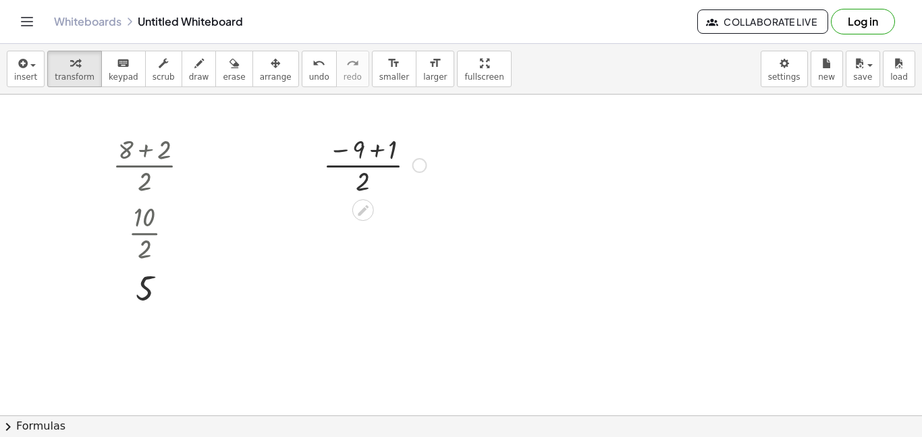
click at [377, 146] on div at bounding box center [375, 164] width 117 height 68
click at [365, 232] on div at bounding box center [375, 232] width 117 height 68
click at [365, 232] on div at bounding box center [375, 231] width 117 height 45
click at [23, 68] on icon "button" at bounding box center [22, 63] width 12 height 16
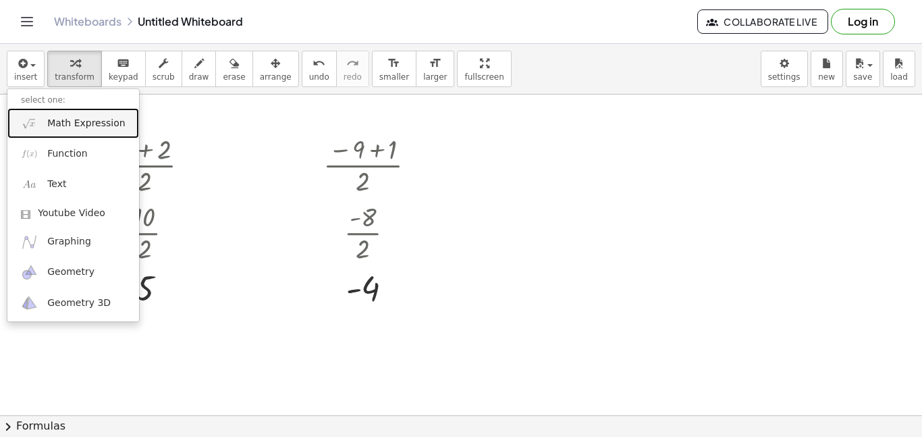
click at [52, 126] on span "Math Expression" at bounding box center [86, 124] width 78 height 14
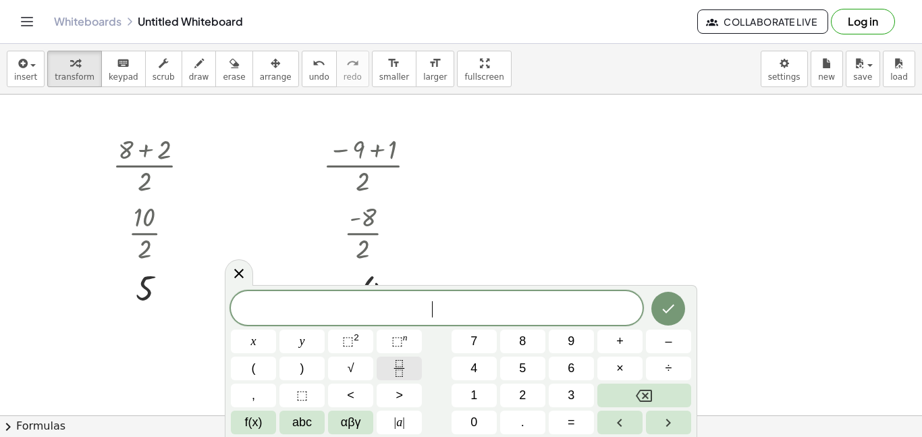
click at [394, 368] on icon "Fraction" at bounding box center [399, 368] width 17 height 17
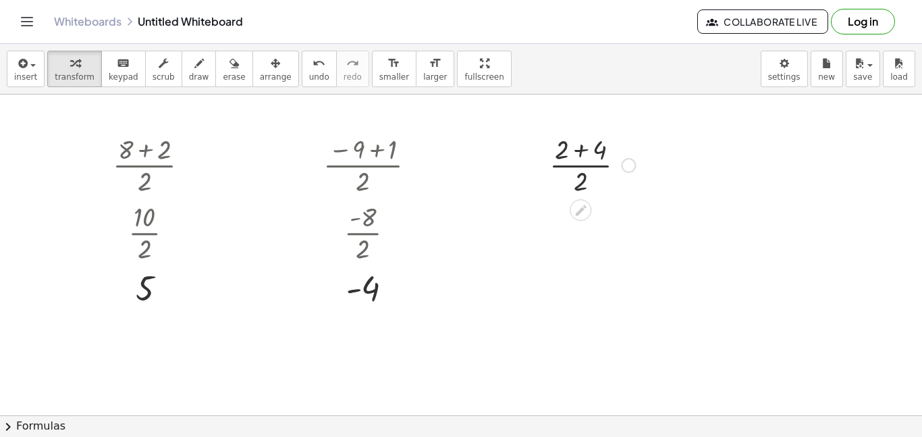
click at [587, 148] on div at bounding box center [593, 164] width 100 height 68
click at [587, 148] on div at bounding box center [592, 164] width 62 height 68
click at [22, 68] on icon "button" at bounding box center [22, 63] width 12 height 16
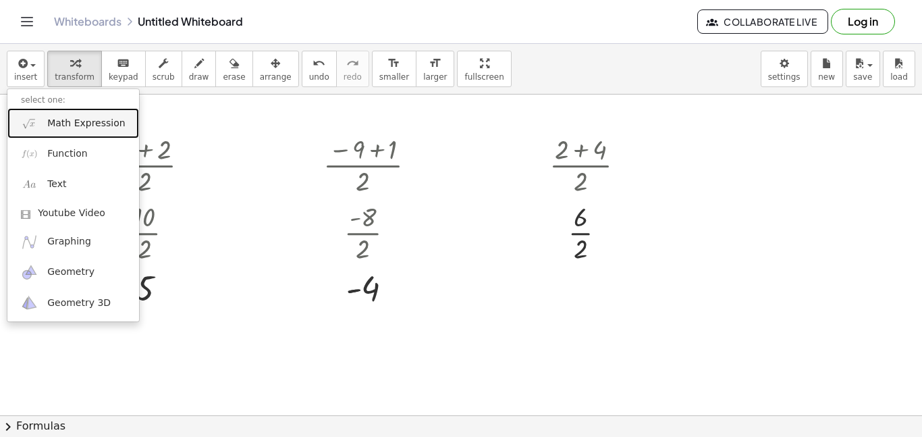
click at [64, 130] on link "Math Expression" at bounding box center [73, 123] width 132 height 30
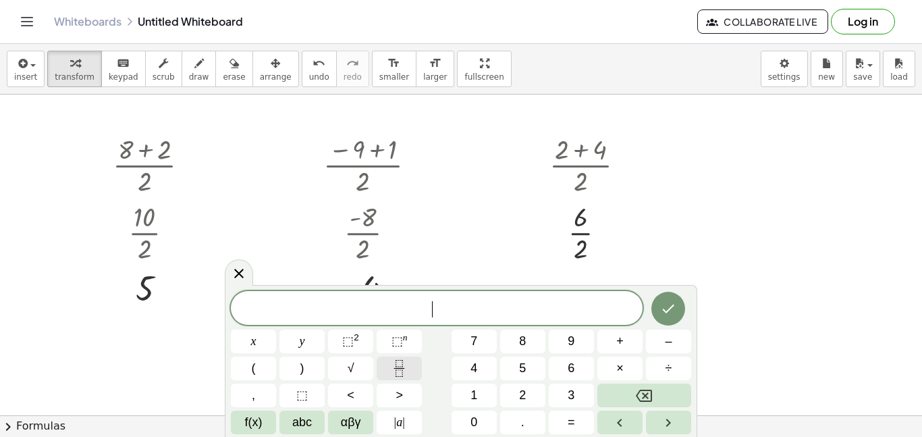
click at [397, 374] on icon "Fraction" at bounding box center [399, 368] width 17 height 17
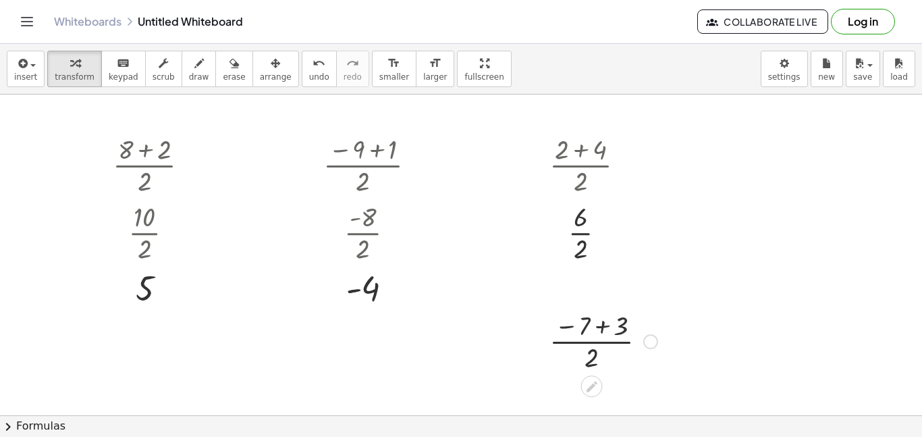
click at [598, 326] on div at bounding box center [604, 340] width 122 height 68
click at [583, 229] on div at bounding box center [593, 232] width 100 height 68
click at [586, 342] on div at bounding box center [603, 340] width 74 height 68
